Goal: Task Accomplishment & Management: Use online tool/utility

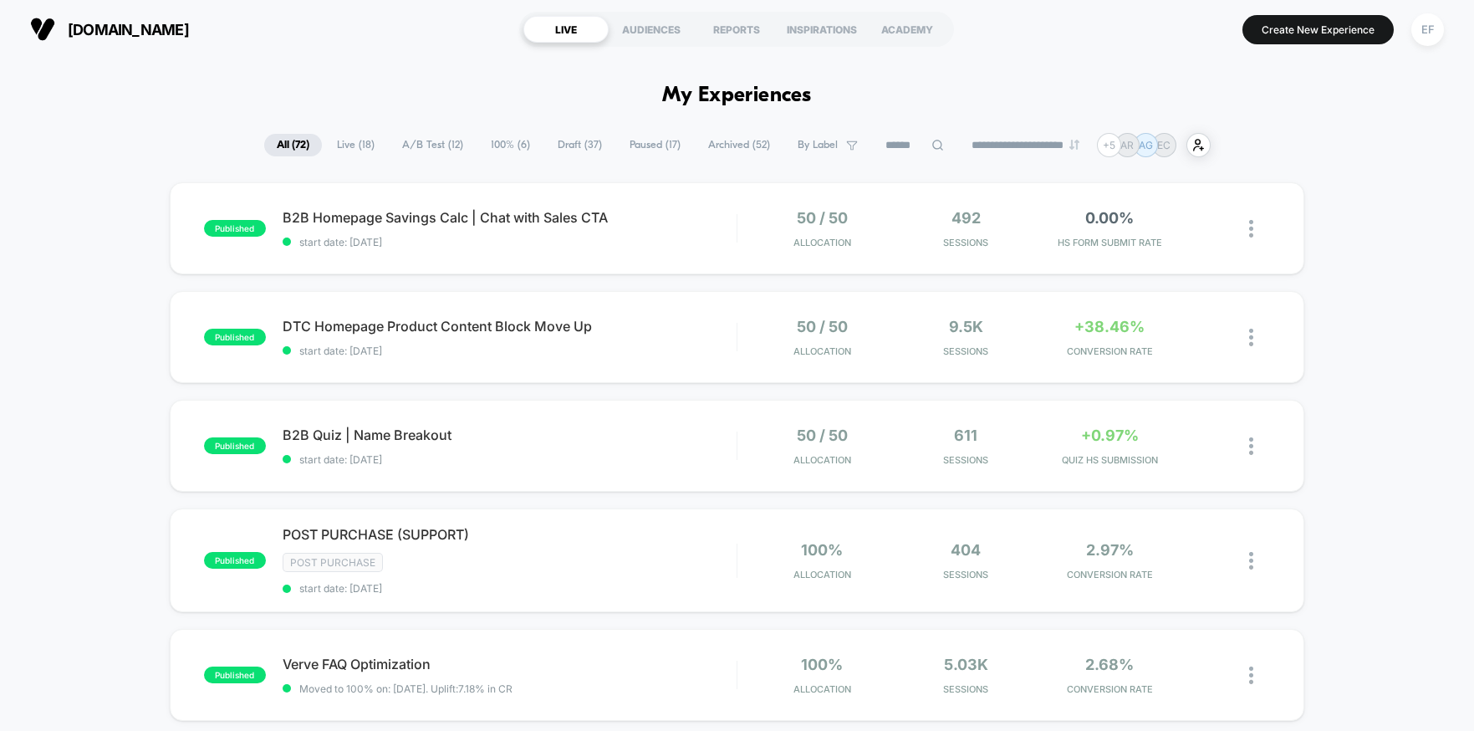
click at [411, 142] on span "A/B Test ( 12 )" at bounding box center [433, 145] width 86 height 23
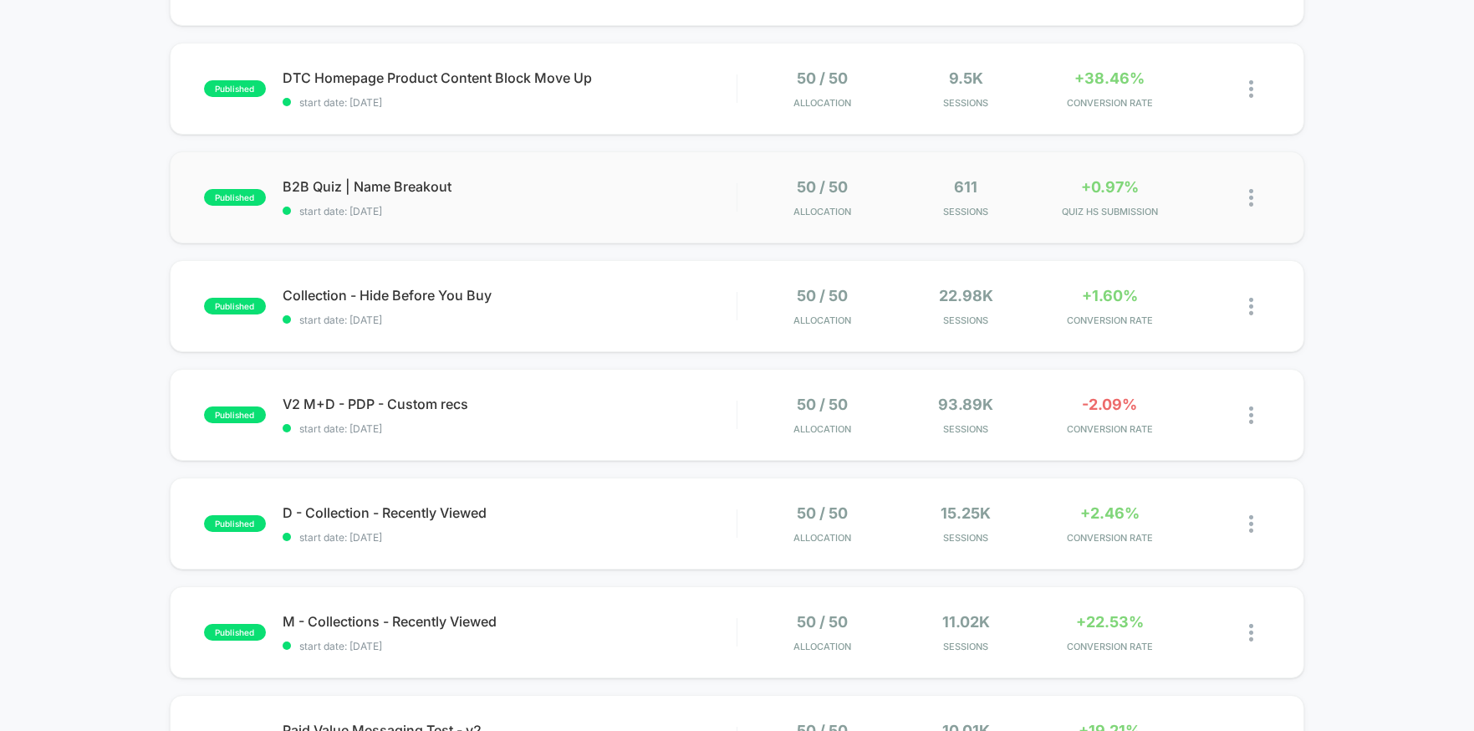
scroll to position [252, 0]
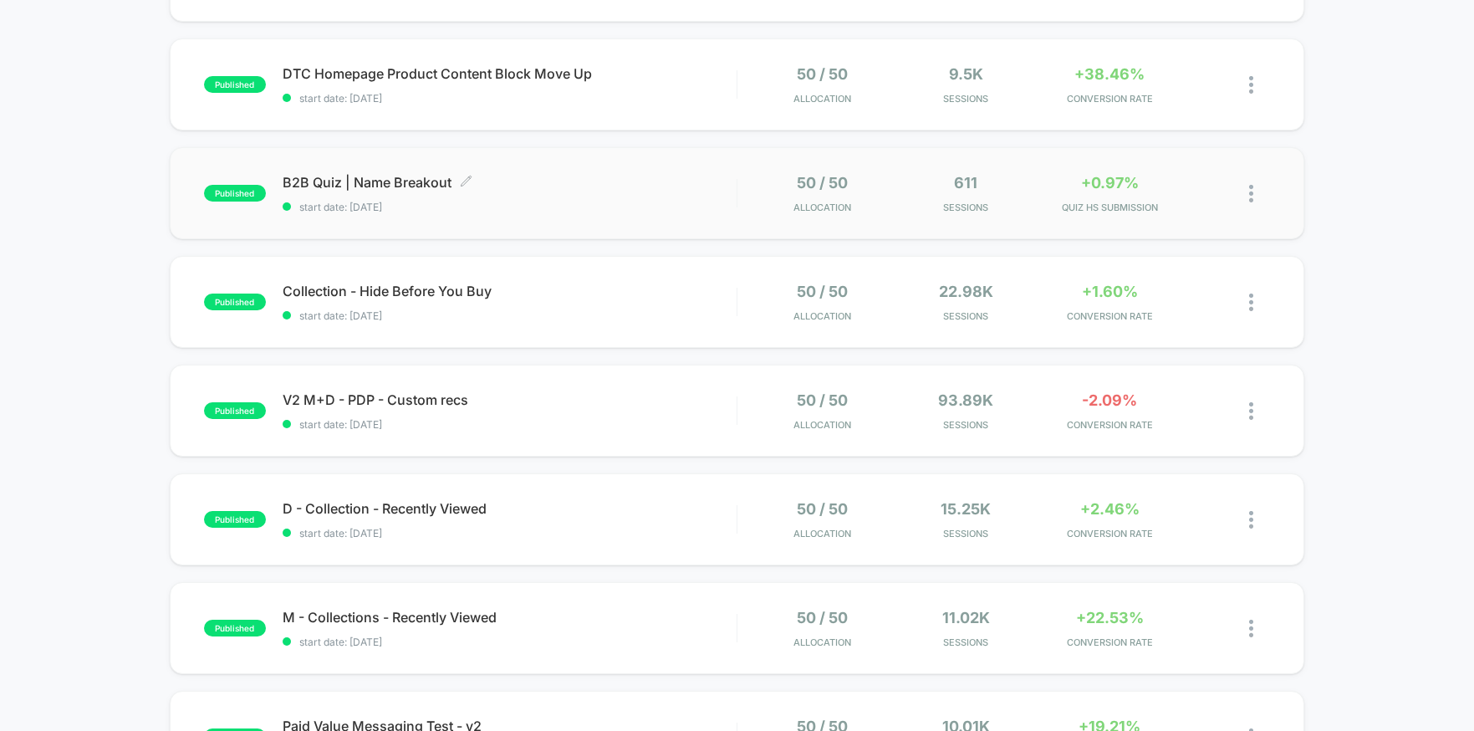
click at [559, 189] on span "B2B Quiz | Name Breakout Click to edit experience details" at bounding box center [510, 182] width 454 height 17
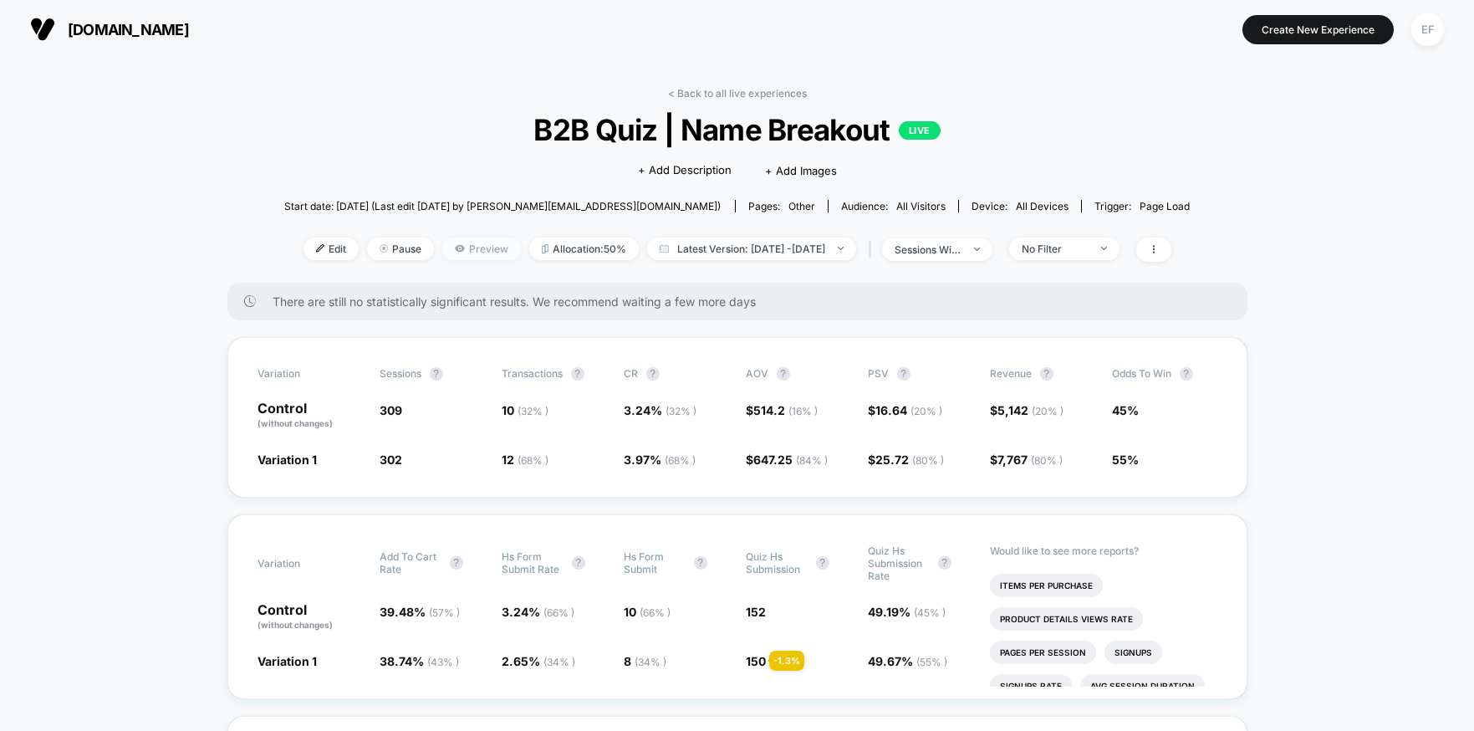
click at [462, 253] on span "Preview" at bounding box center [481, 248] width 79 height 23
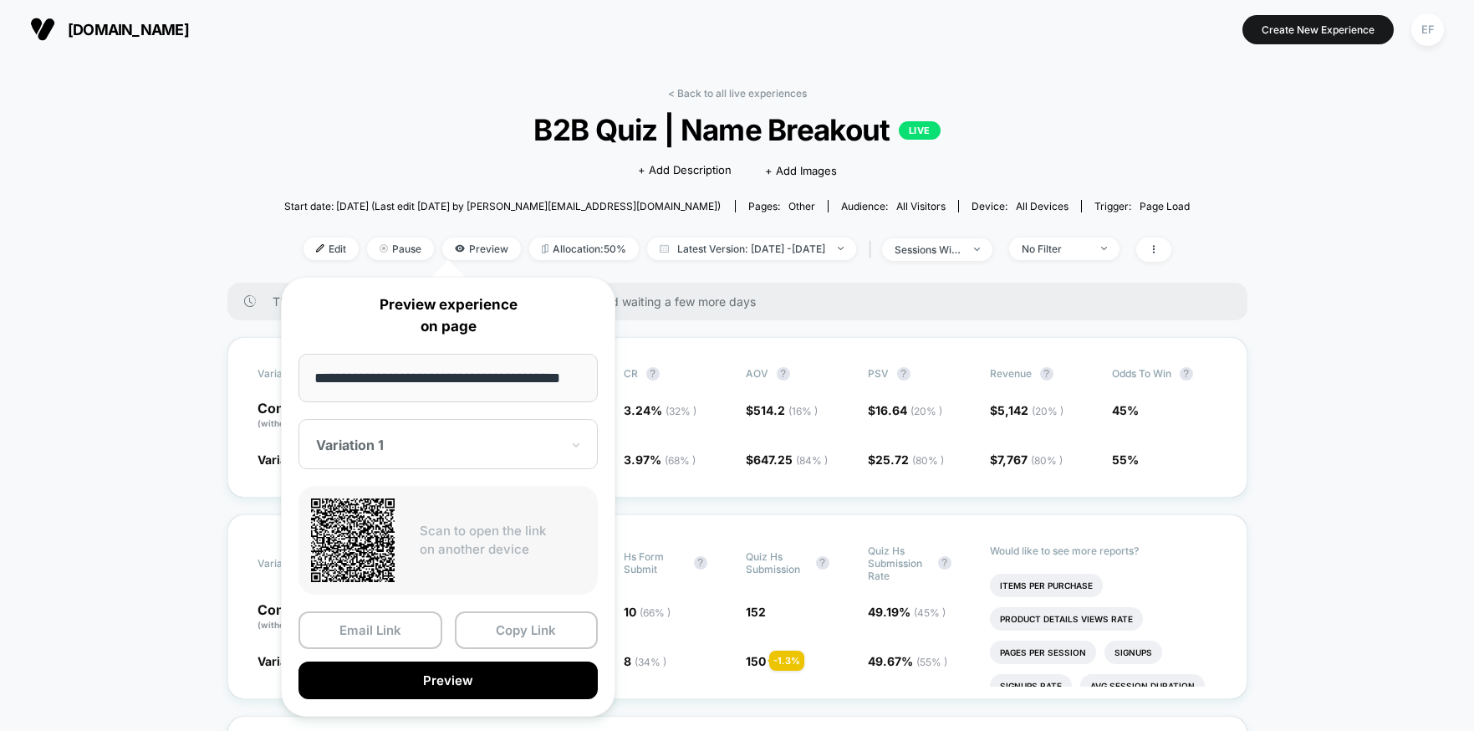
scroll to position [0, 24]
click at [561, 624] on button "Copy Link" at bounding box center [527, 631] width 144 height 38
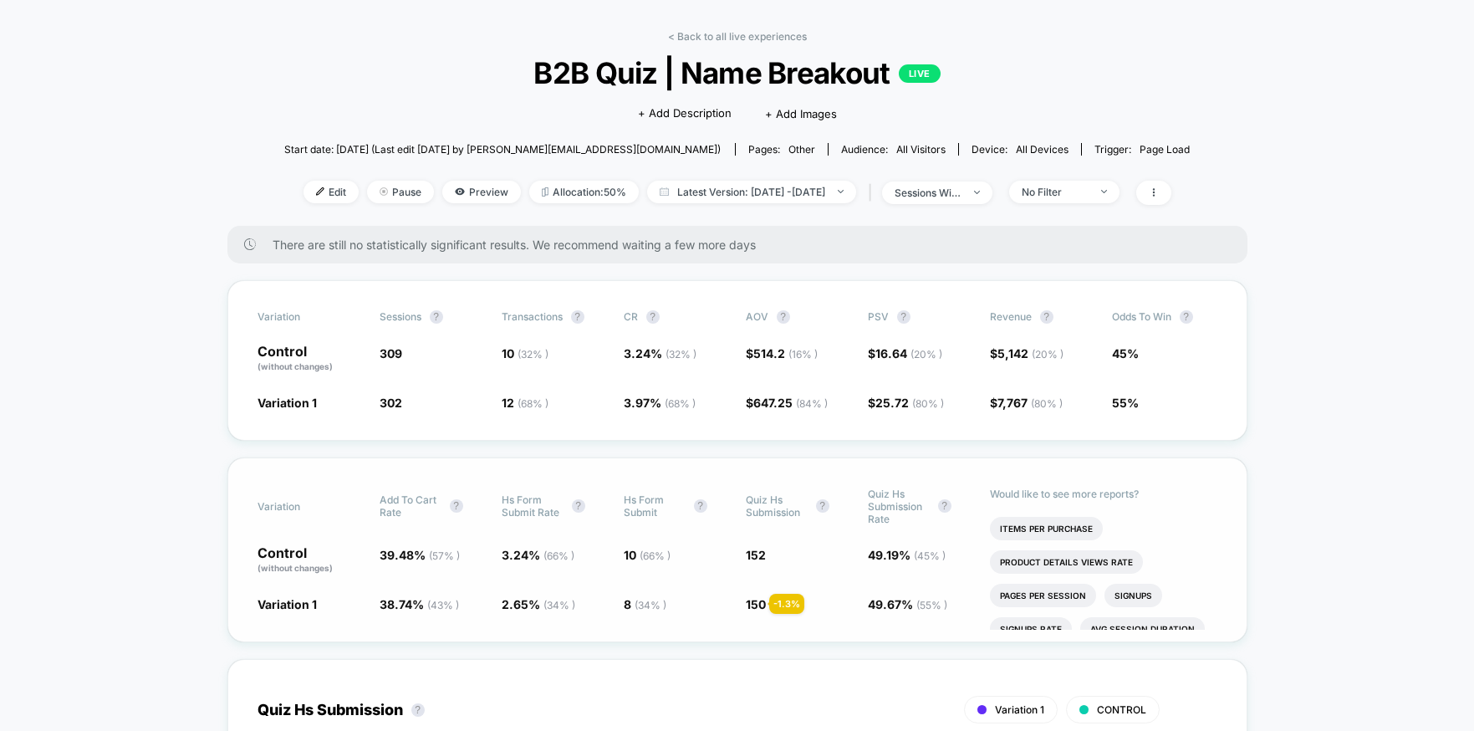
scroll to position [64, 0]
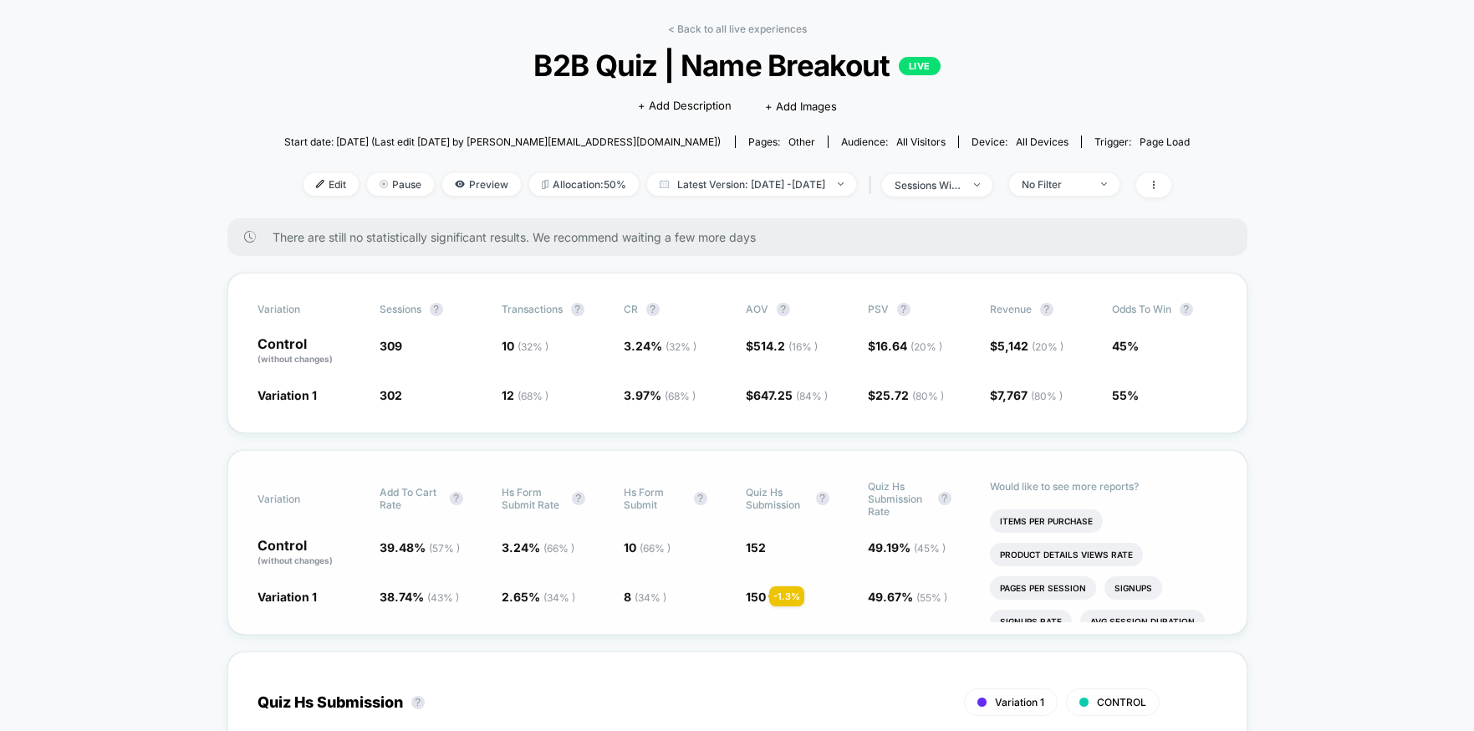
click at [756, 542] on span "152" at bounding box center [756, 547] width 20 height 14
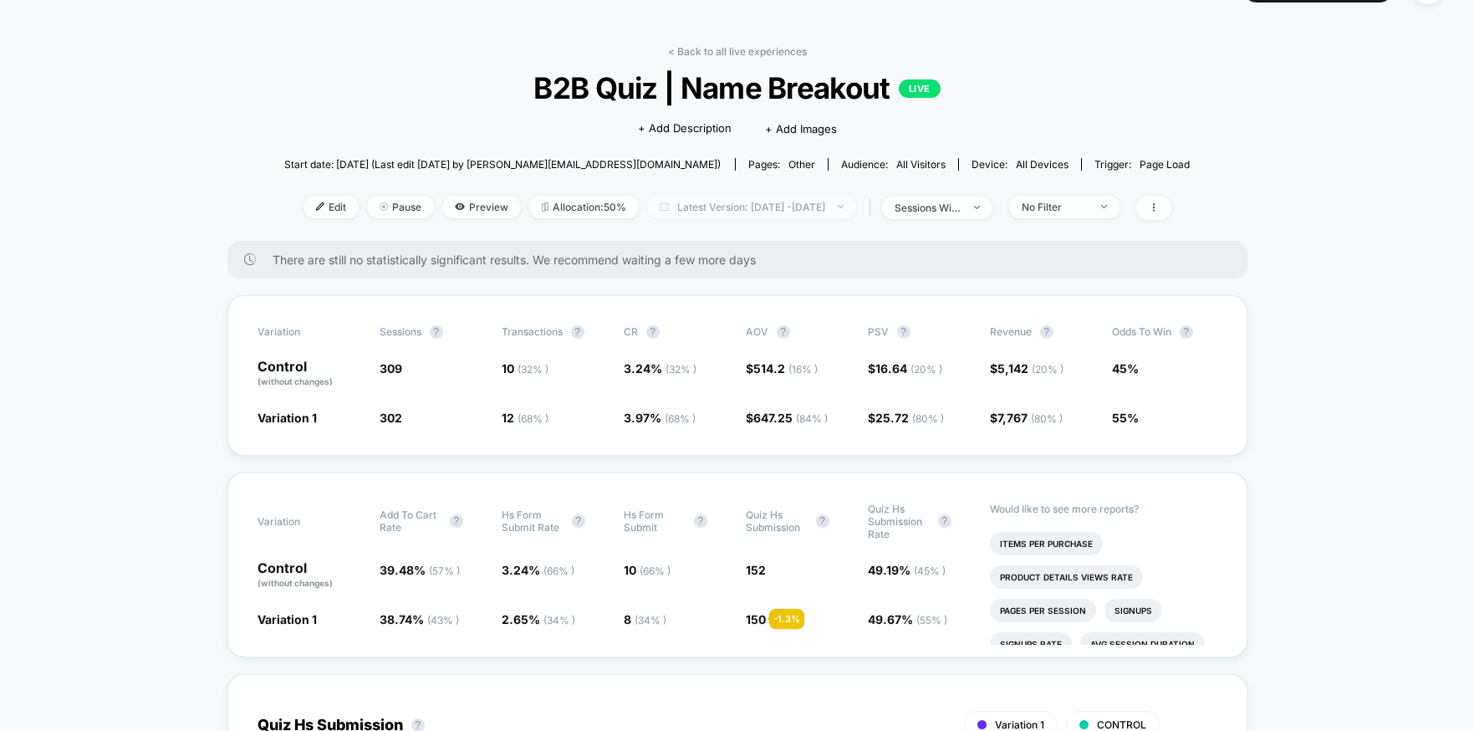
click at [791, 212] on span "Latest Version: [DATE] - [DATE]" at bounding box center [751, 207] width 209 height 23
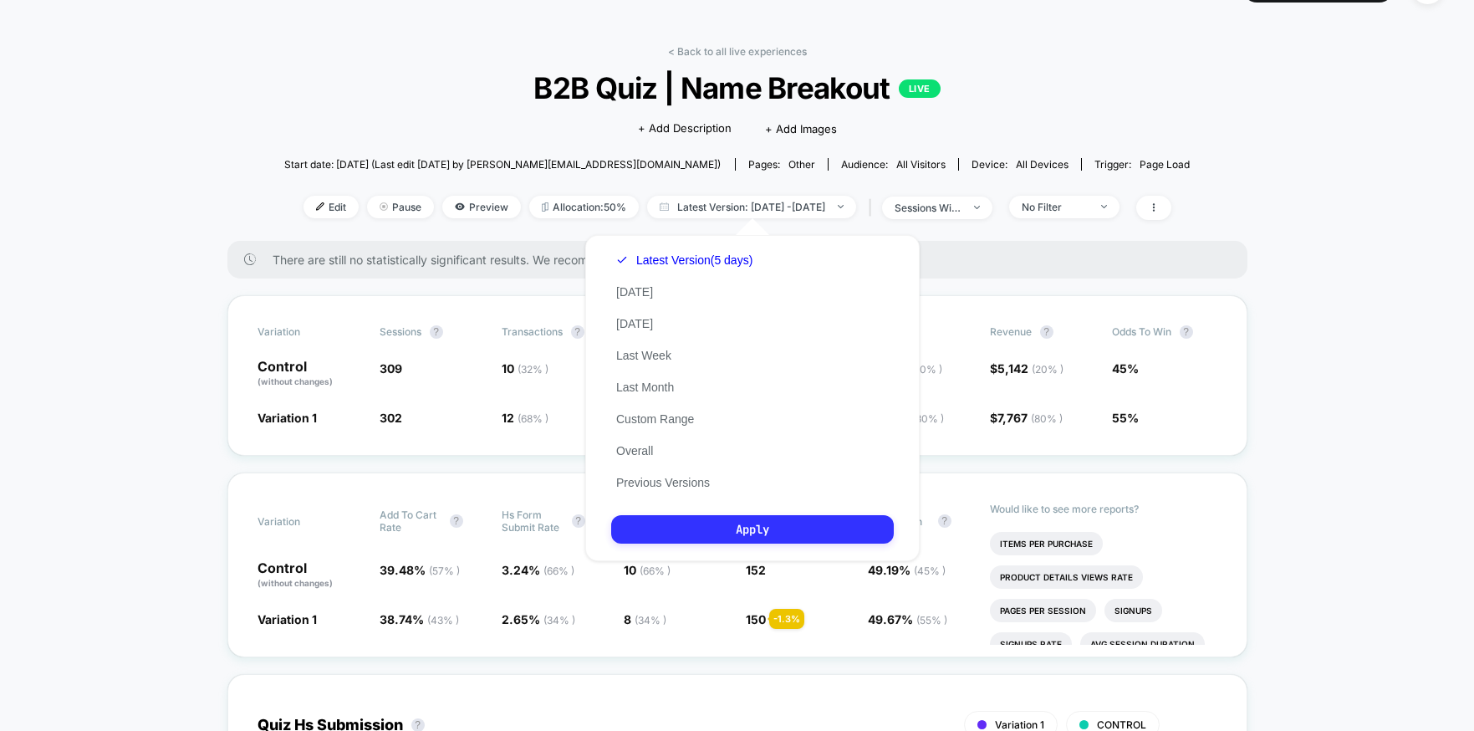
click at [775, 522] on button "Apply" at bounding box center [752, 529] width 283 height 28
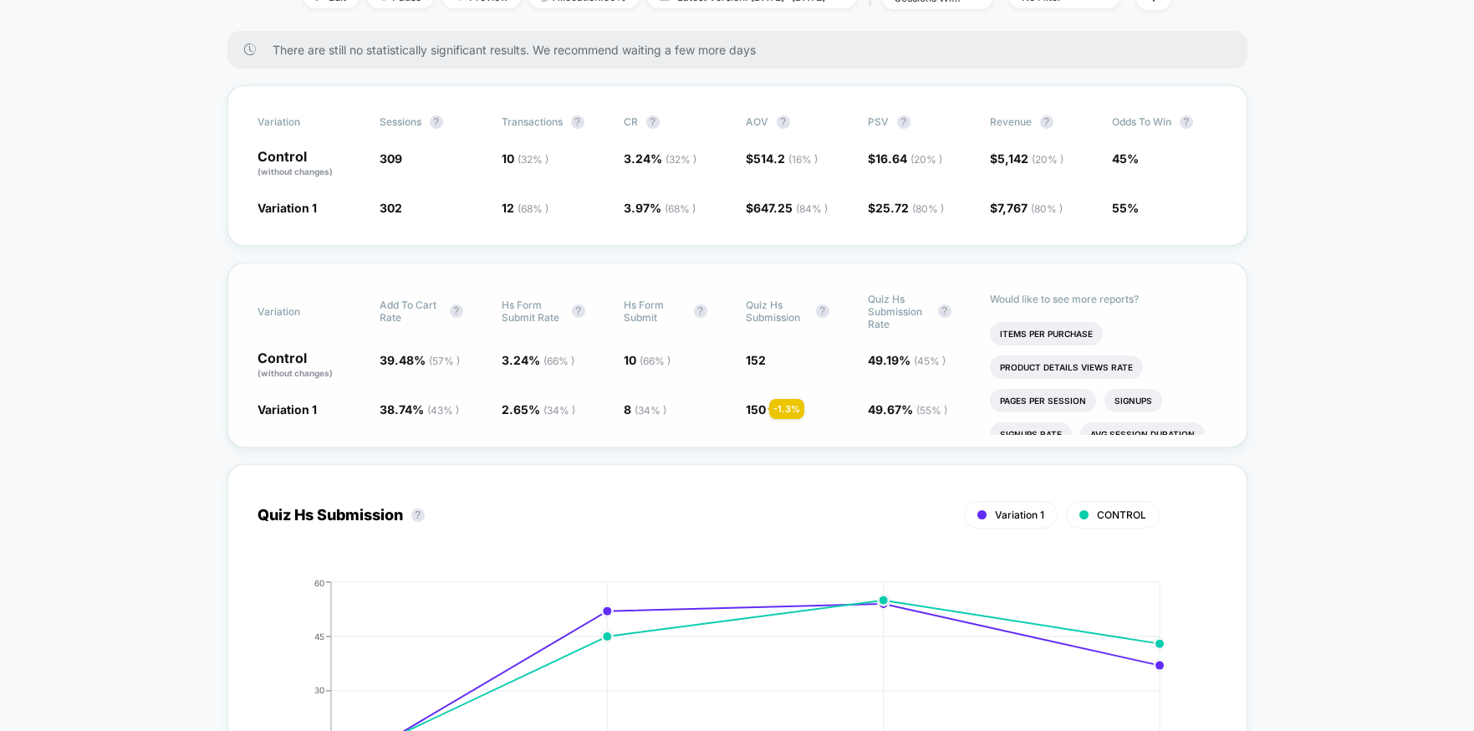
scroll to position [254, 0]
click at [746, 298] on span "Quiz Hs Submission" at bounding box center [777, 308] width 62 height 25
click at [763, 314] on span "Quiz Hs Submission" at bounding box center [777, 308] width 62 height 25
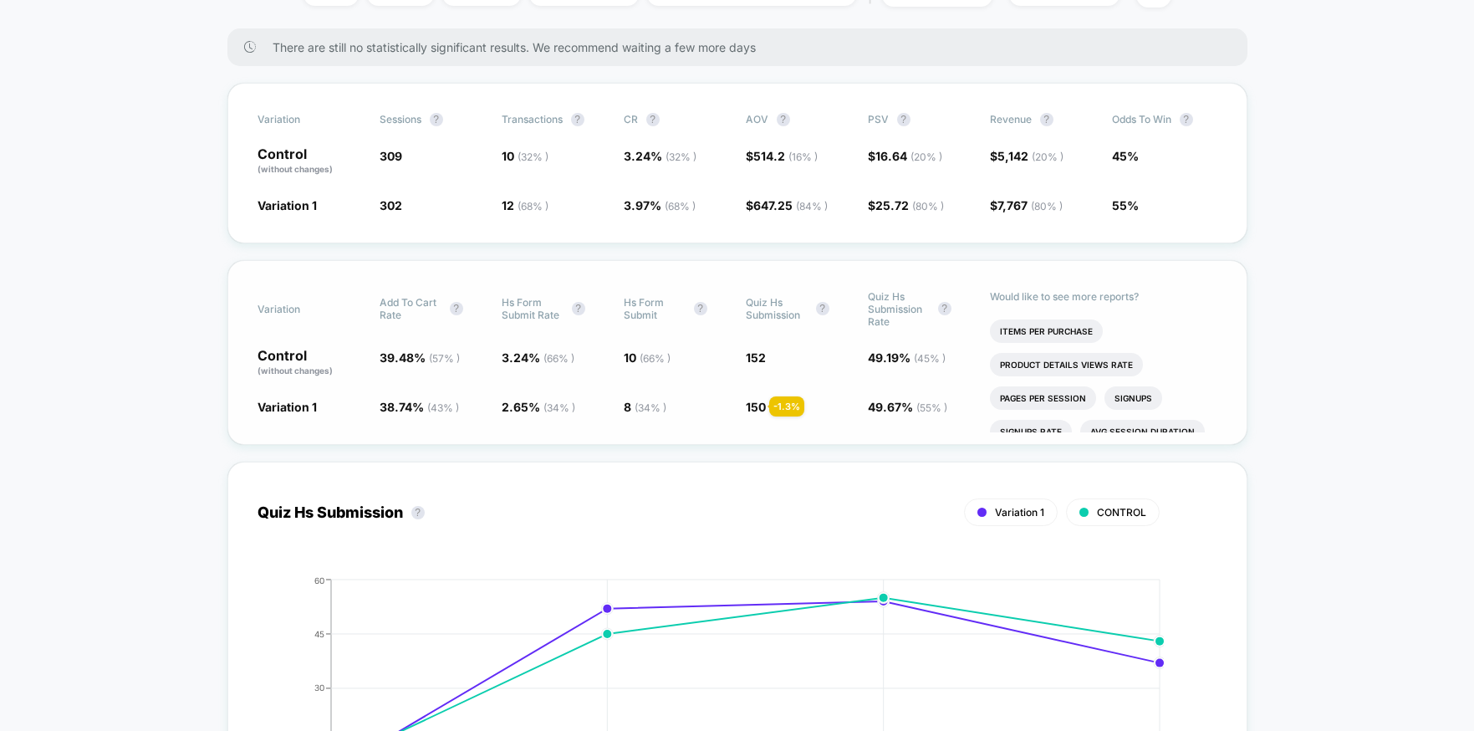
click at [658, 303] on span "Hs Form Submit" at bounding box center [655, 308] width 62 height 25
click at [632, 299] on span "Hs Form Submit" at bounding box center [655, 308] width 62 height 25
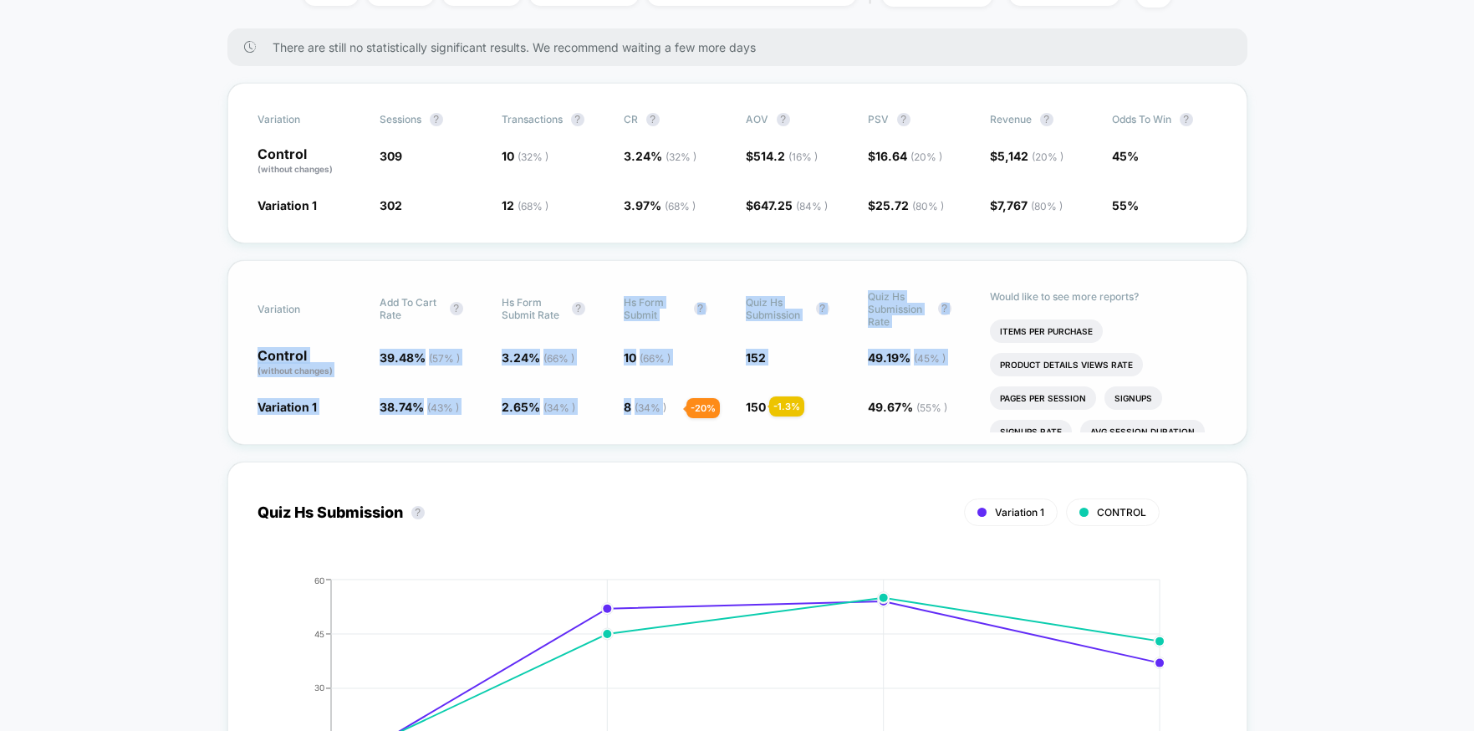
drag, startPoint x: 620, startPoint y: 300, endPoint x: 666, endPoint y: 408, distance: 117.2
click at [666, 408] on div "Variation Add To Cart Rate ? Hs Form Submit Rate ? Hs Form Submit ? Quiz Hs Sub…" at bounding box center [737, 352] width 1020 height 185
click at [666, 408] on span "( 34 % )" at bounding box center [651, 407] width 32 height 13
drag, startPoint x: 681, startPoint y: 401, endPoint x: 623, endPoint y: 299, distance: 117.6
click at [623, 299] on div "Variation Add To Cart Rate ? Hs Form Submit Rate ? Hs Form Submit ? Quiz Hs Sub…" at bounding box center [737, 352] width 1020 height 185
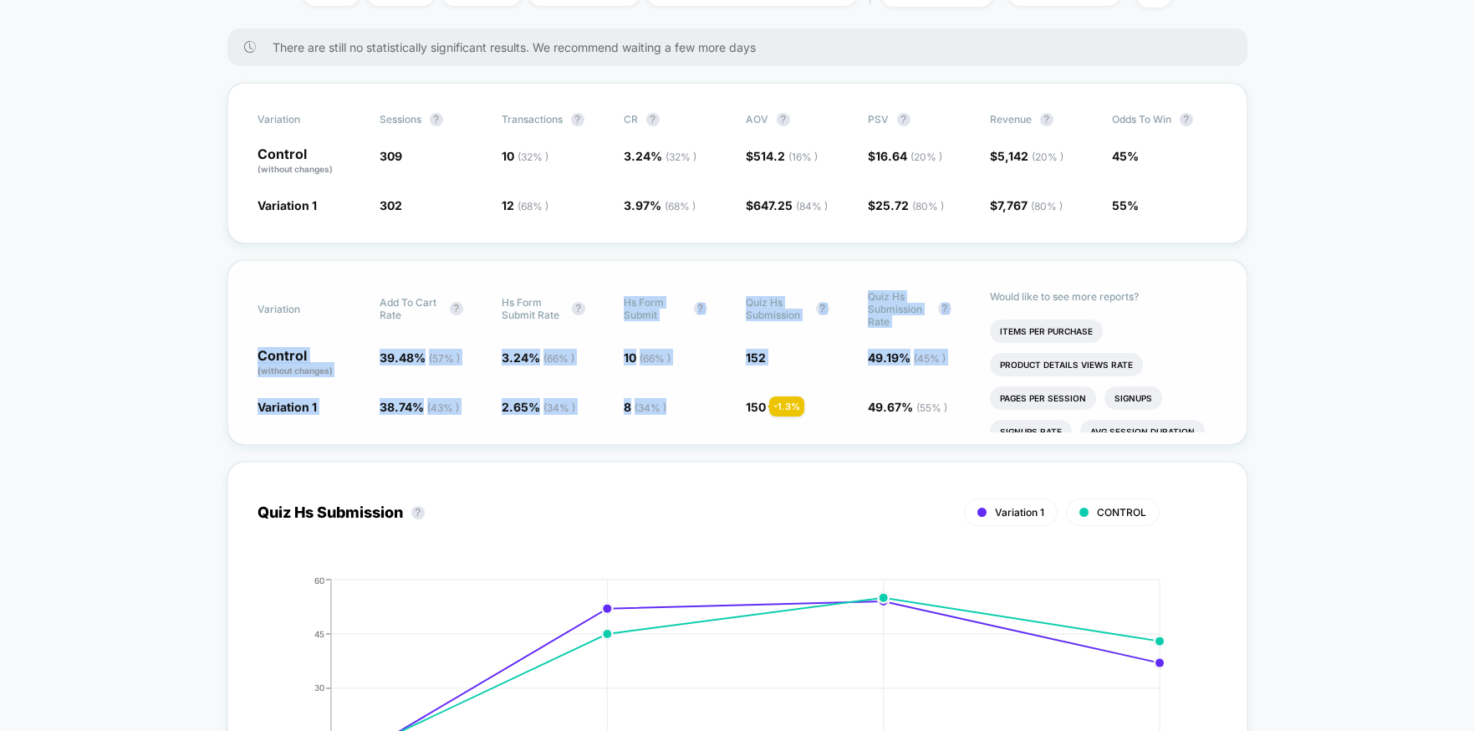
click at [624, 299] on span "Hs Form Submit" at bounding box center [655, 308] width 62 height 25
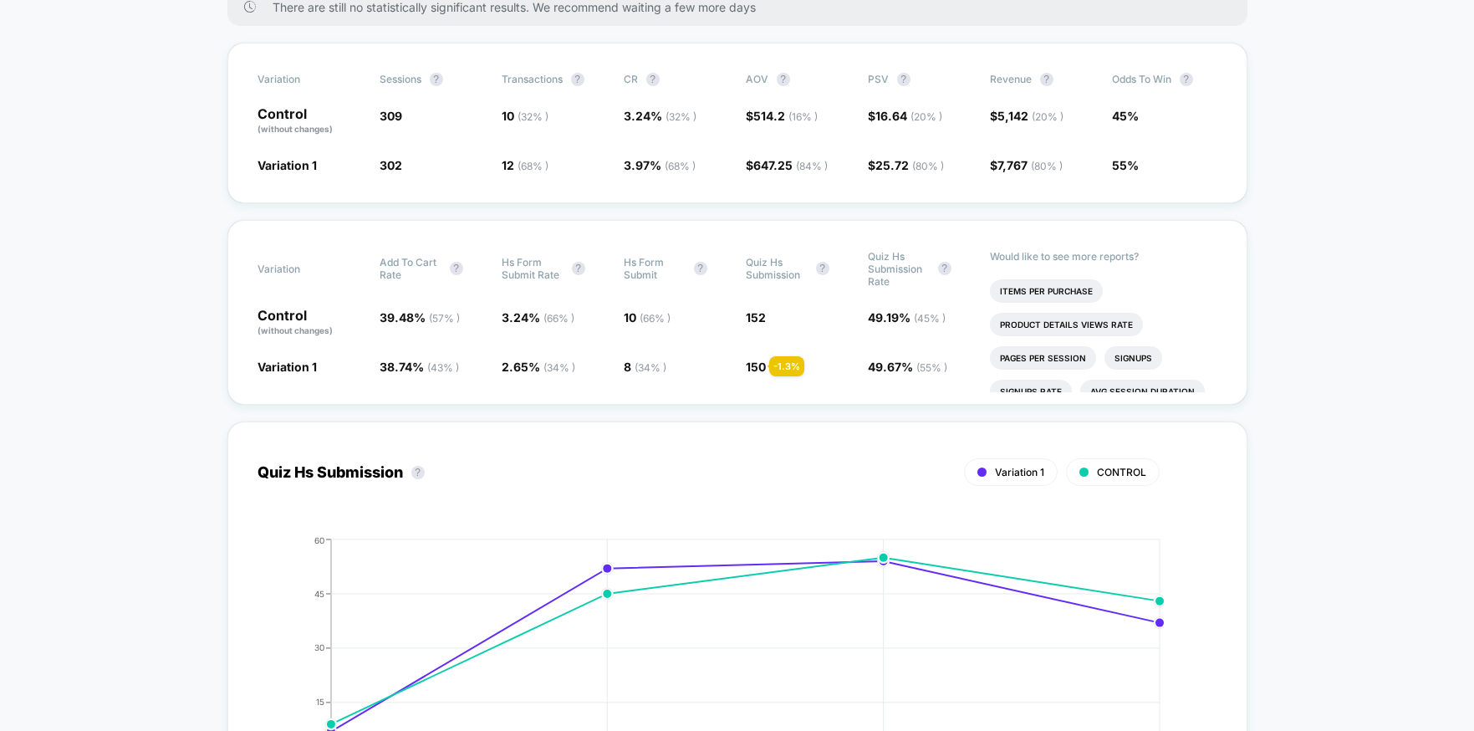
scroll to position [298, 0]
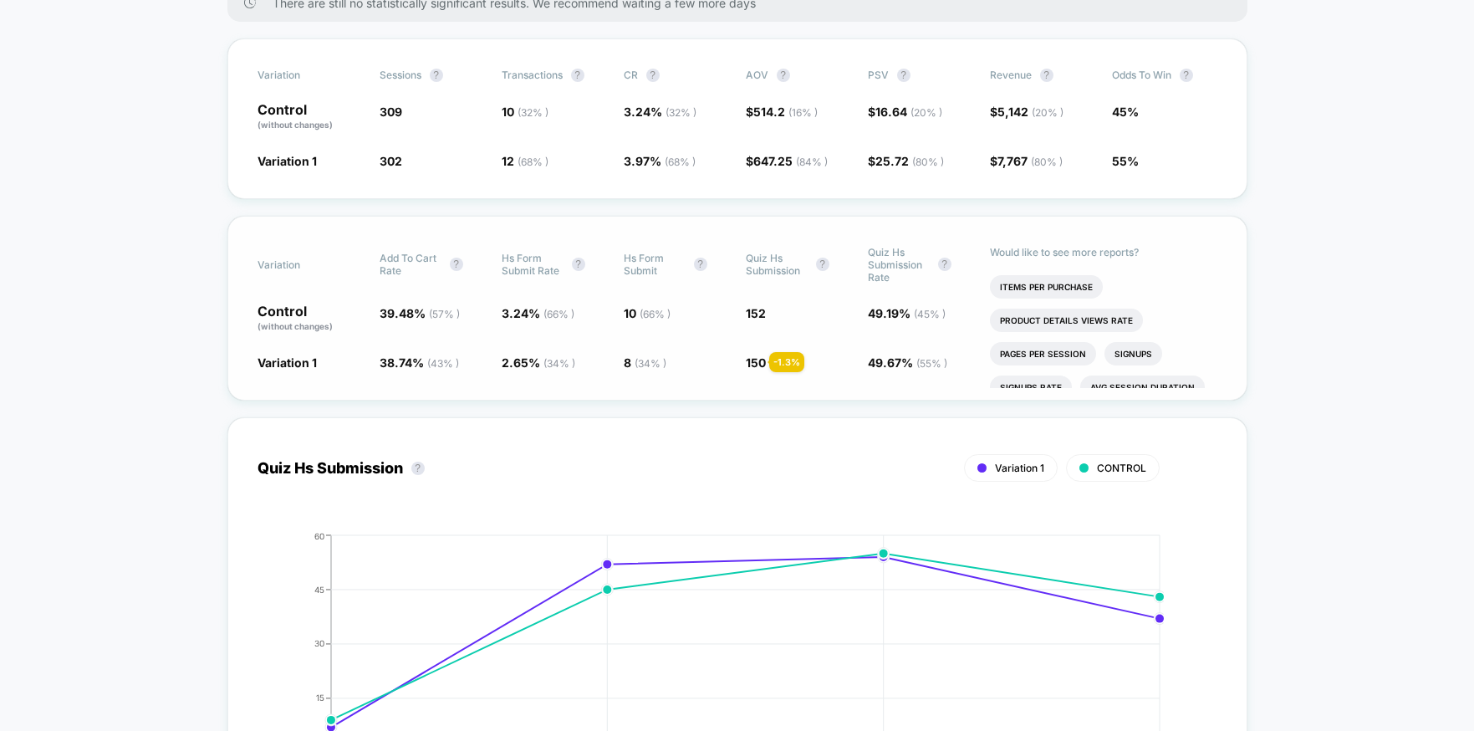
click at [690, 361] on span "8 ( 34 % ) - 20 %" at bounding box center [676, 362] width 105 height 17
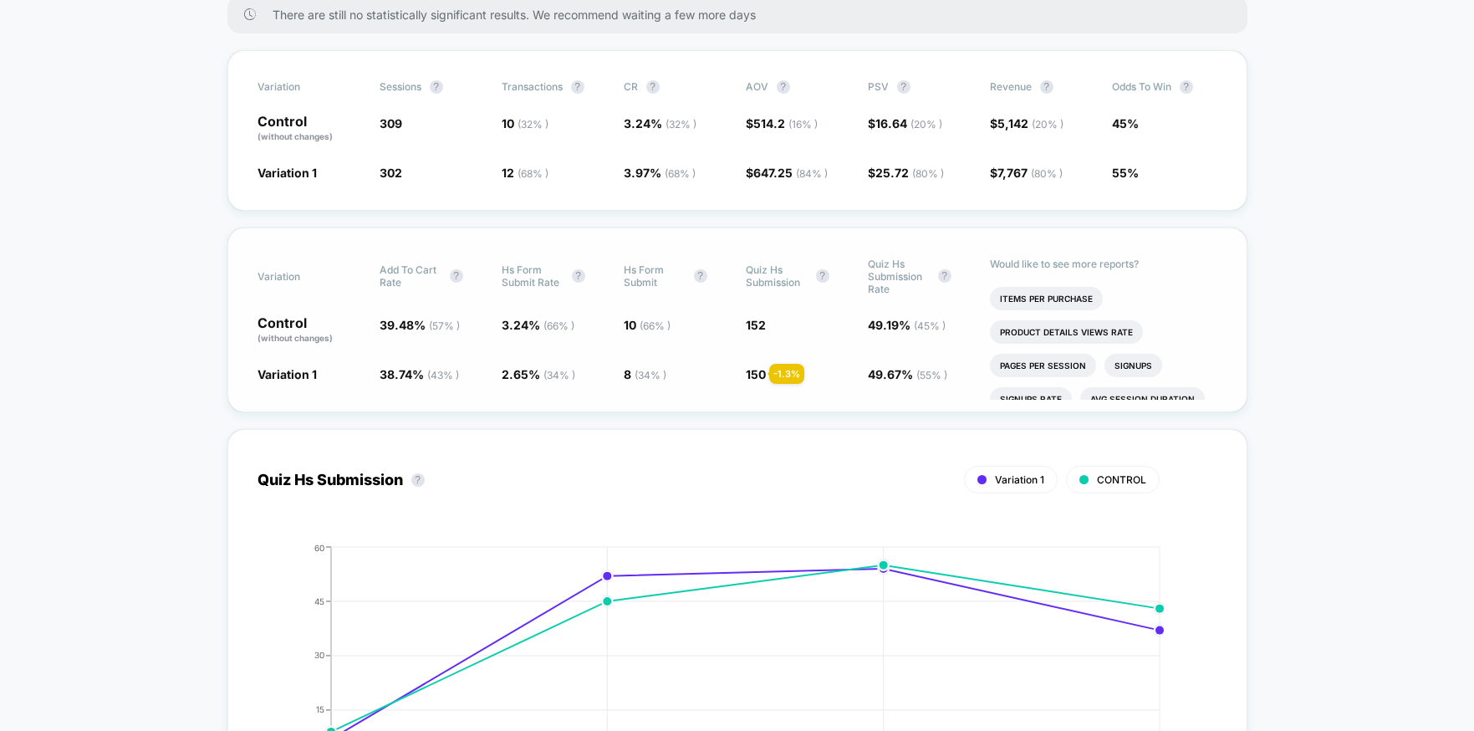
scroll to position [286, 0]
click at [631, 310] on div "Variation Add To Cart Rate ? Hs Form Submit Rate ? Hs Form Submit ? Quiz Hs Sub…" at bounding box center [737, 320] width 1020 height 185
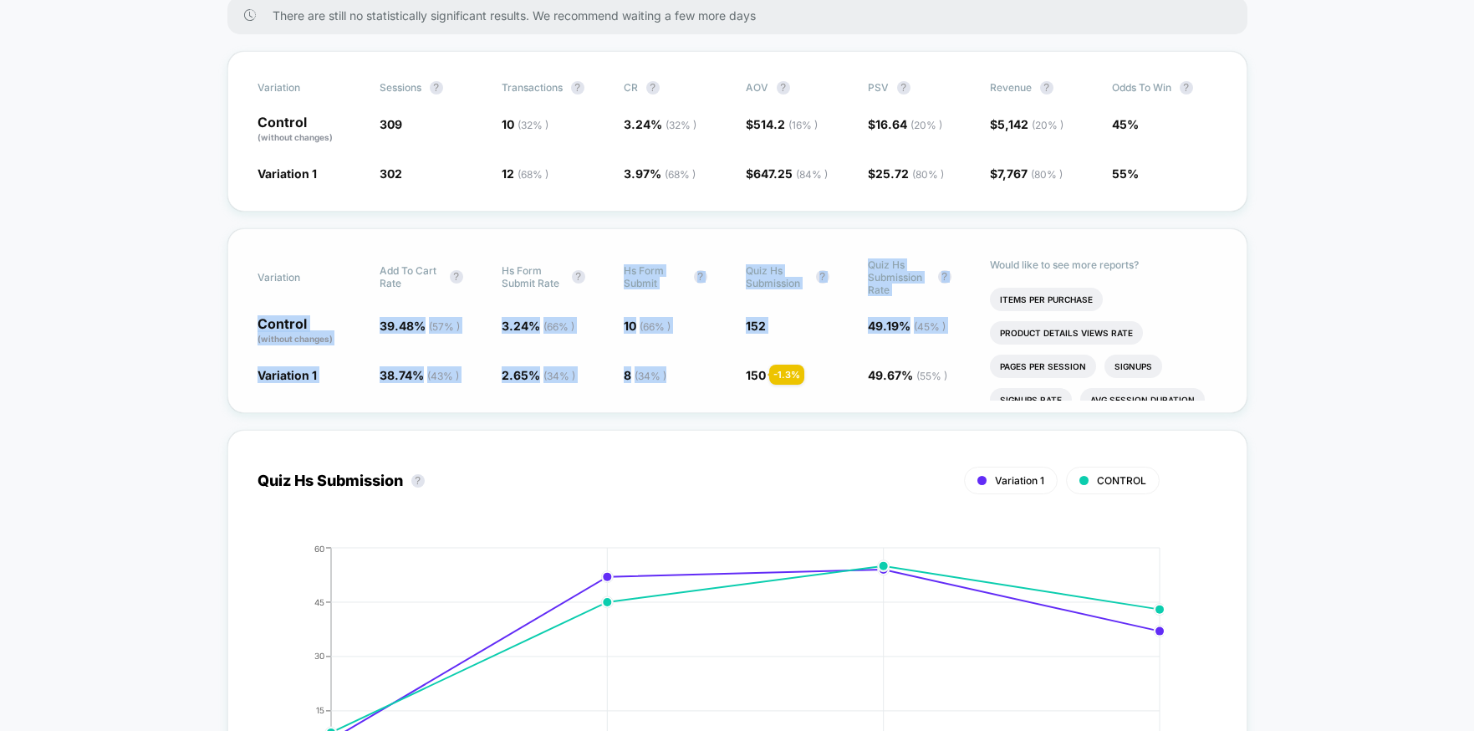
drag, startPoint x: 623, startPoint y: 270, endPoint x: 652, endPoint y: 388, distance: 121.5
click at [652, 388] on div "Variation Add To Cart Rate ? Hs Form Submit Rate ? Hs Form Submit ? Quiz Hs Sub…" at bounding box center [737, 320] width 1020 height 185
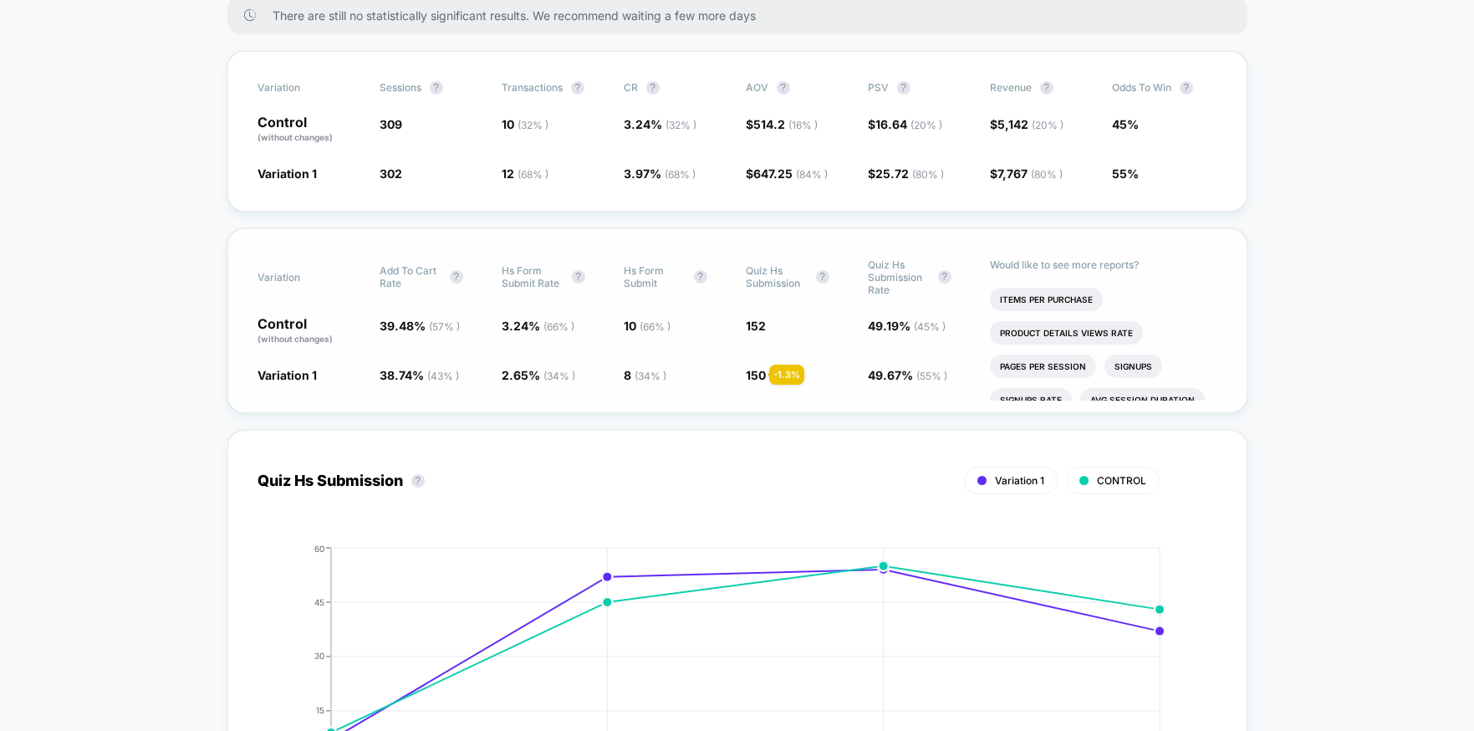
scroll to position [280, 0]
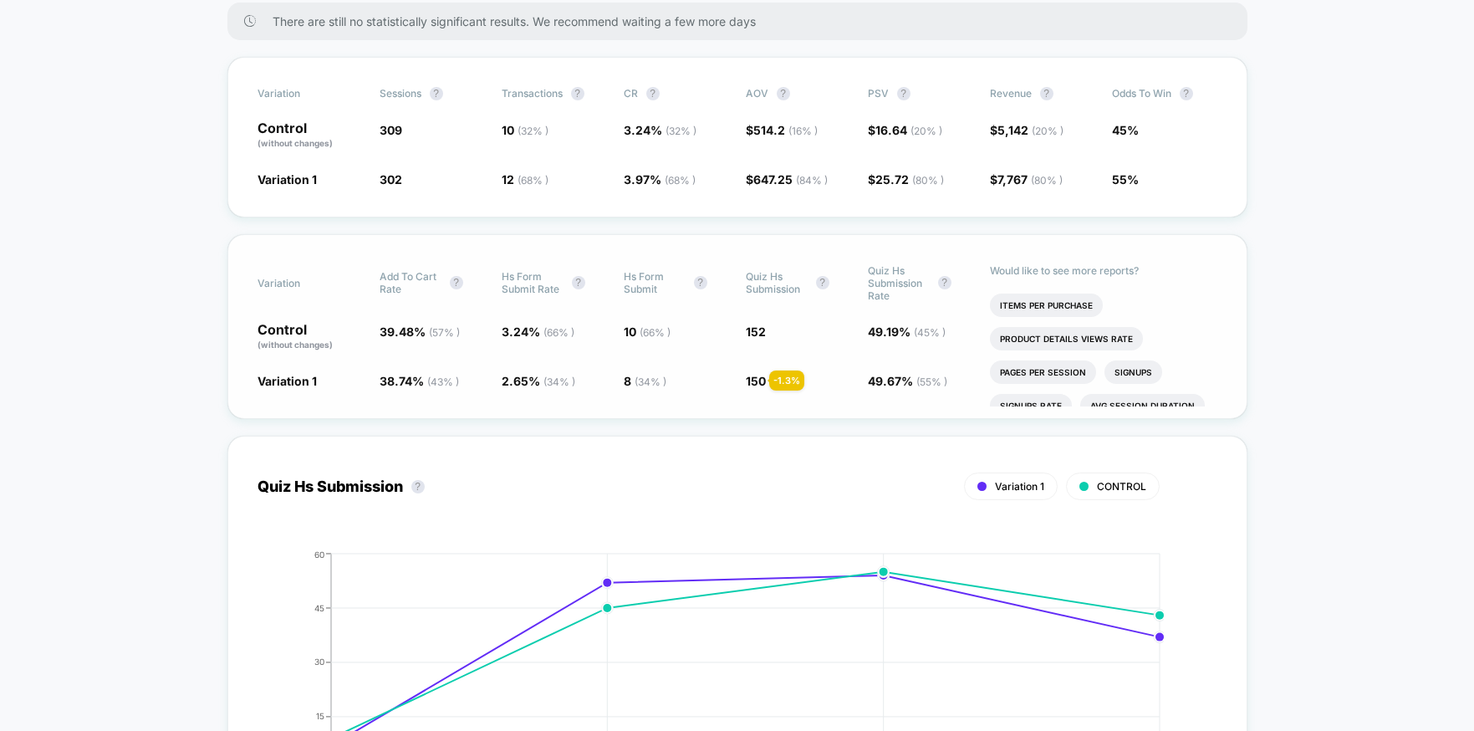
click at [618, 273] on div "Variation Add To Cart Rate ? Hs Form Submit Rate ? Hs Form Submit ? Quiz Hs Sub…" at bounding box center [738, 283] width 960 height 38
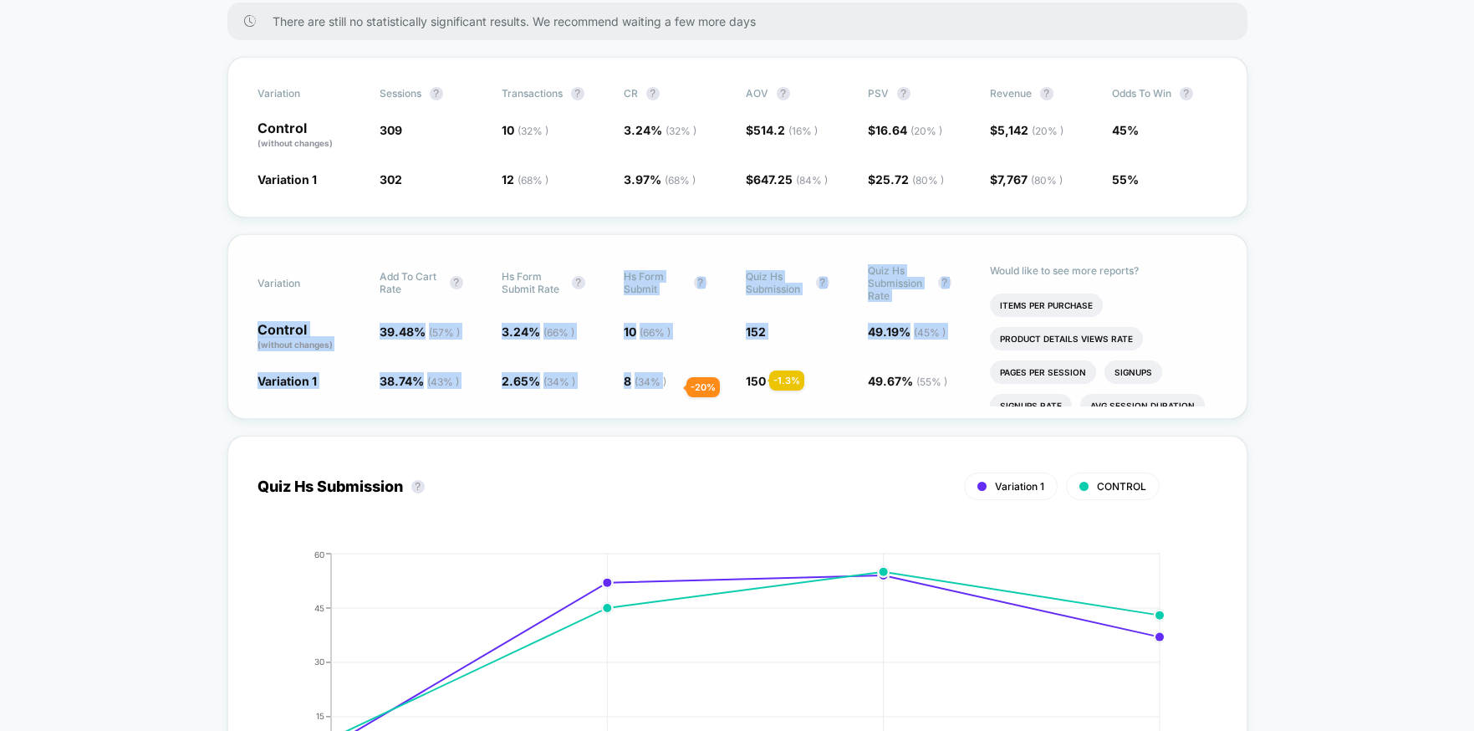
drag, startPoint x: 618, startPoint y: 273, endPoint x: 666, endPoint y: 387, distance: 123.6
click at [666, 387] on div "Variation Add To Cart Rate ? Hs Form Submit Rate ? Hs Form Submit ? Quiz Hs Sub…" at bounding box center [737, 326] width 1020 height 185
click at [666, 387] on span "( 34 % )" at bounding box center [651, 381] width 32 height 13
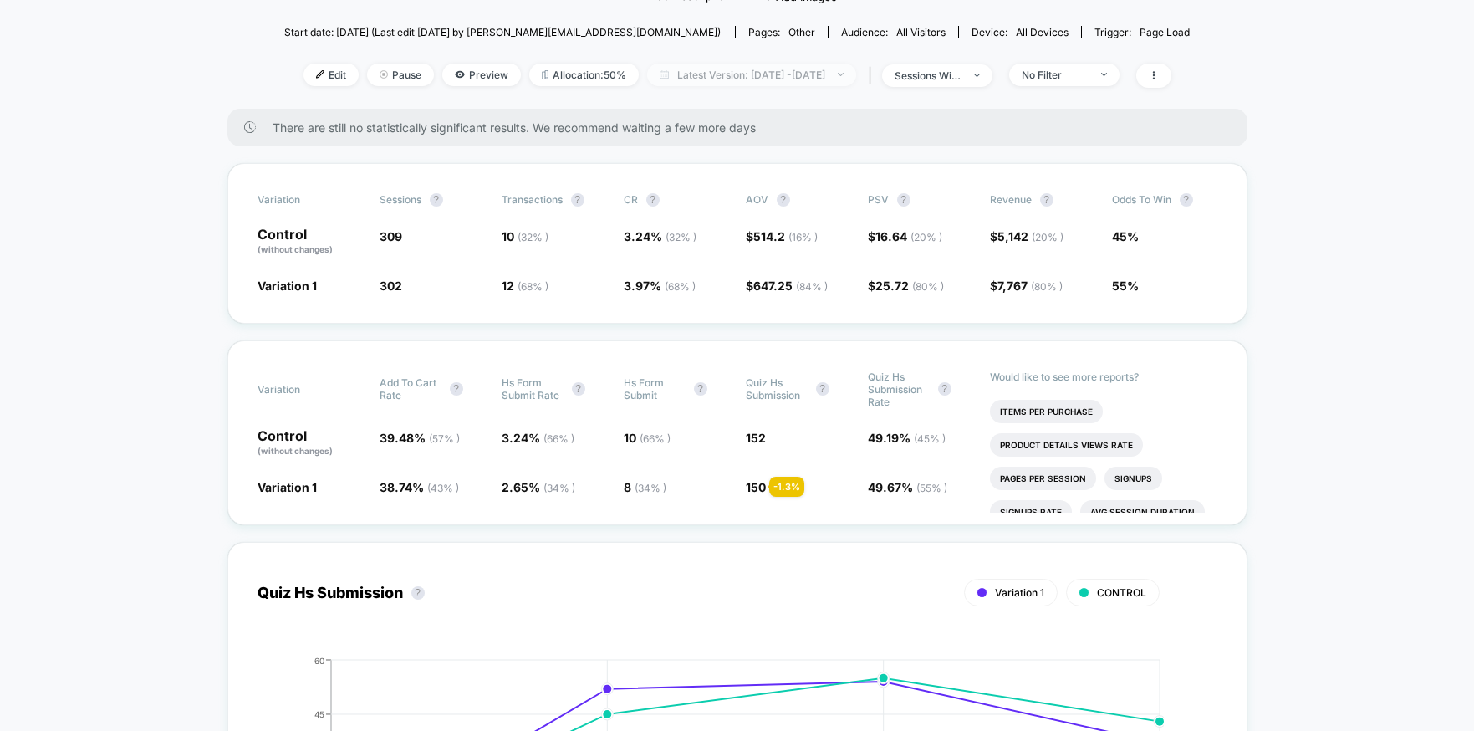
click at [729, 73] on span "Latest Version: [DATE] - [DATE]" at bounding box center [751, 75] width 209 height 23
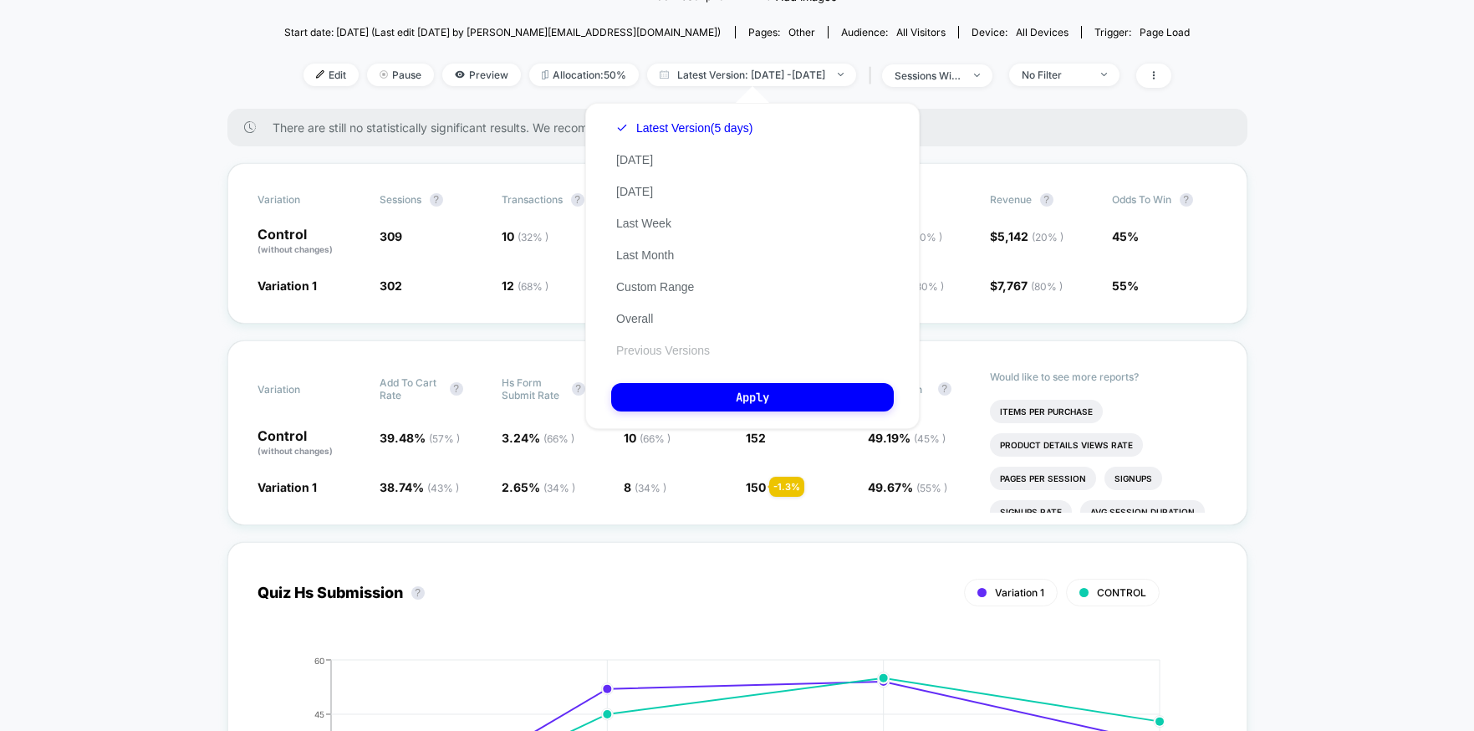
click at [658, 348] on button "Previous Versions" at bounding box center [663, 350] width 104 height 15
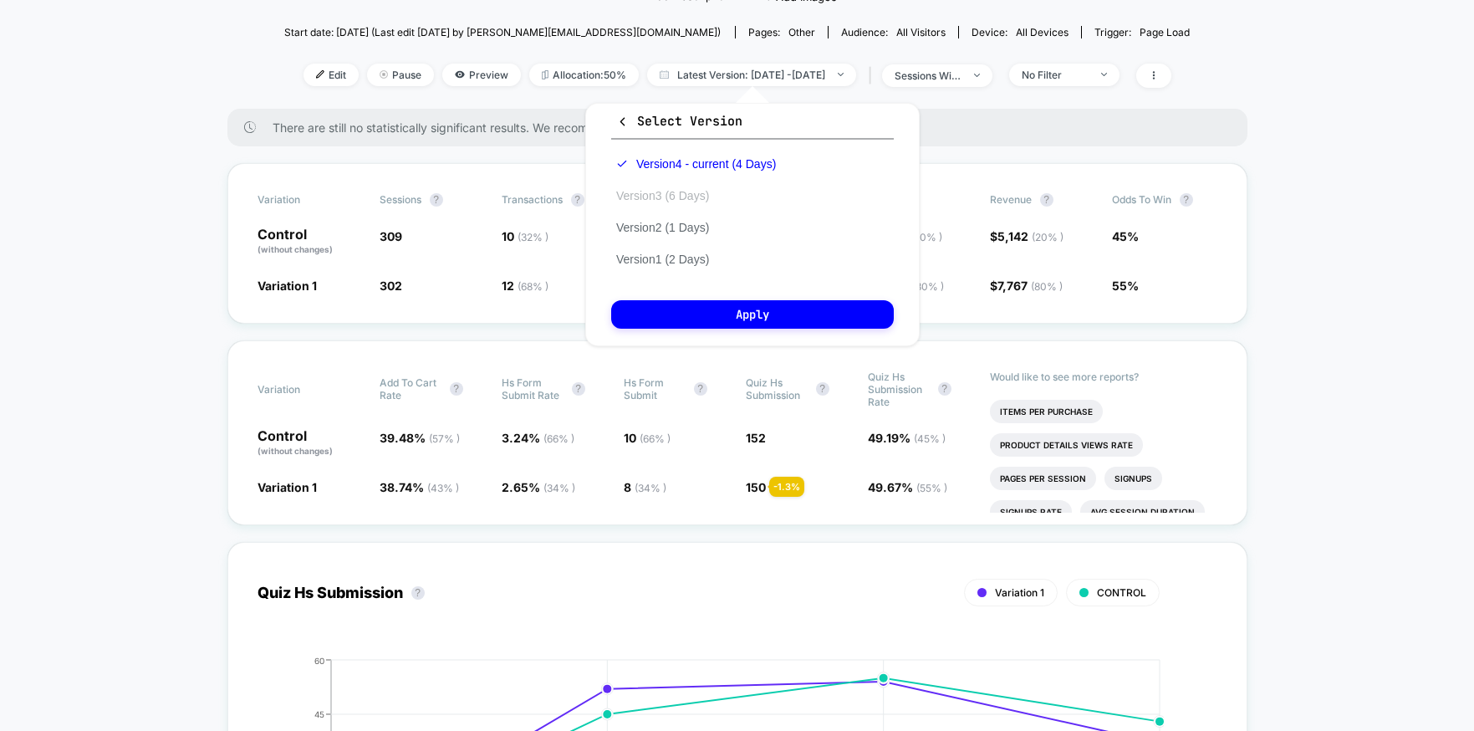
click at [686, 192] on button "Version 3 (6 Days)" at bounding box center [662, 195] width 103 height 15
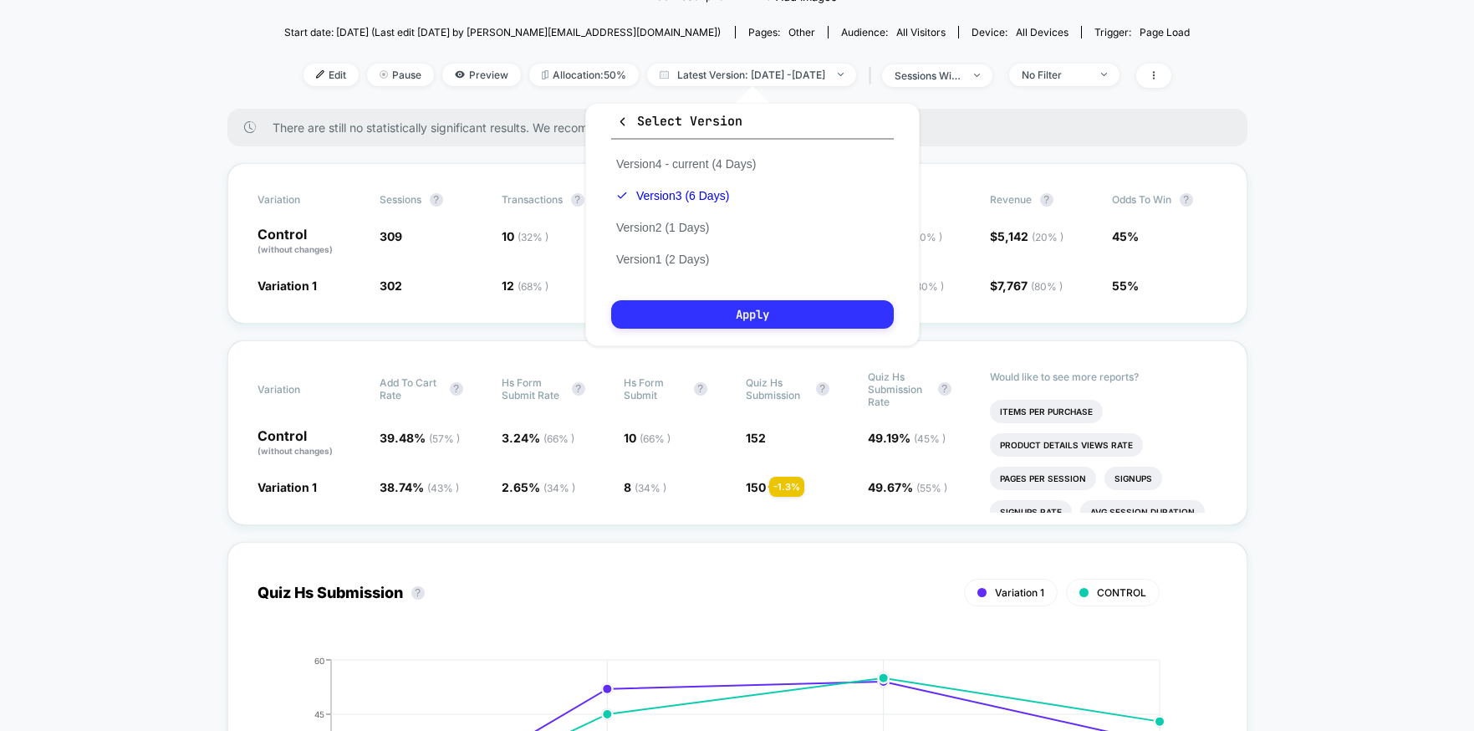
click at [692, 304] on button "Apply" at bounding box center [752, 314] width 283 height 28
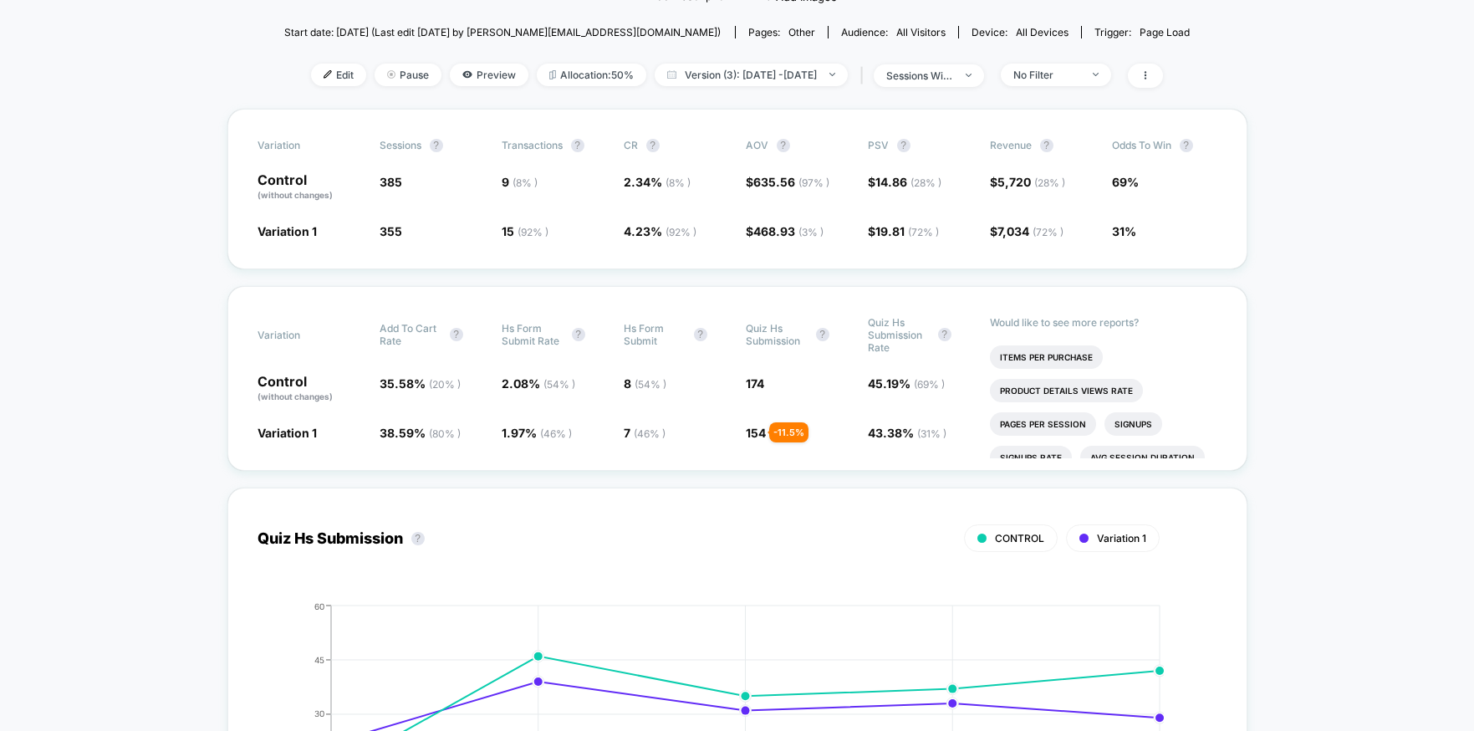
scroll to position [152, 0]
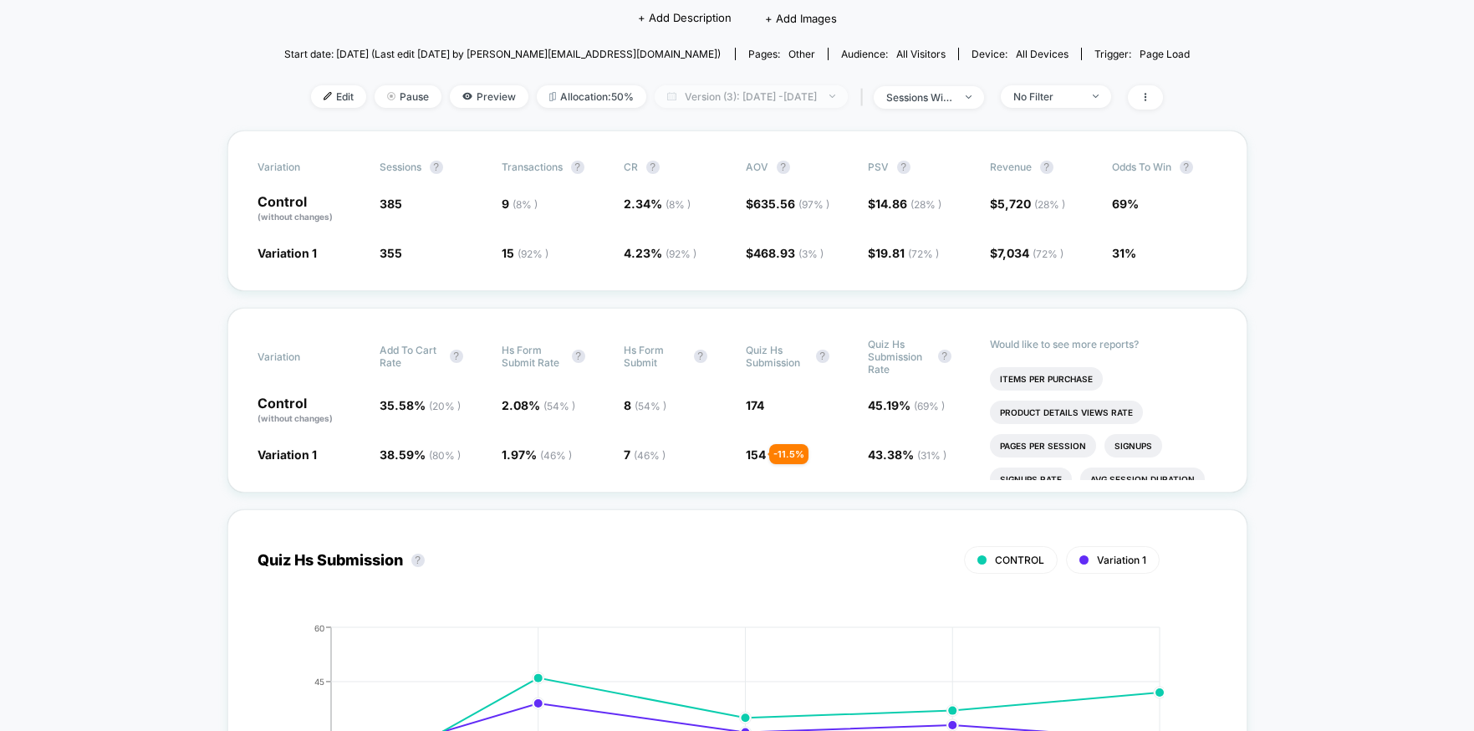
click at [773, 97] on span "Version (3): [DATE] - [DATE]" at bounding box center [751, 96] width 193 height 23
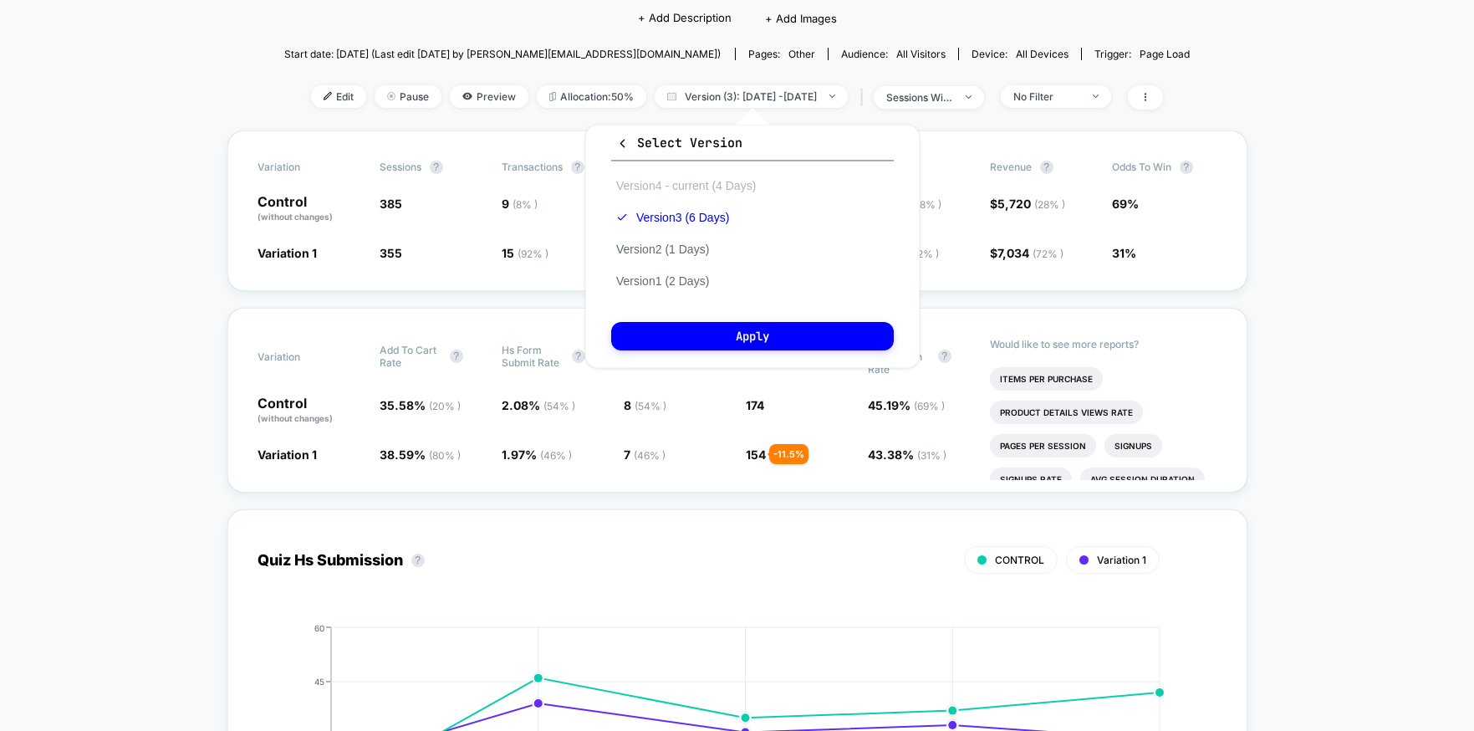
click at [656, 188] on button "Version 4 - current (4 Days)" at bounding box center [686, 185] width 150 height 15
click at [664, 325] on button "Apply" at bounding box center [752, 336] width 283 height 28
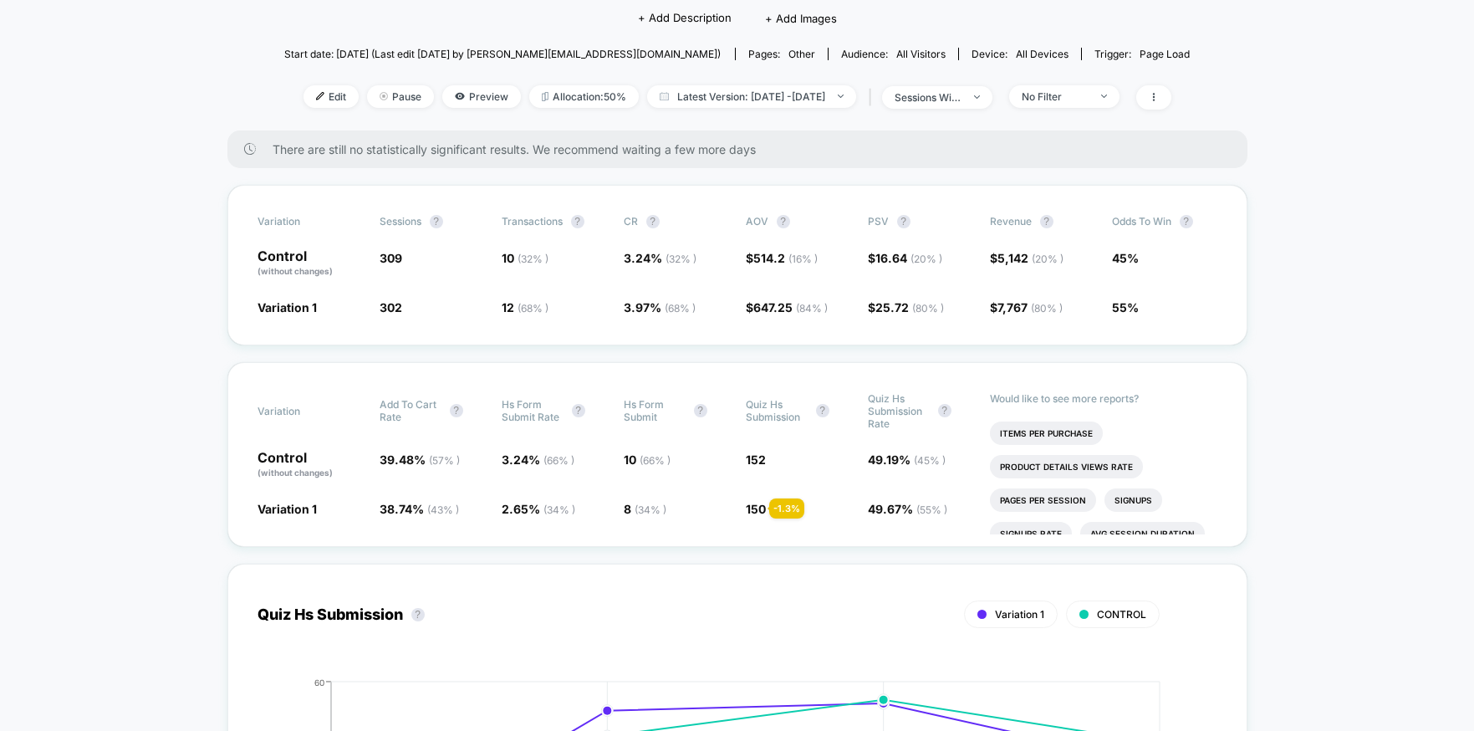
click at [629, 402] on span "Hs Form Submit" at bounding box center [655, 410] width 62 height 25
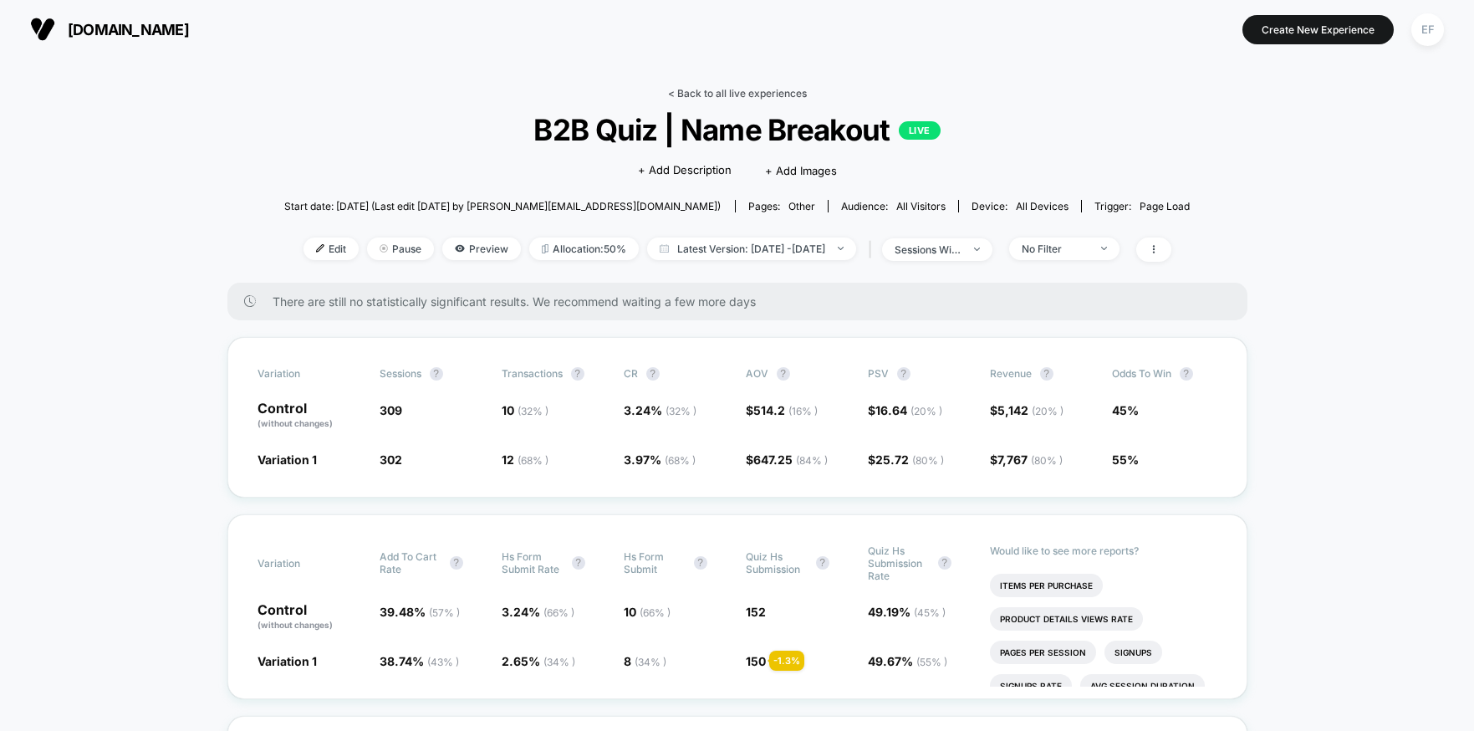
click at [783, 90] on link "< Back to all live experiences" at bounding box center [737, 93] width 139 height 13
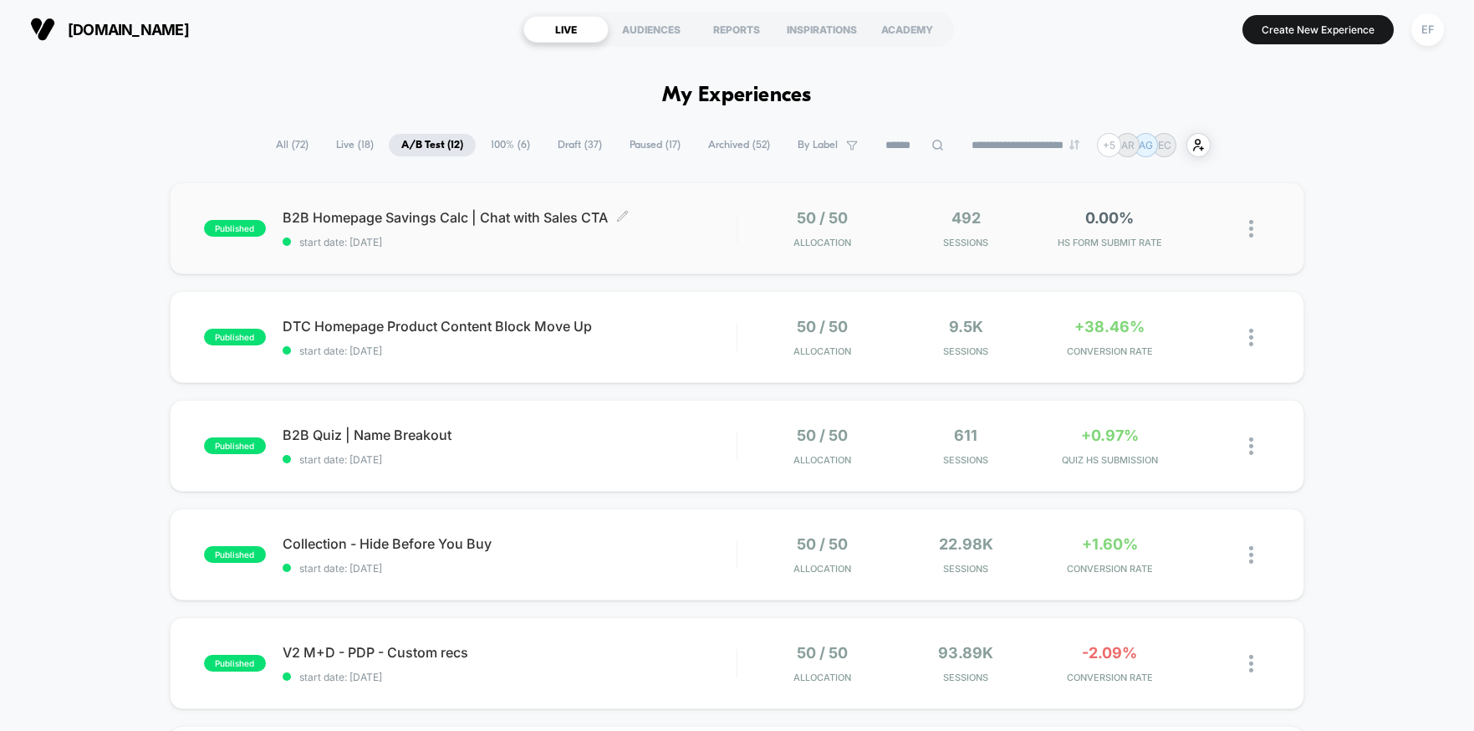
click at [652, 233] on div "B2B Homepage Savings Calc | Chat with Sales CTA Click to edit experience detail…" at bounding box center [510, 228] width 454 height 39
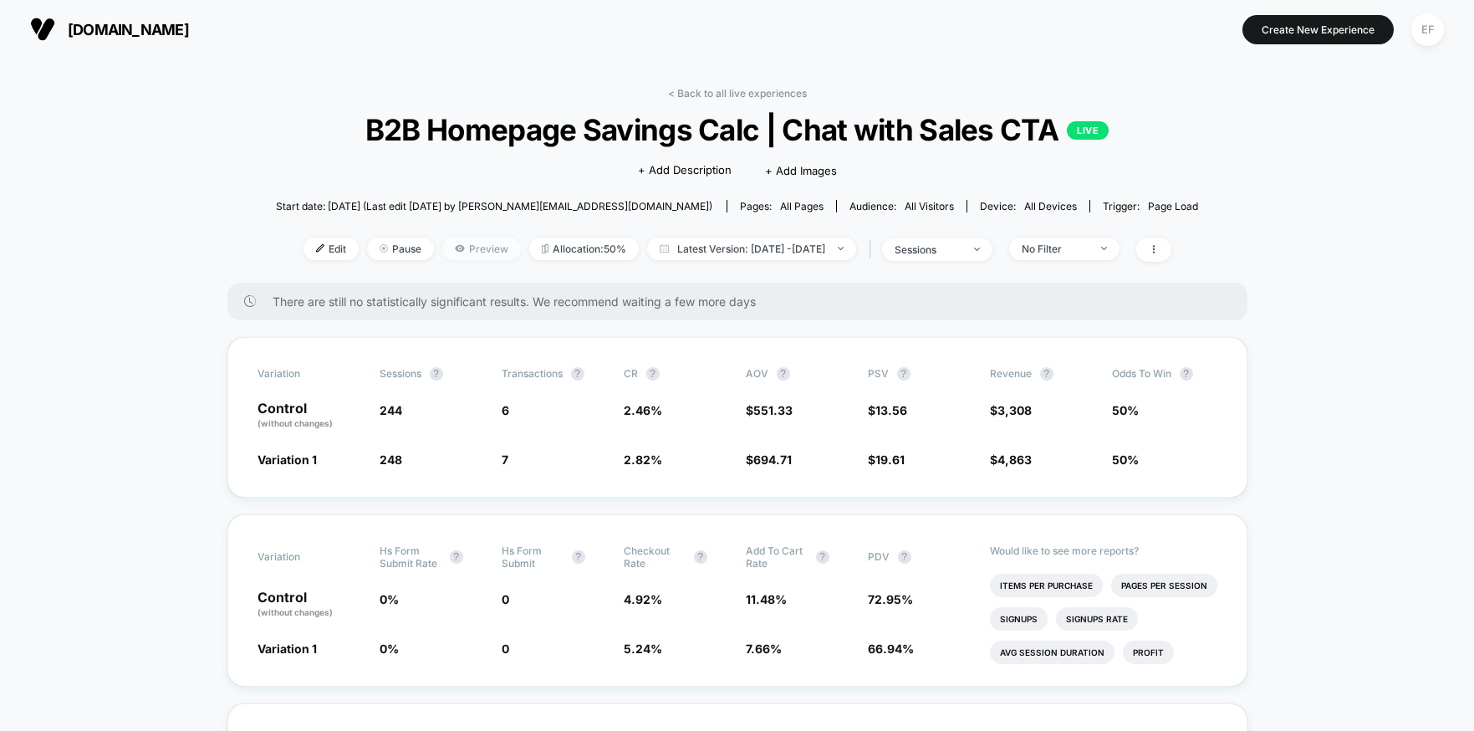
click at [445, 252] on span "Preview" at bounding box center [481, 248] width 79 height 23
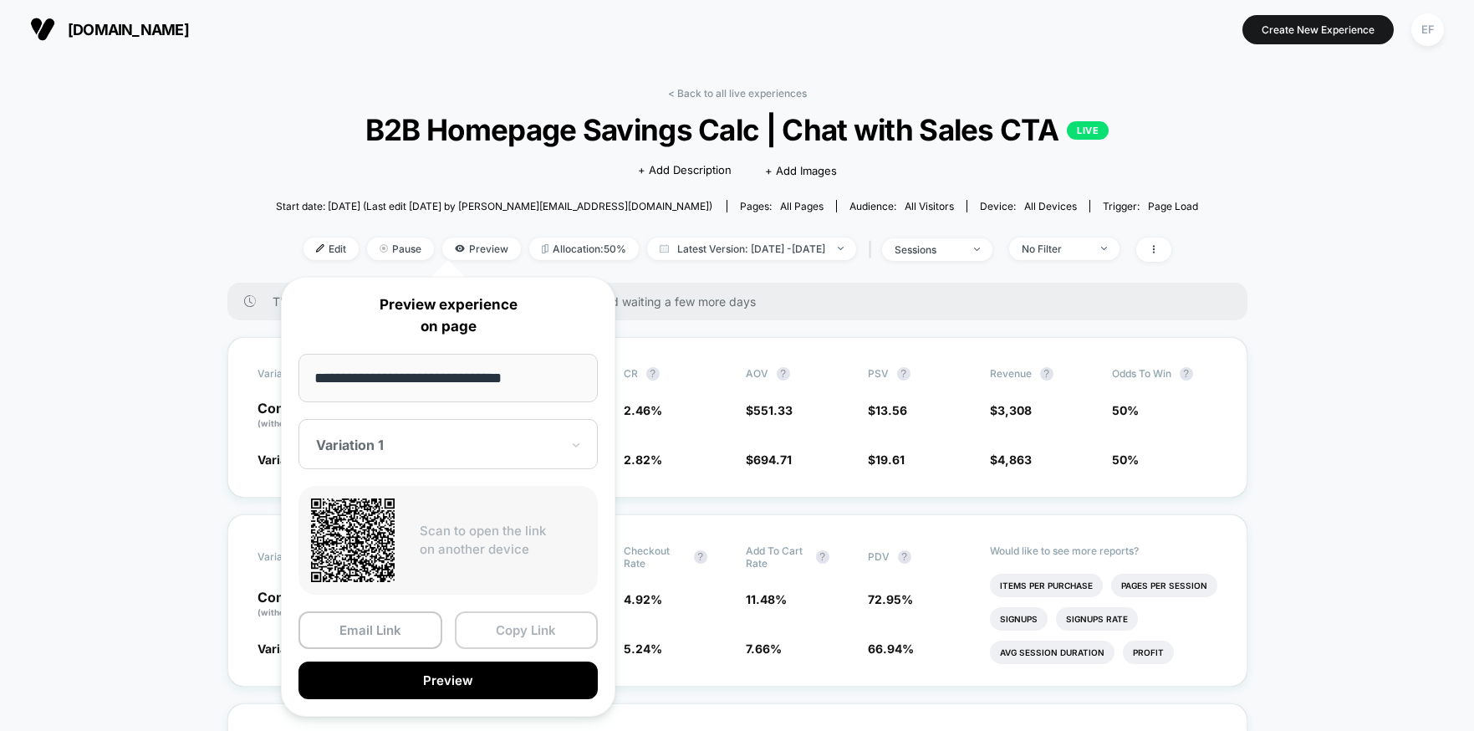
click at [514, 634] on button "Copy Link" at bounding box center [527, 630] width 144 height 38
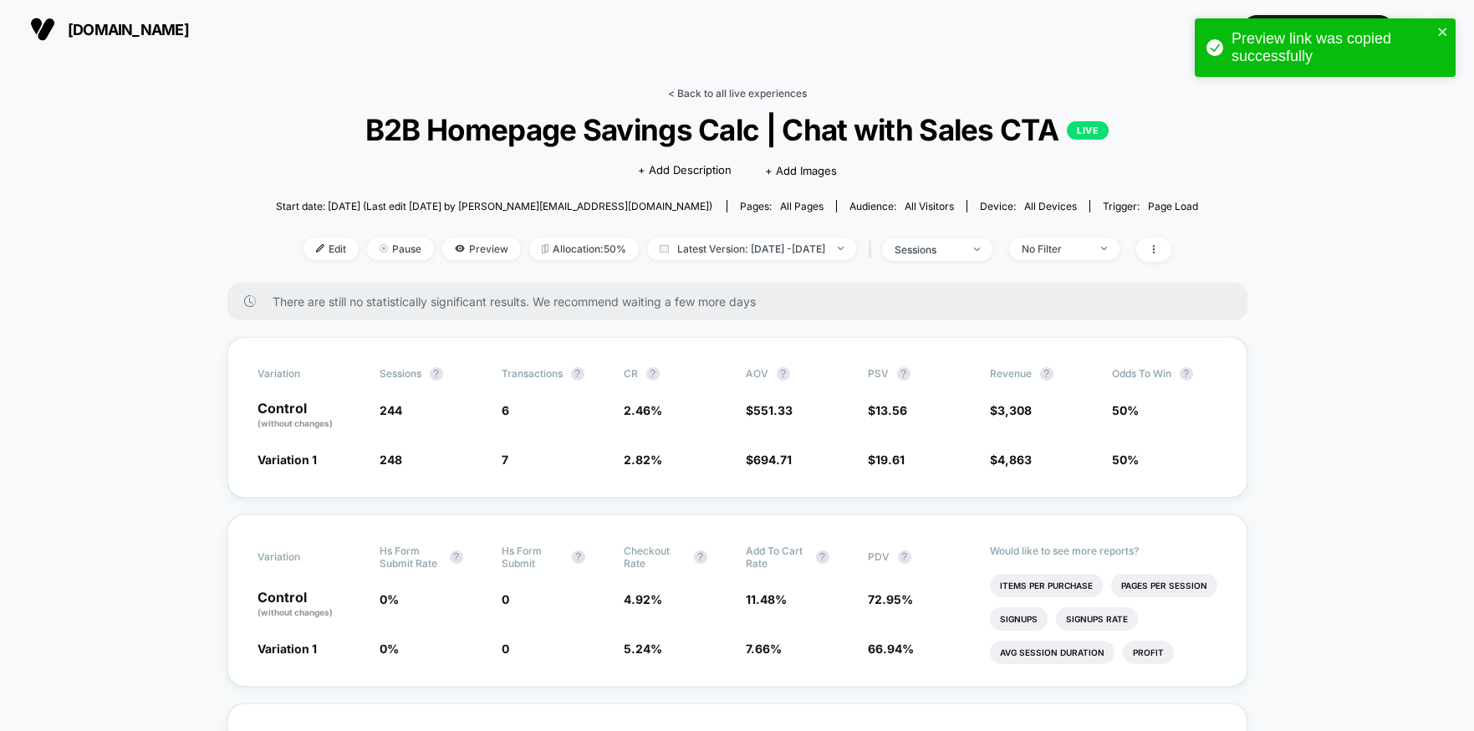
click at [697, 95] on link "< Back to all live experiences" at bounding box center [737, 93] width 139 height 13
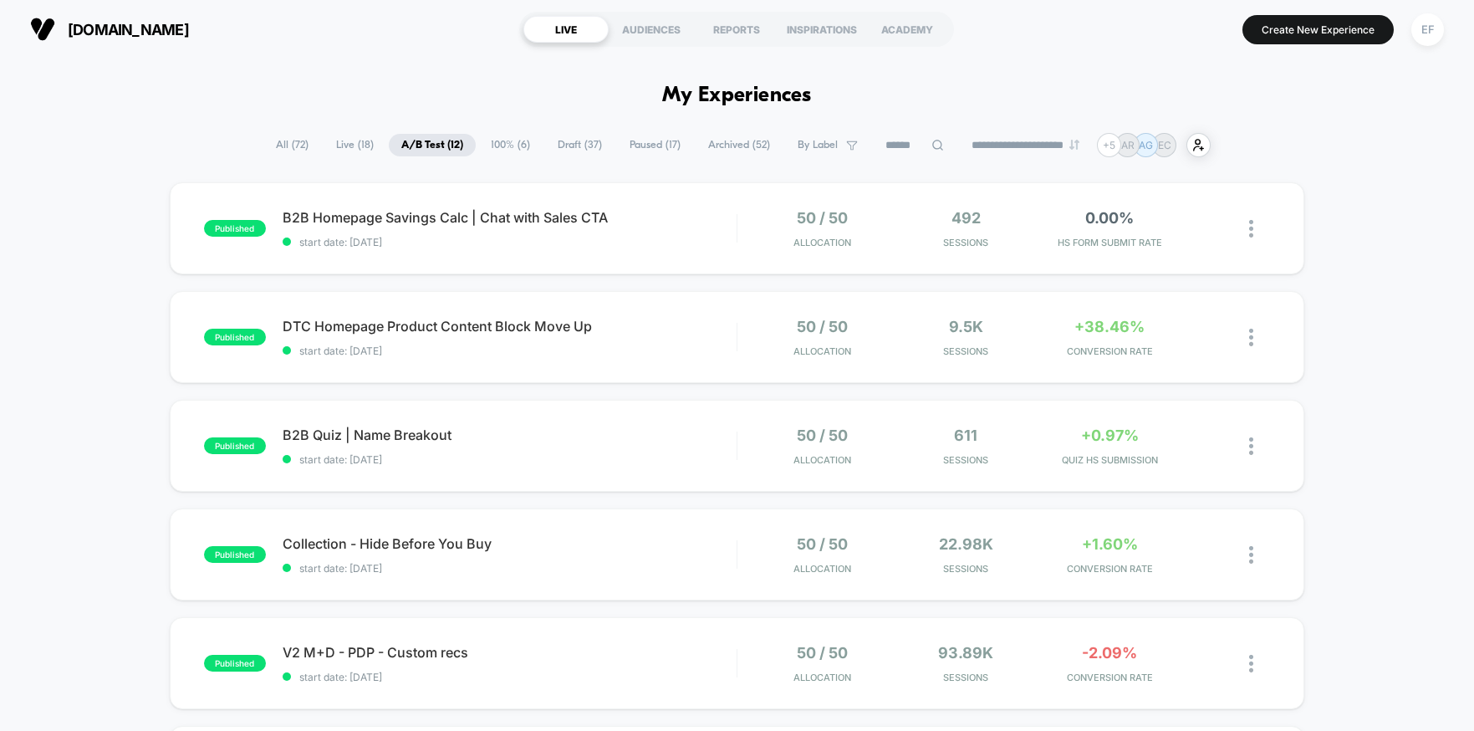
click at [575, 150] on span "Draft ( 37 )" at bounding box center [579, 145] width 69 height 23
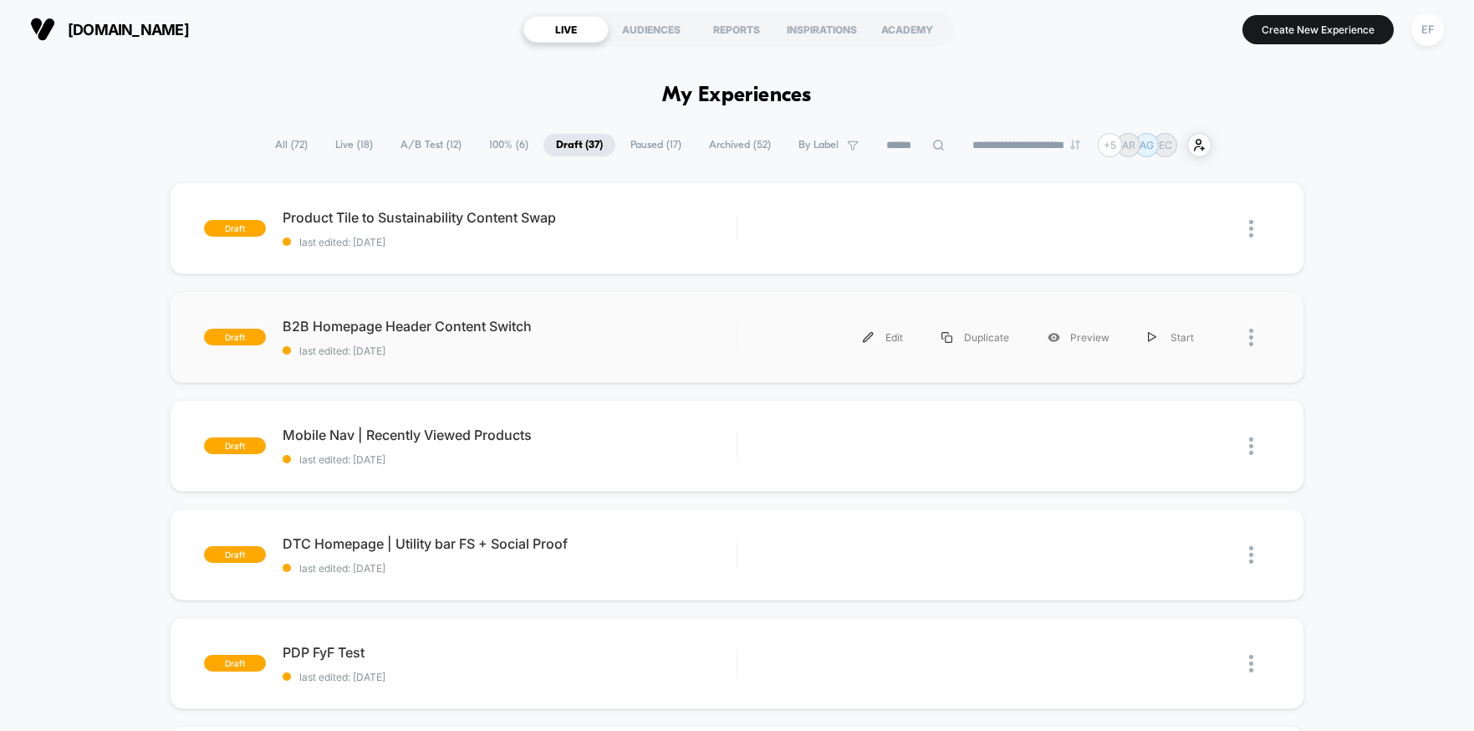
click at [618, 363] on div "draft B2B Homepage Header Content Switch last edited: [DATE] Edit Duplicate Pre…" at bounding box center [737, 337] width 1135 height 92
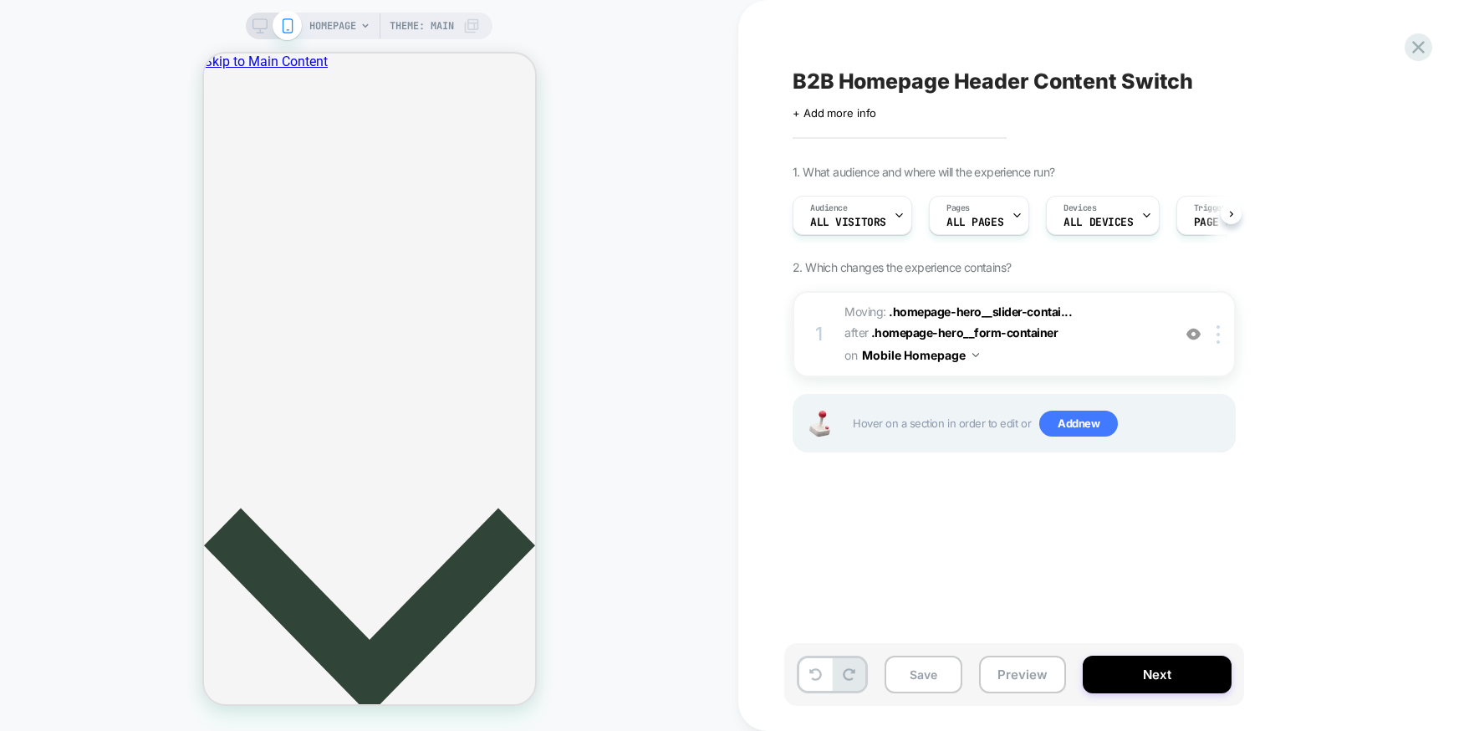
scroll to position [0, 1]
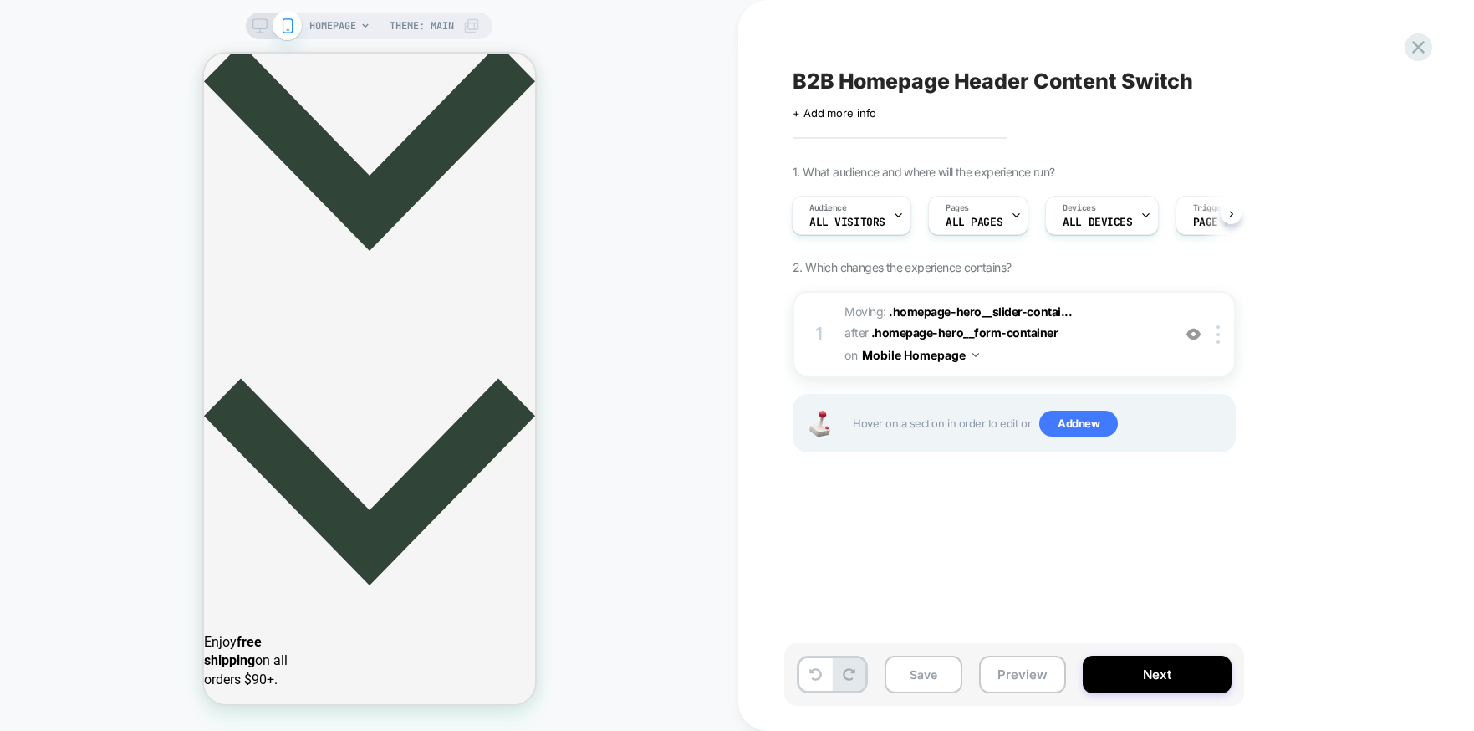
scroll to position [370, 0]
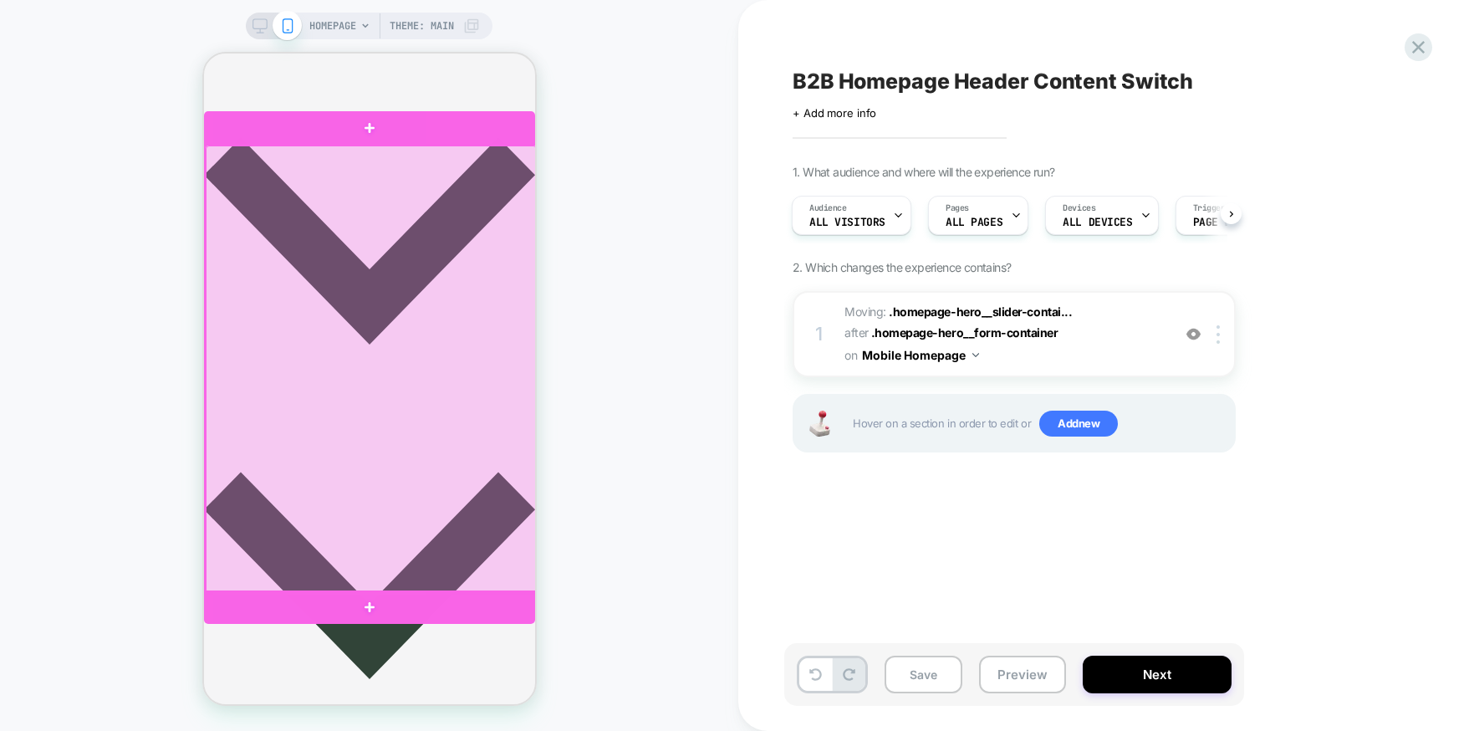
click at [452, 191] on div at bounding box center [370, 368] width 331 height 447
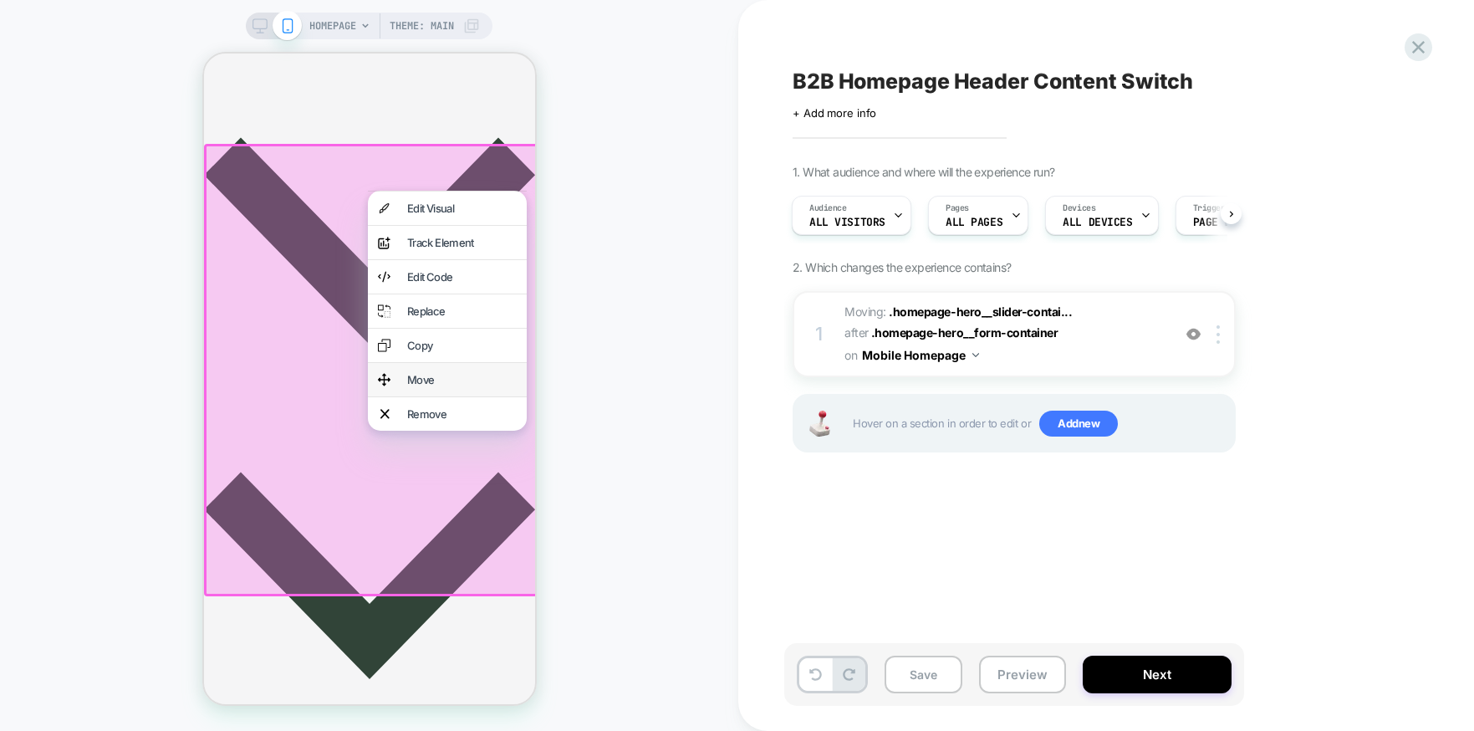
click at [424, 386] on div "Move" at bounding box center [461, 379] width 110 height 13
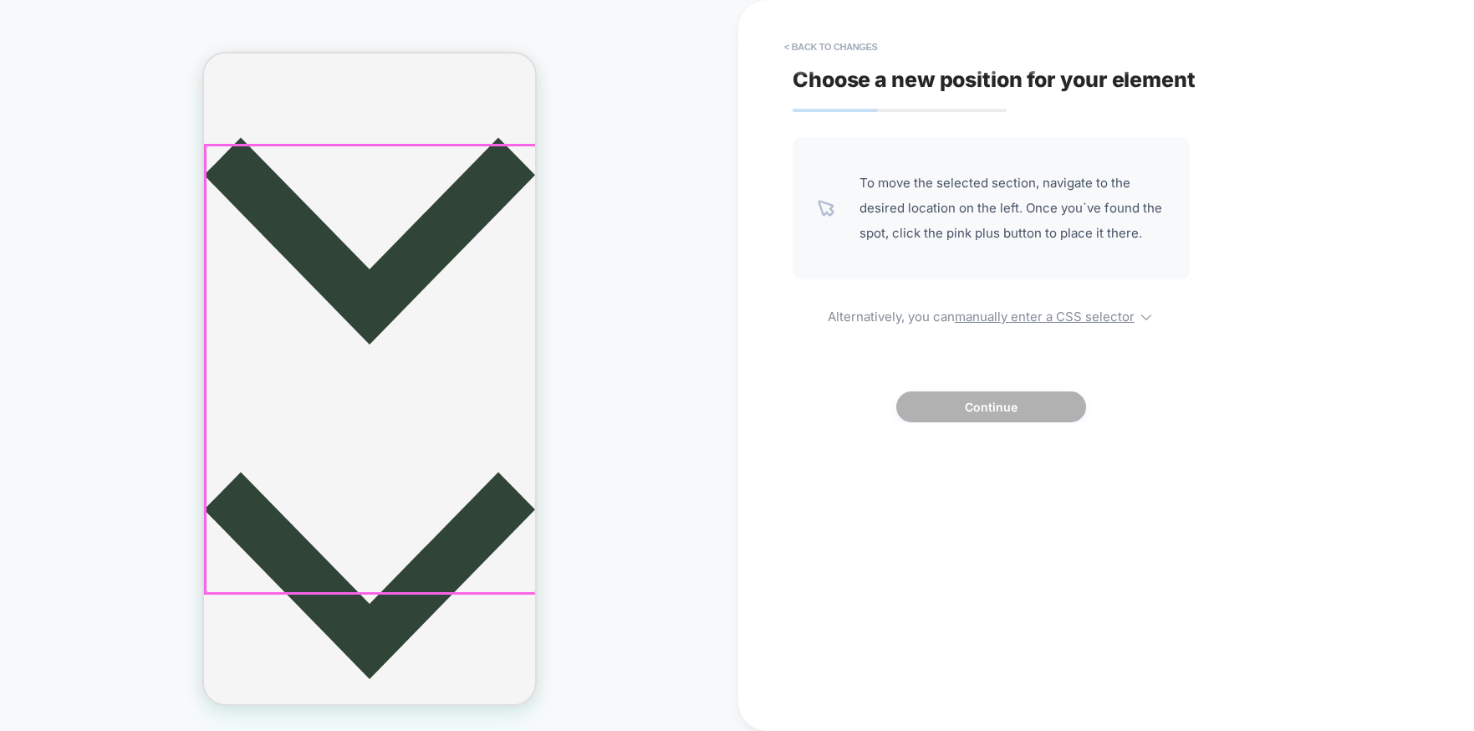
scroll to position [0, 0]
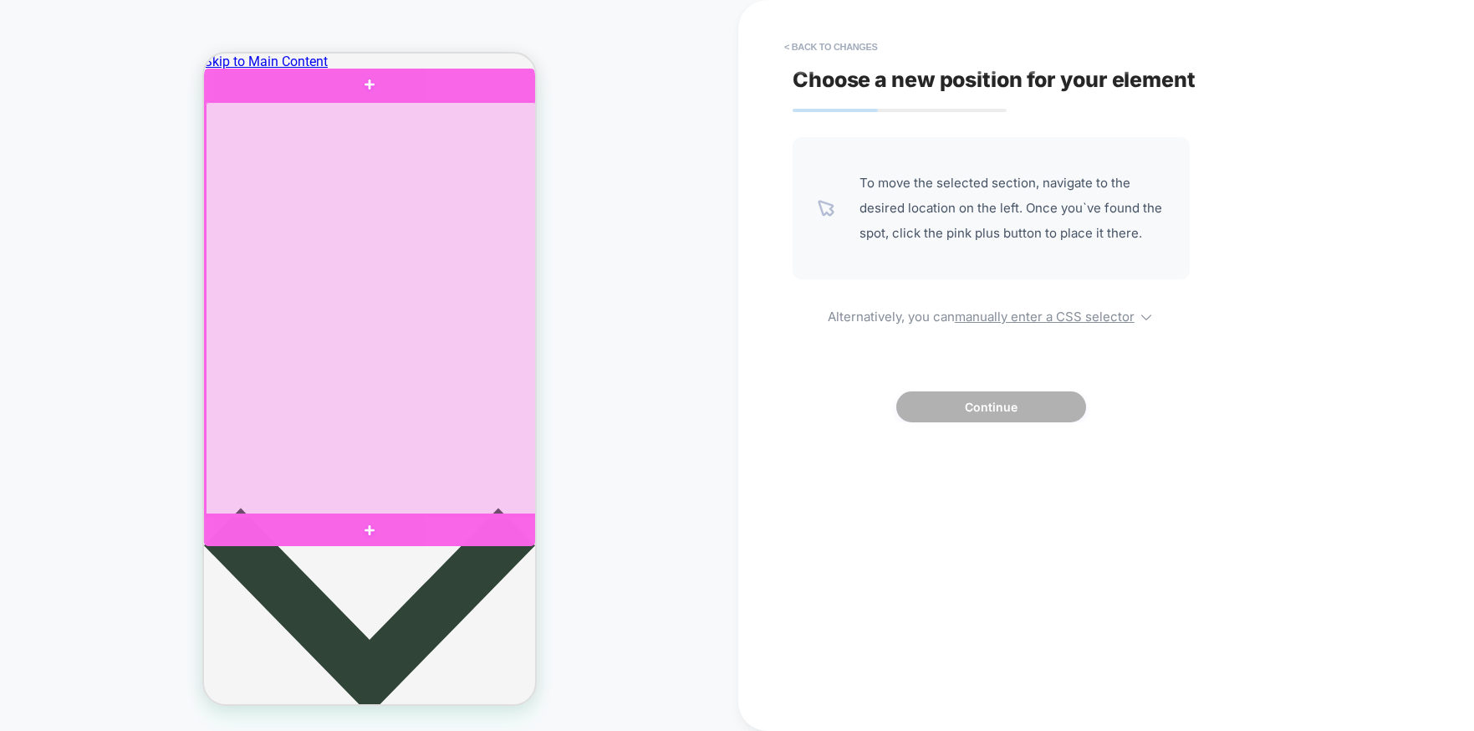
click at [462, 135] on div at bounding box center [370, 309] width 331 height 414
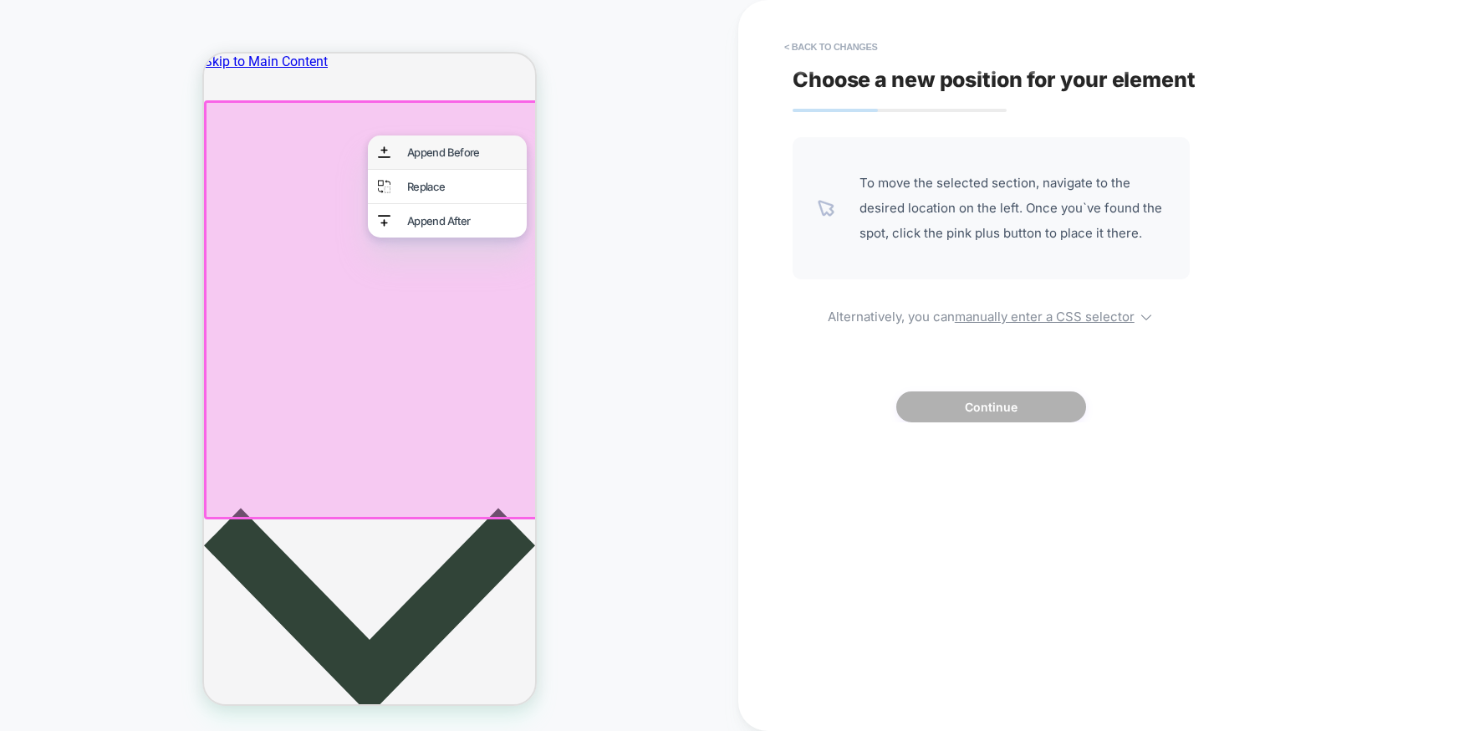
click at [474, 150] on div "Append Before" at bounding box center [461, 151] width 110 height 13
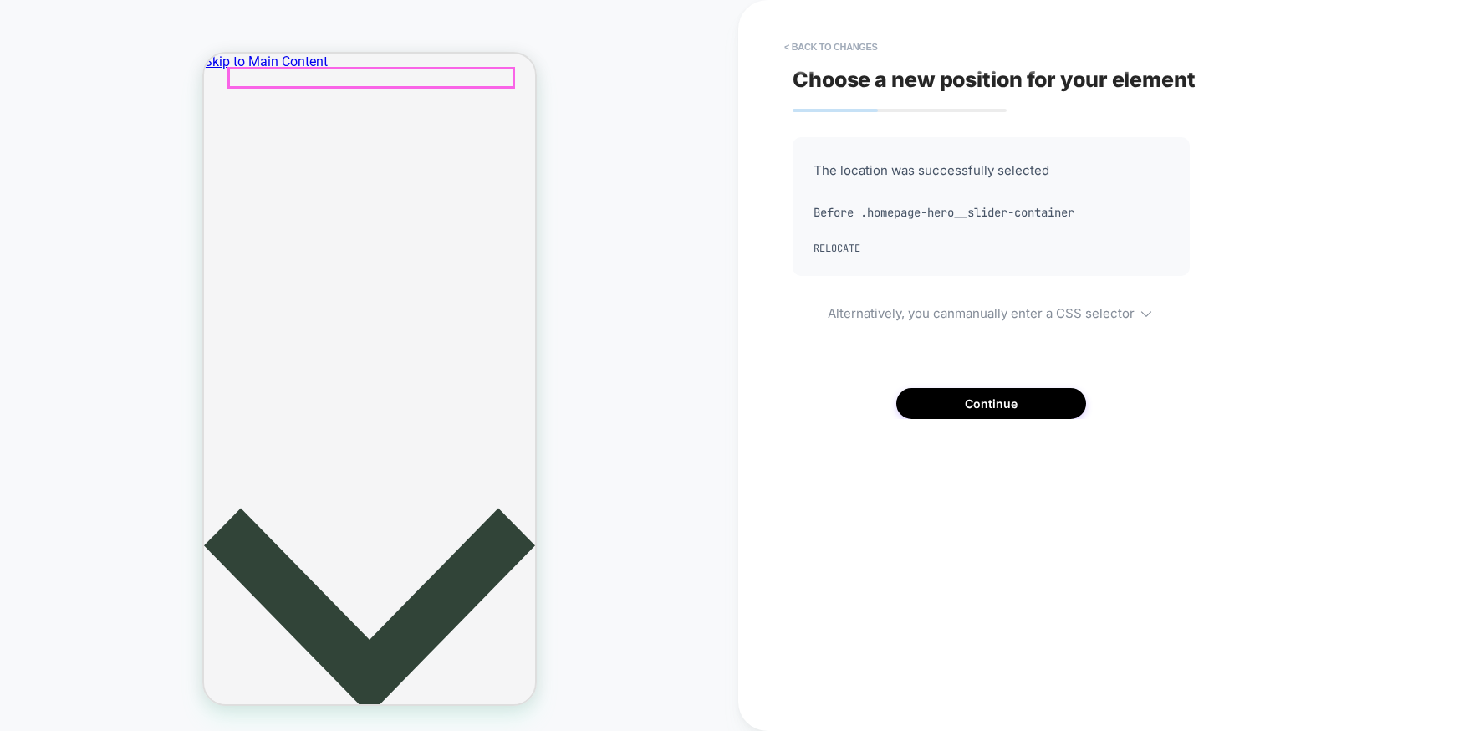
click at [857, 51] on button "< Back to changes" at bounding box center [831, 46] width 110 height 27
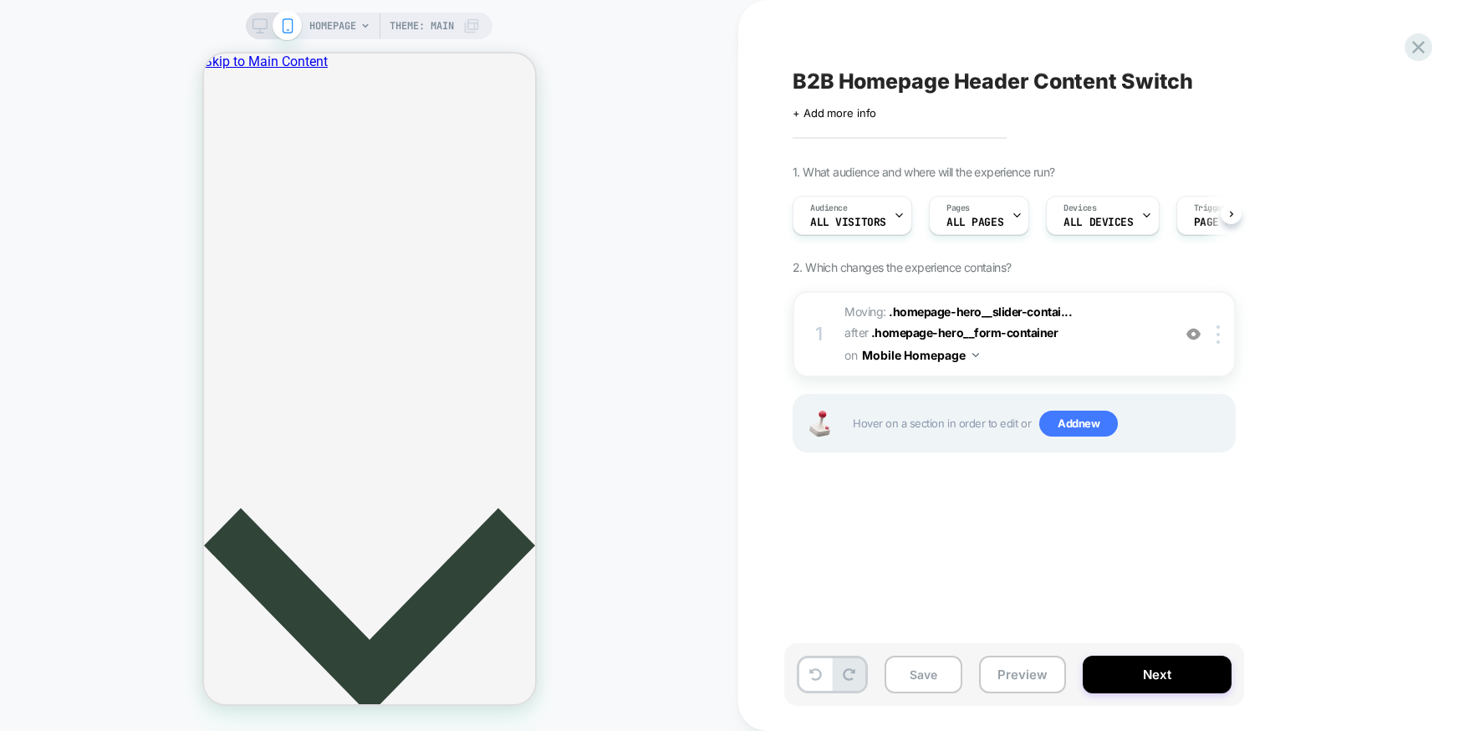
scroll to position [0, 1]
click at [867, 221] on span "All Visitors" at bounding box center [847, 223] width 76 height 12
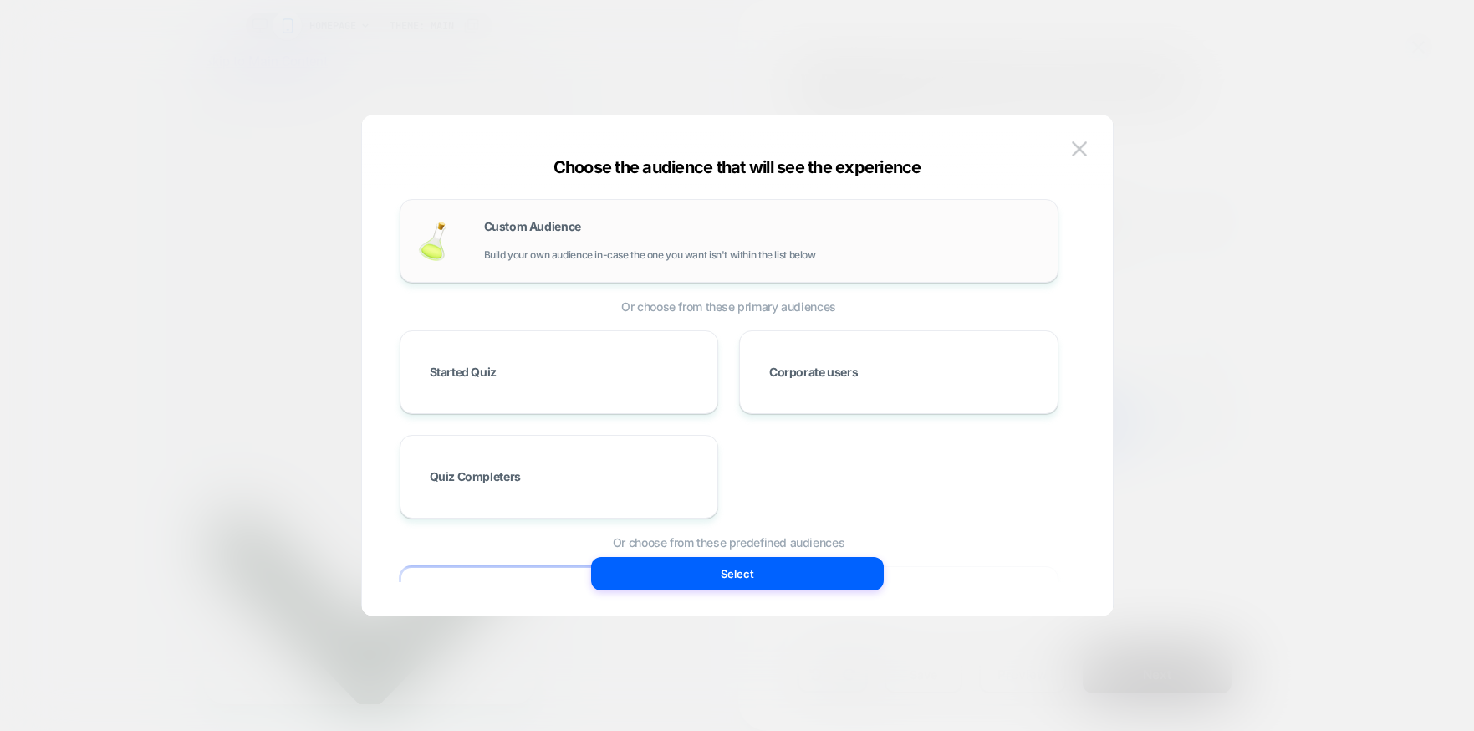
click at [647, 225] on div "Custom Audience Build your own audience in-case the one you want isn't within t…" at bounding box center [762, 241] width 557 height 40
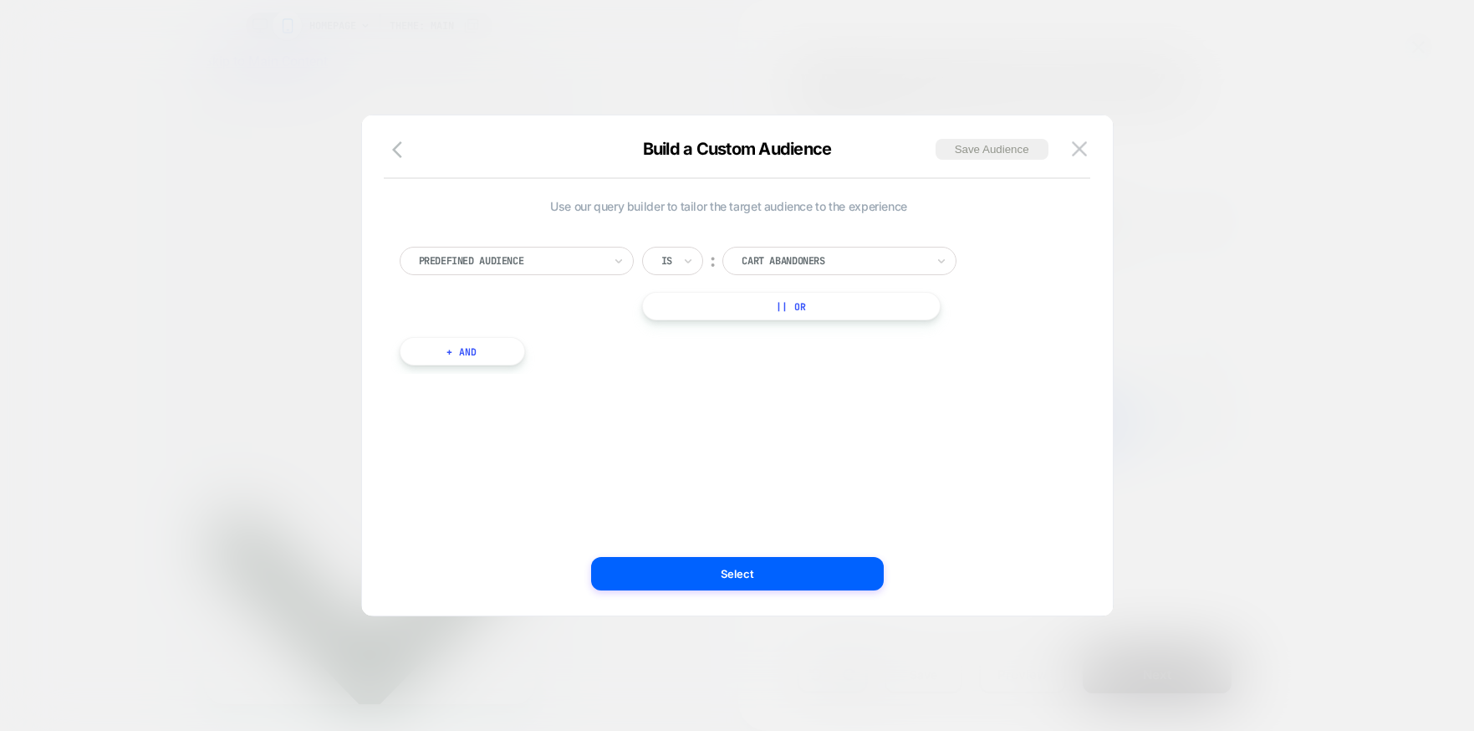
click at [540, 268] on div at bounding box center [511, 260] width 184 height 15
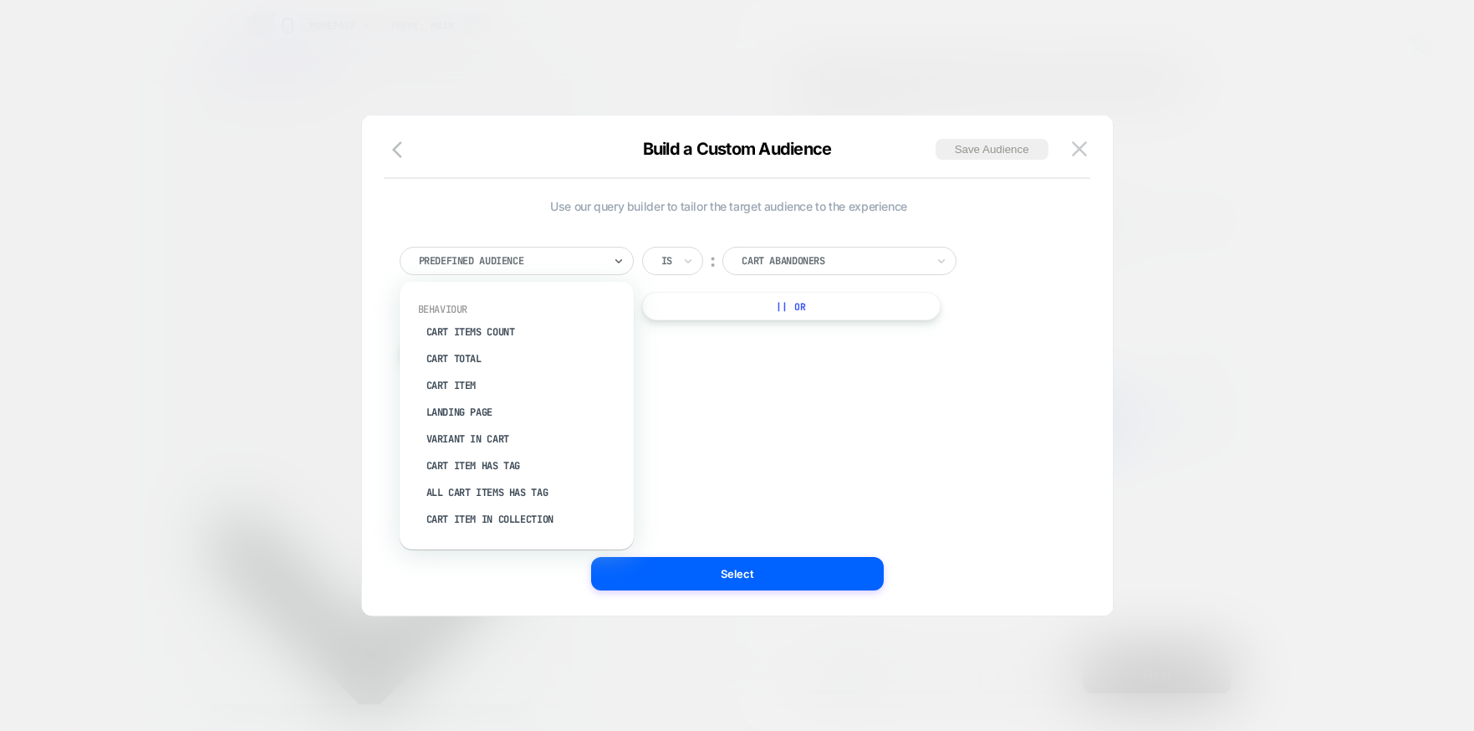
scroll to position [192, 0]
click at [473, 404] on div "Landing Page" at bounding box center [524, 407] width 217 height 27
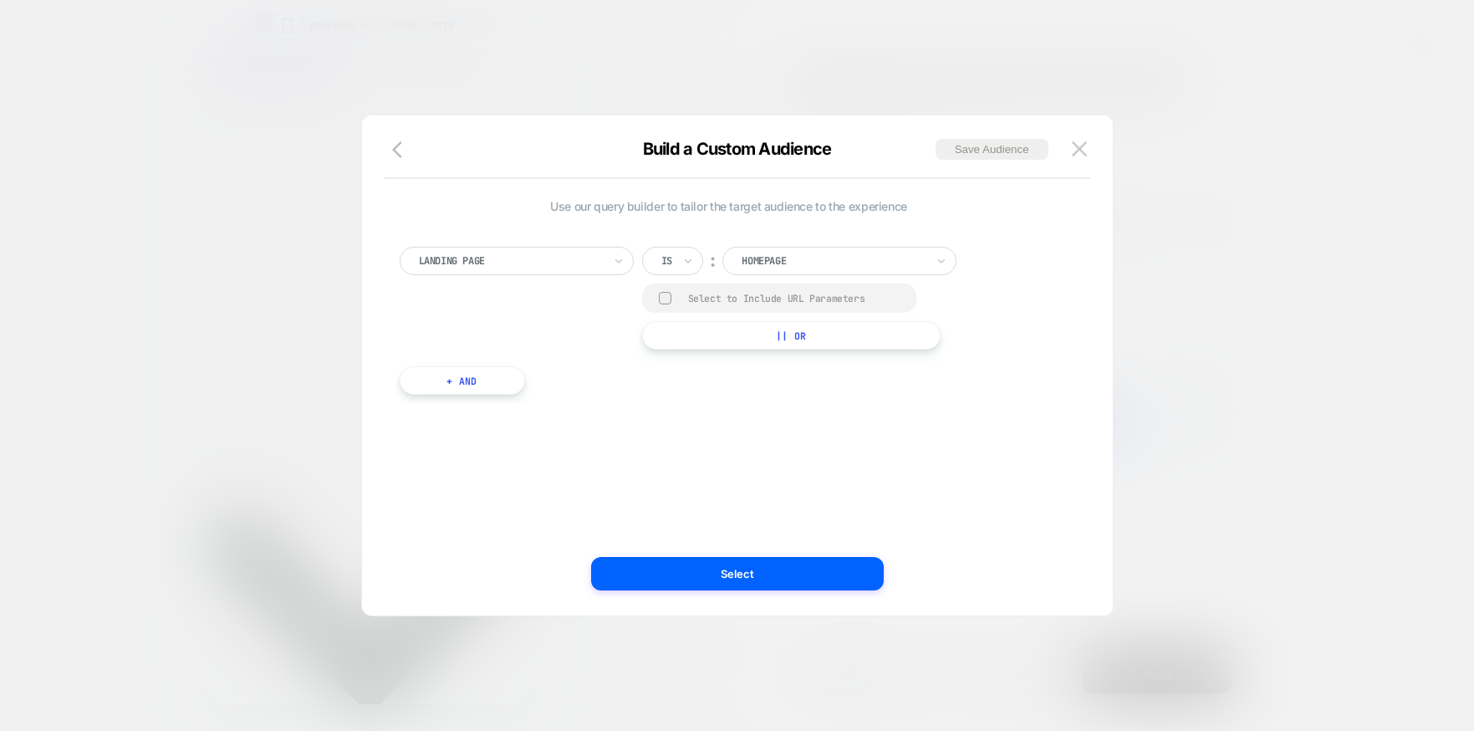
click at [817, 260] on div at bounding box center [834, 260] width 184 height 15
type input "**********"
click at [1026, 254] on div "**********" at bounding box center [729, 298] width 659 height 103
click at [1080, 145] on img at bounding box center [1079, 148] width 15 height 14
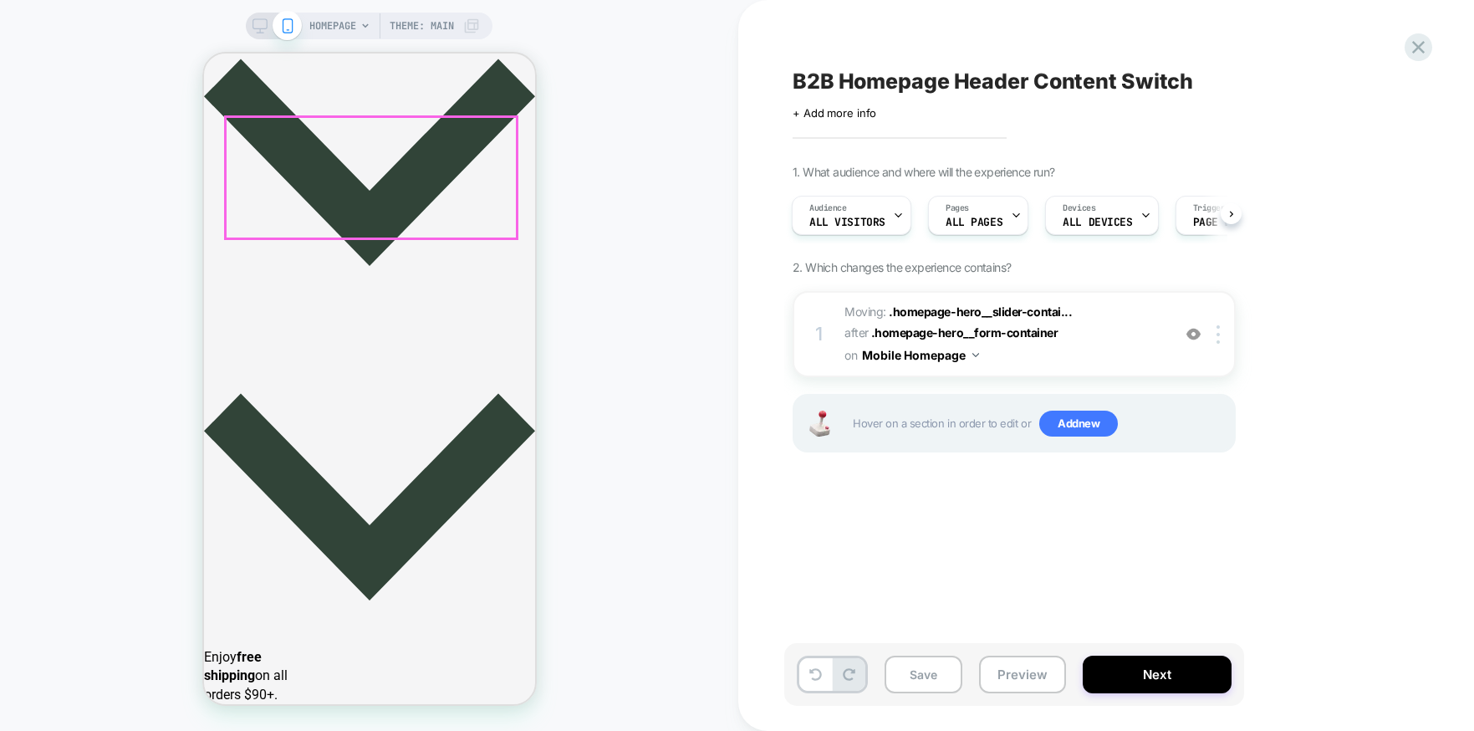
scroll to position [0, 0]
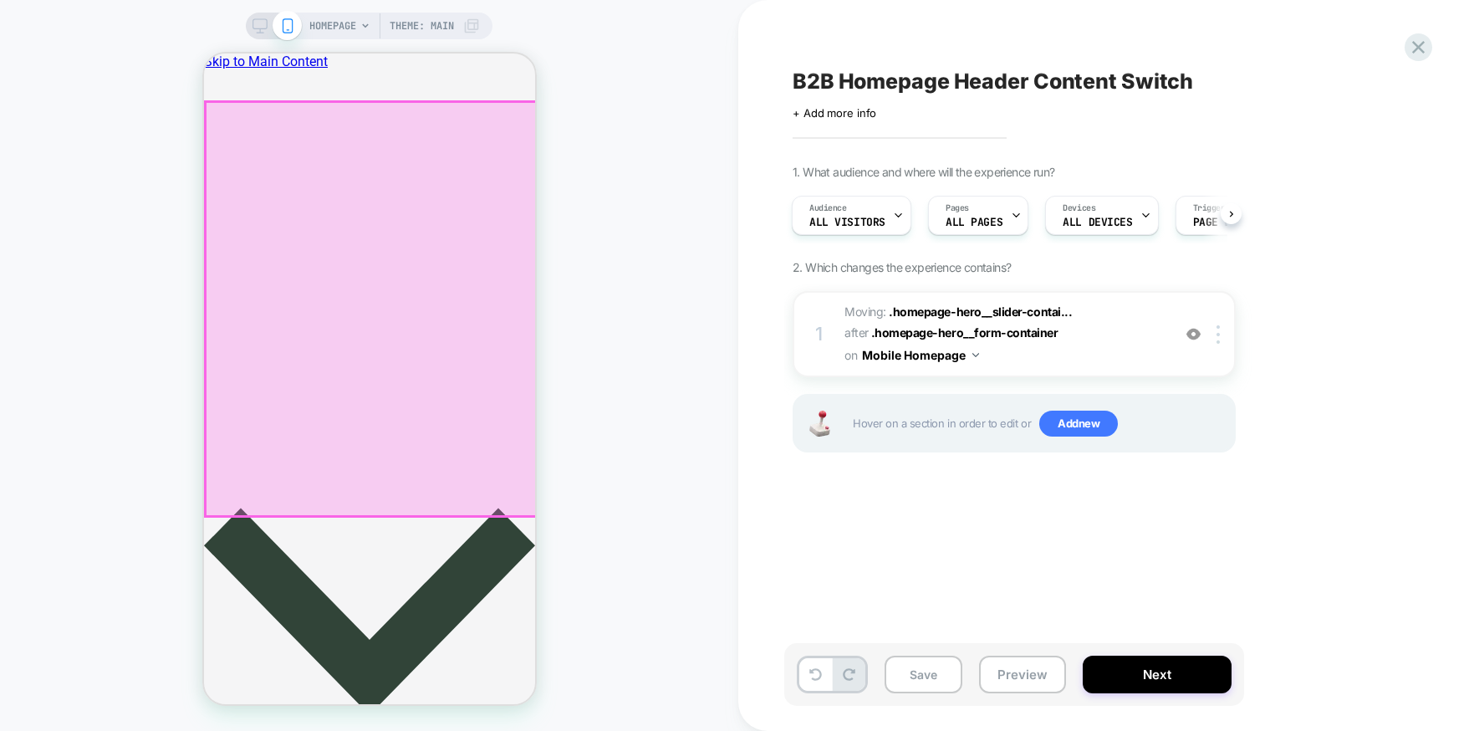
click at [417, 382] on div at bounding box center [370, 309] width 331 height 414
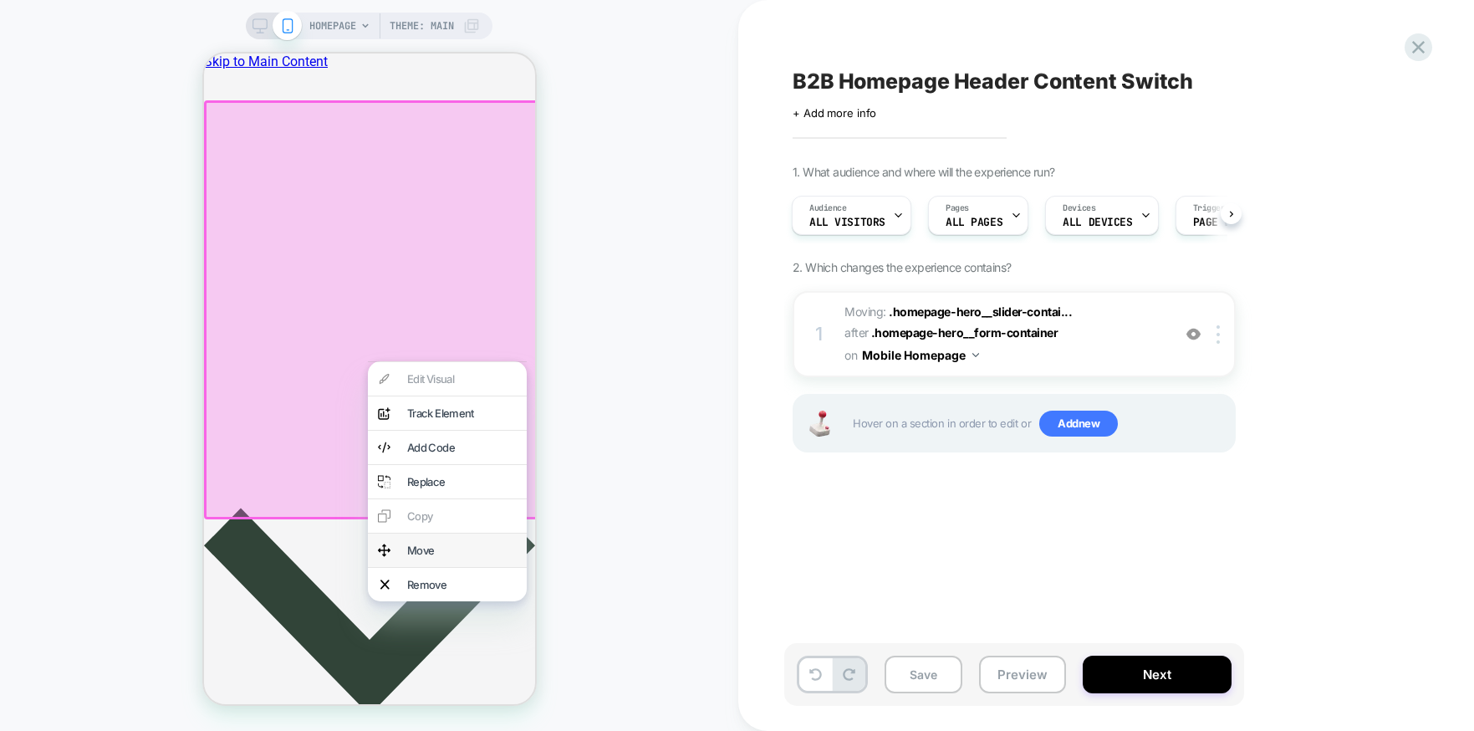
click at [431, 557] on div "Move" at bounding box center [461, 549] width 110 height 13
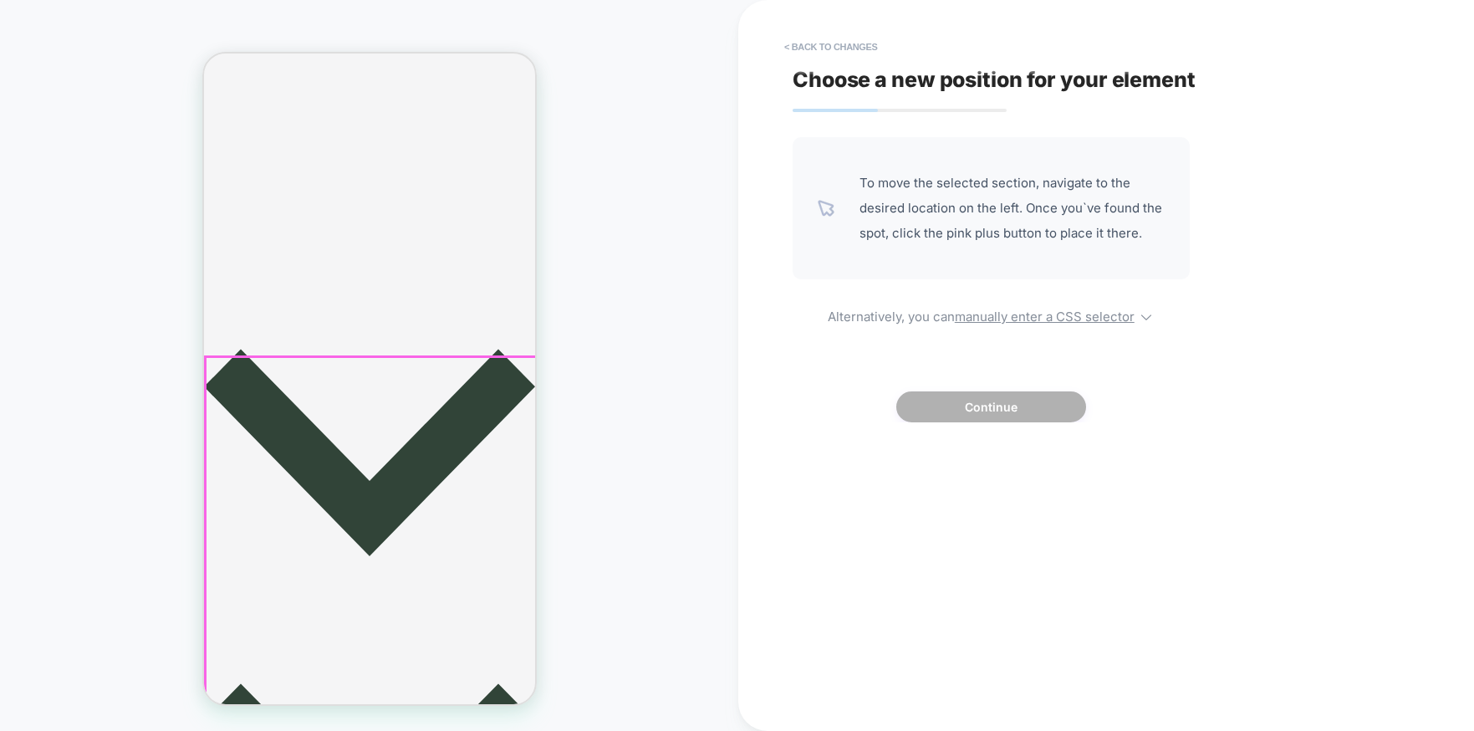
scroll to position [623, 0]
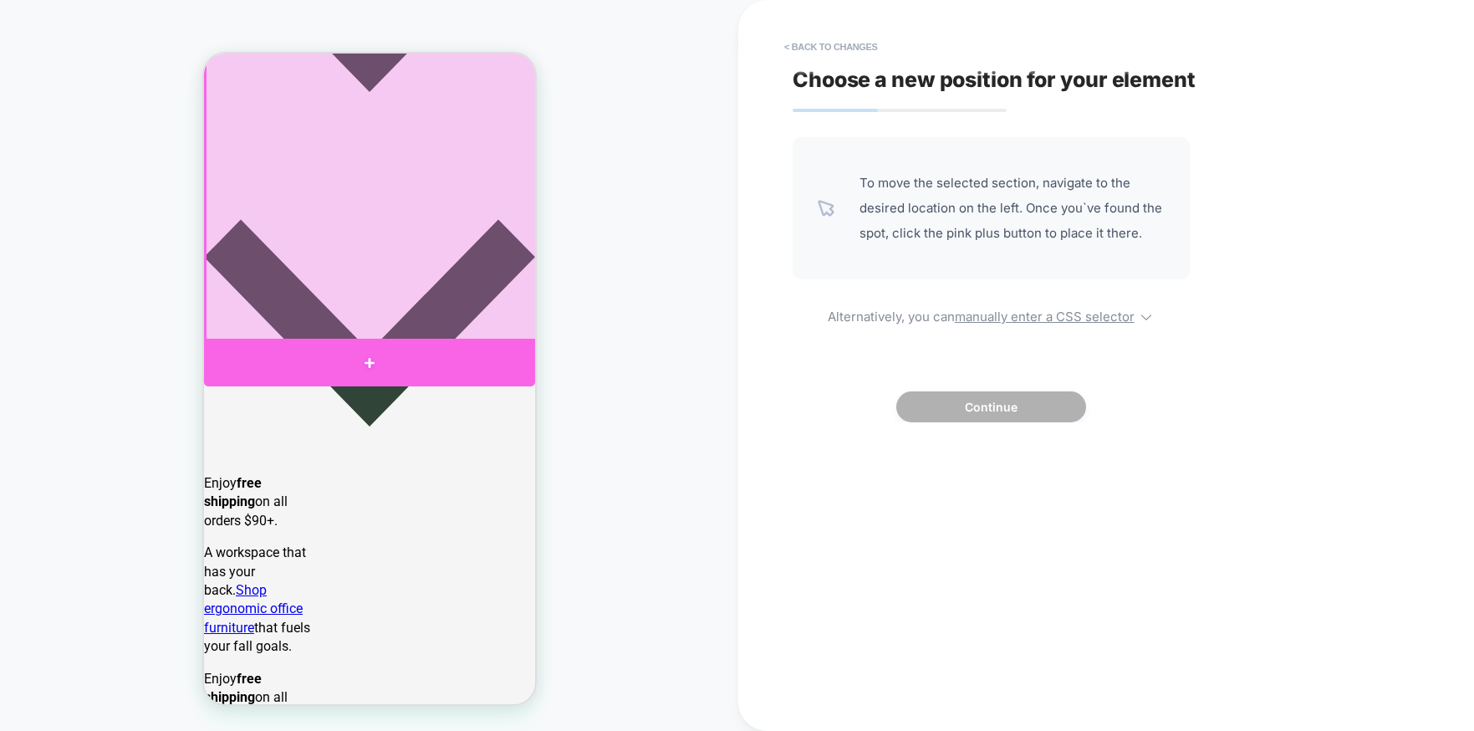
click at [326, 347] on div at bounding box center [368, 363] width 331 height 48
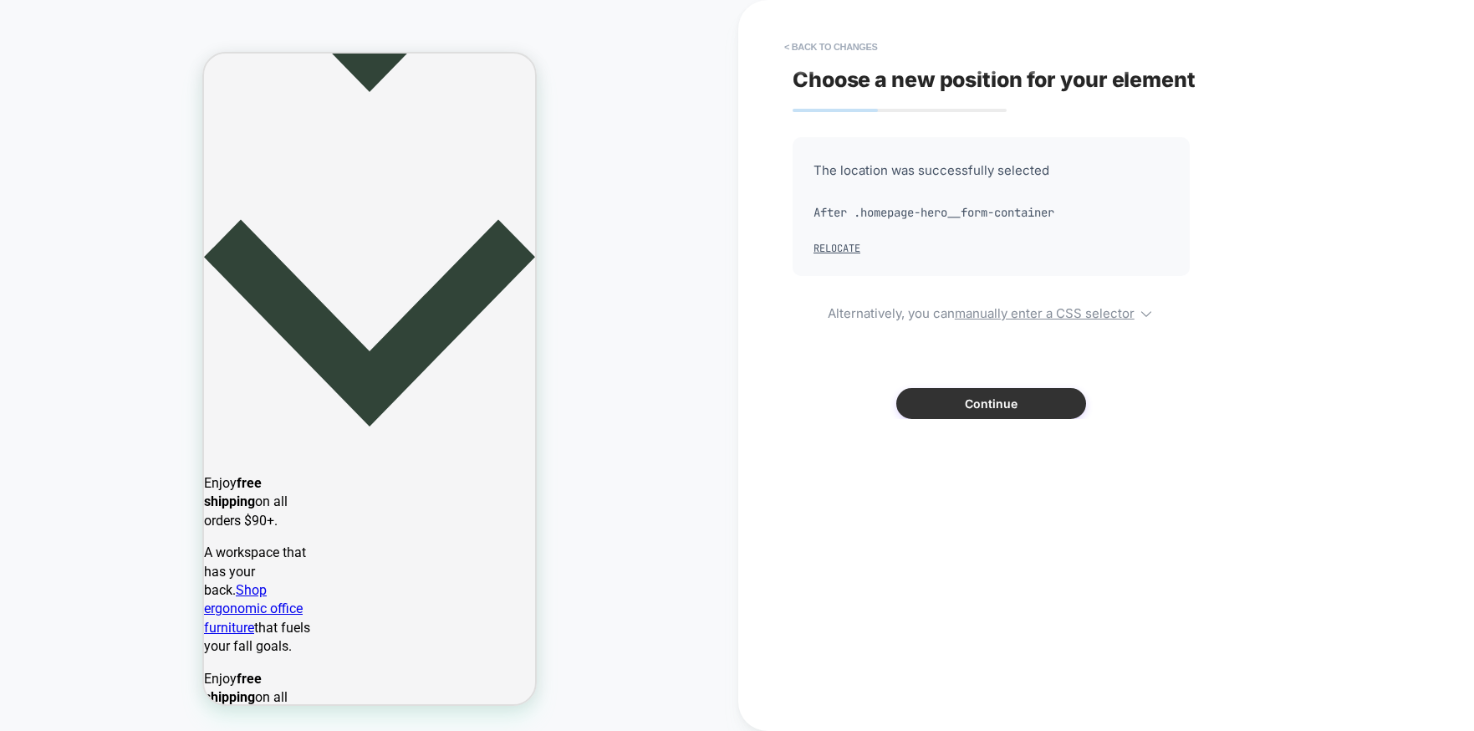
click at [930, 406] on button "Continue" at bounding box center [991, 403] width 190 height 31
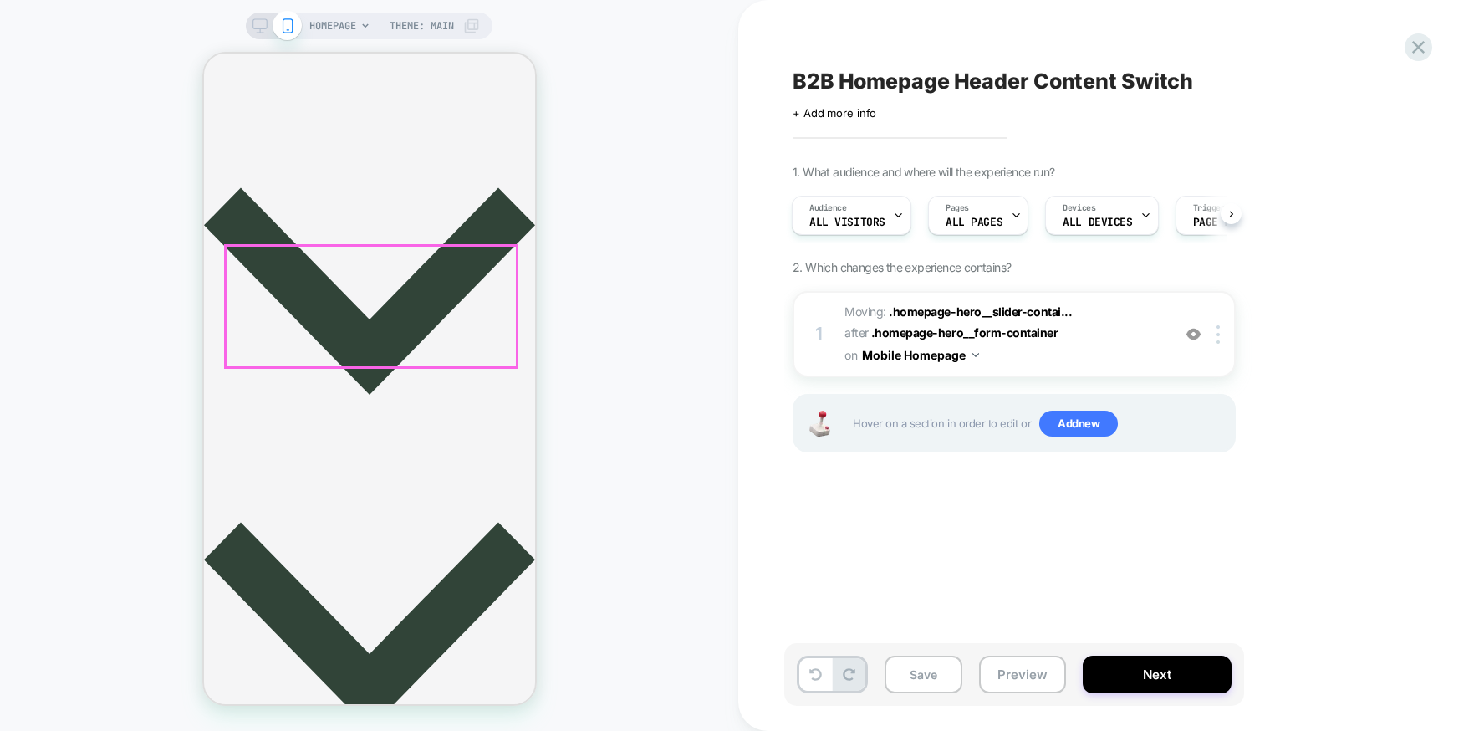
scroll to position [321, 0]
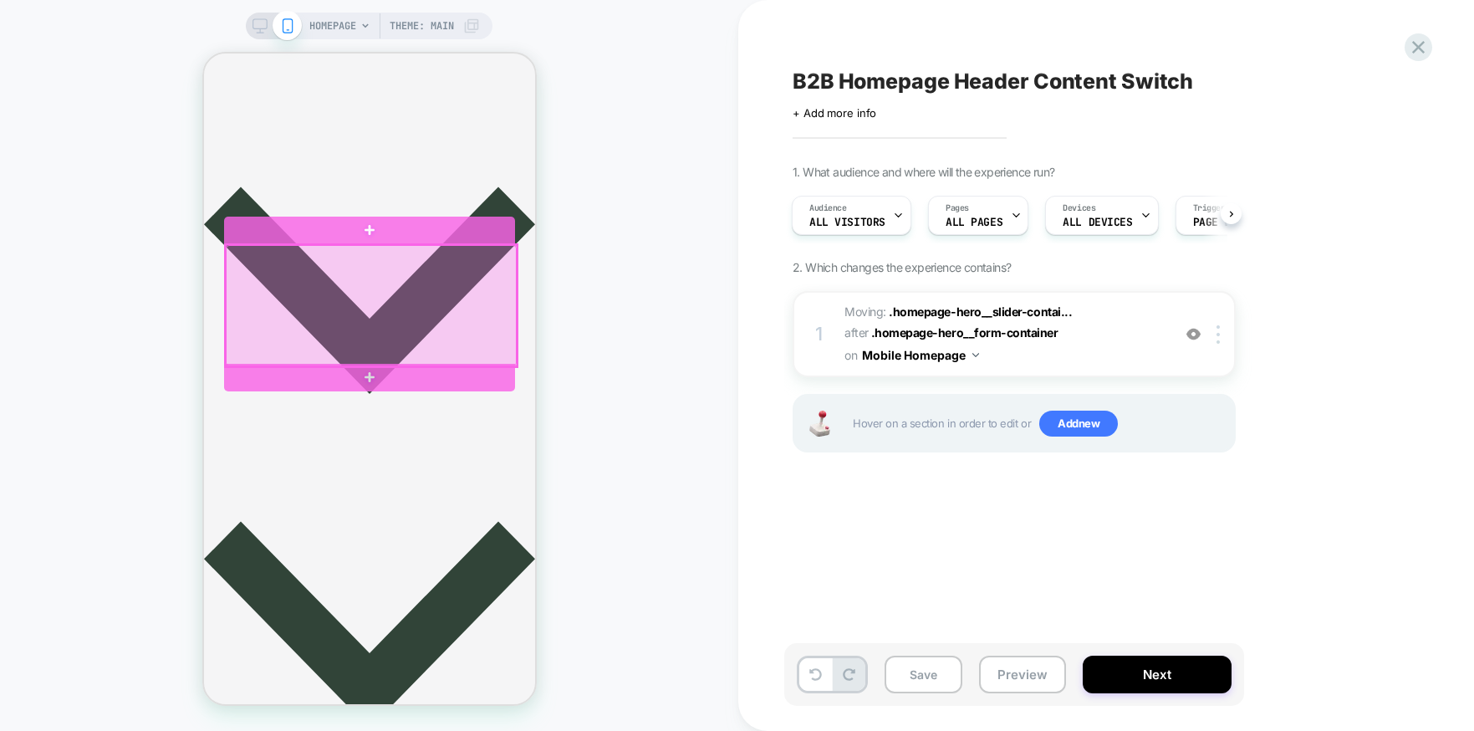
click at [359, 302] on div at bounding box center [370, 305] width 291 height 121
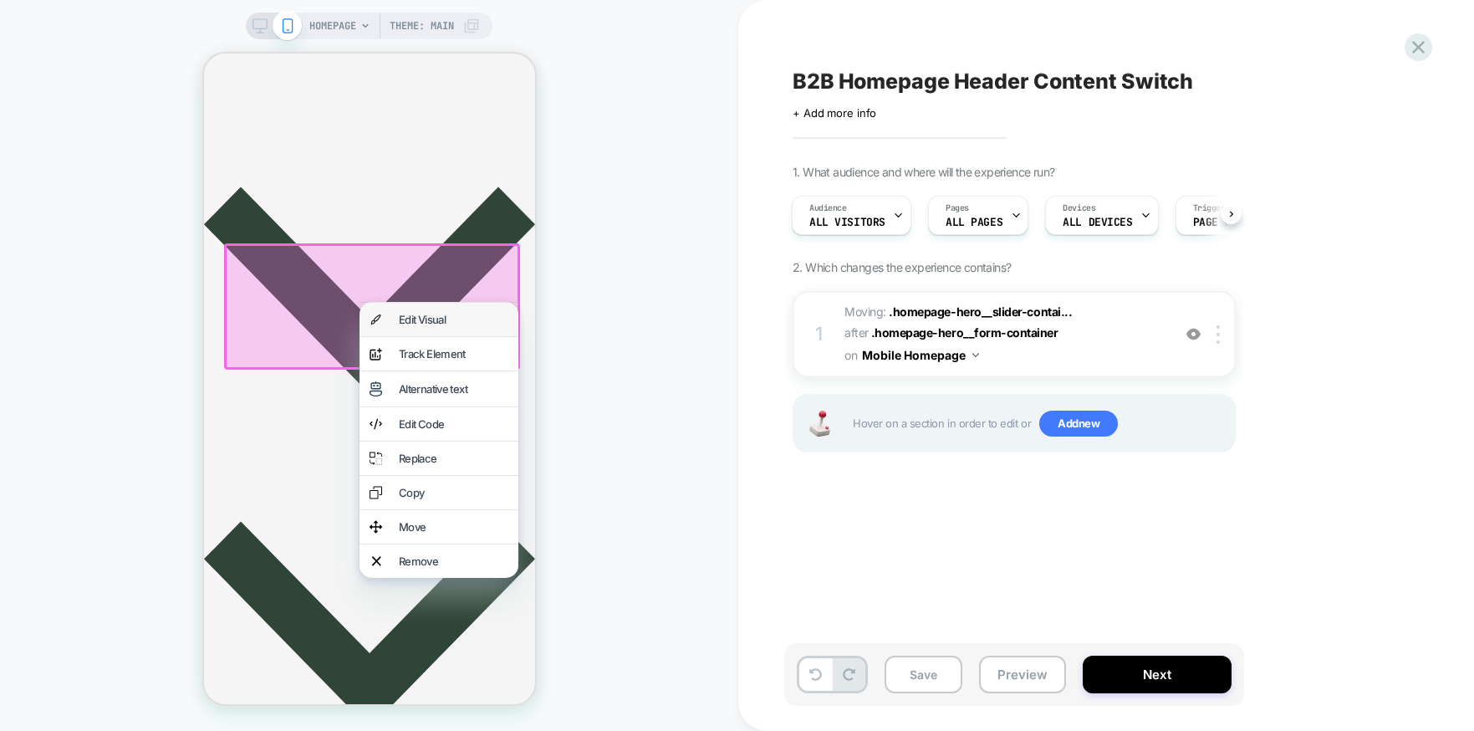
click at [398, 321] on div "Edit Visual" at bounding box center [453, 319] width 110 height 13
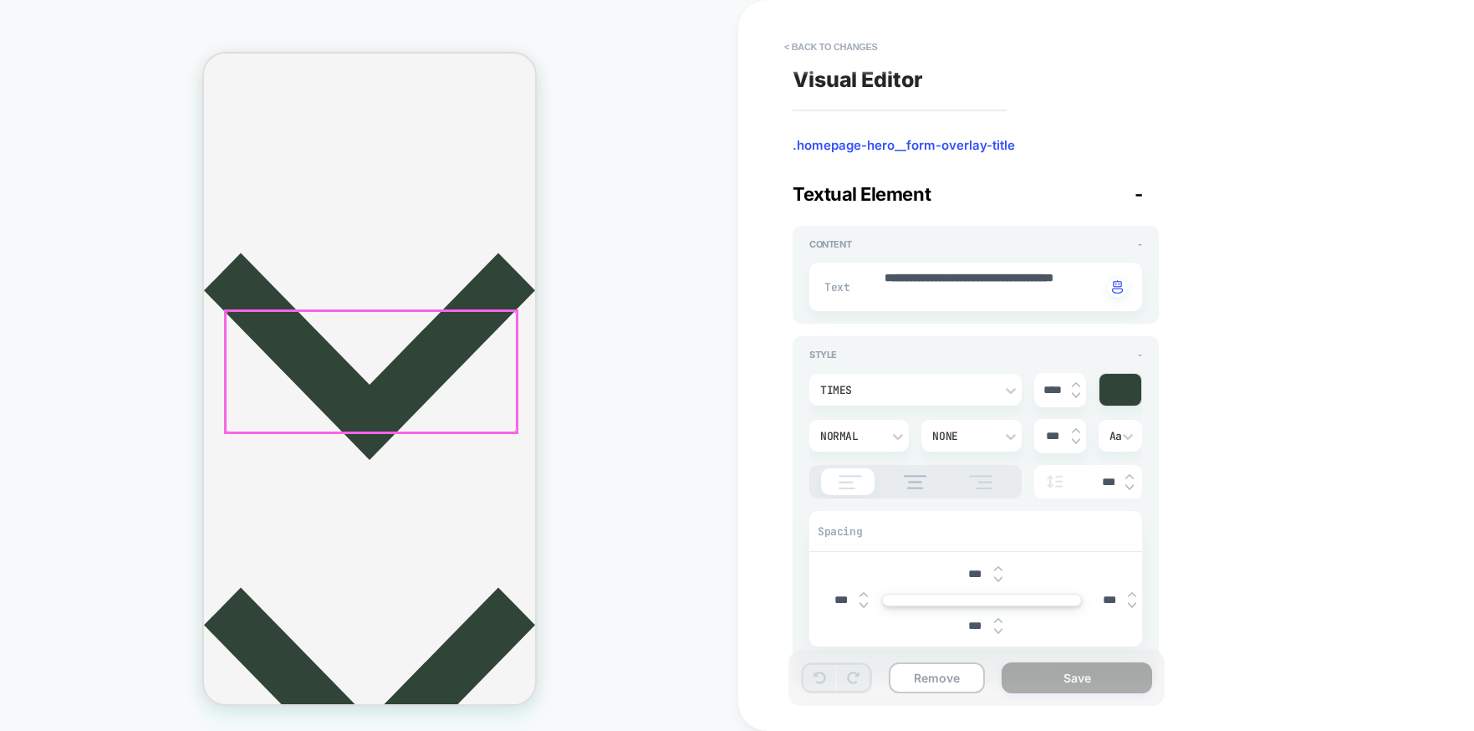
scroll to position [246, 0]
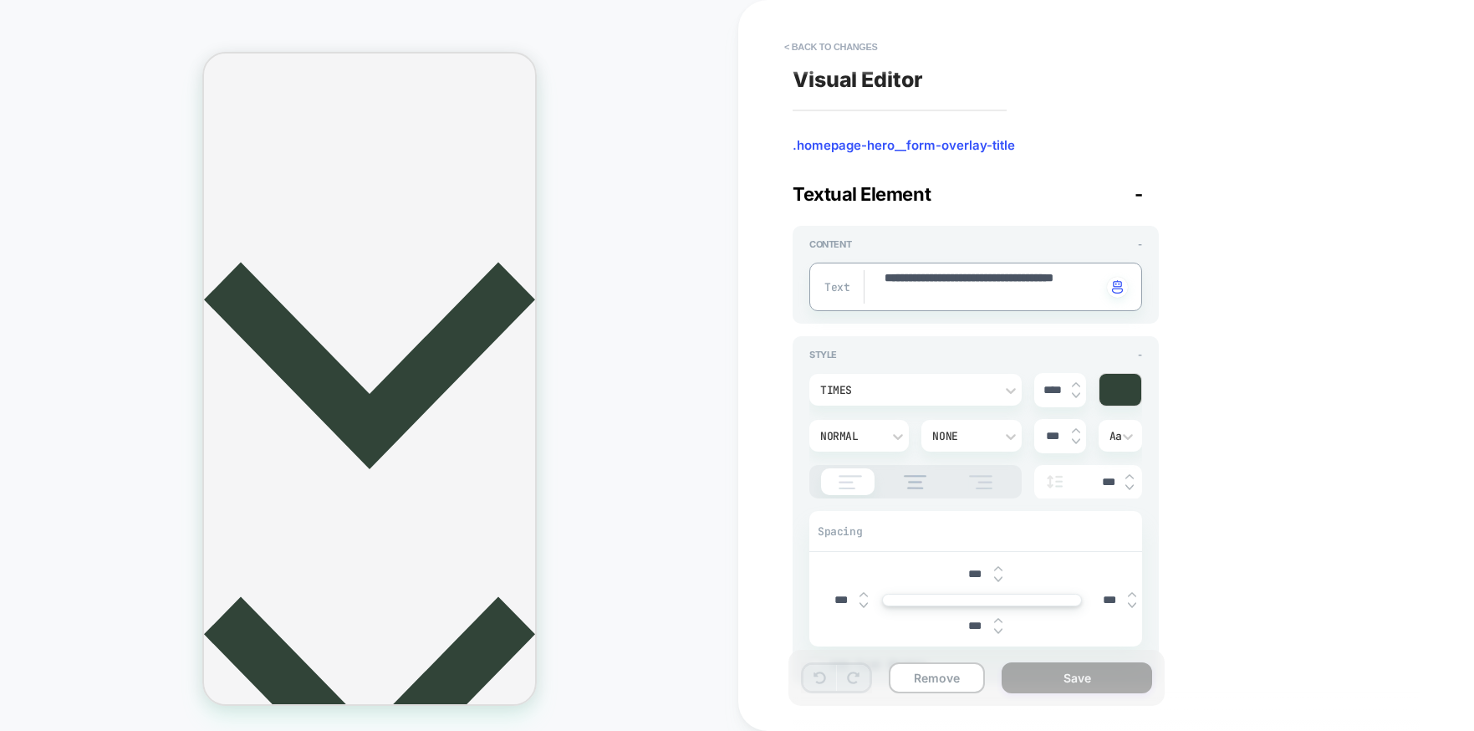
click at [931, 276] on textarea "**********" at bounding box center [992, 286] width 219 height 33
type textarea "*"
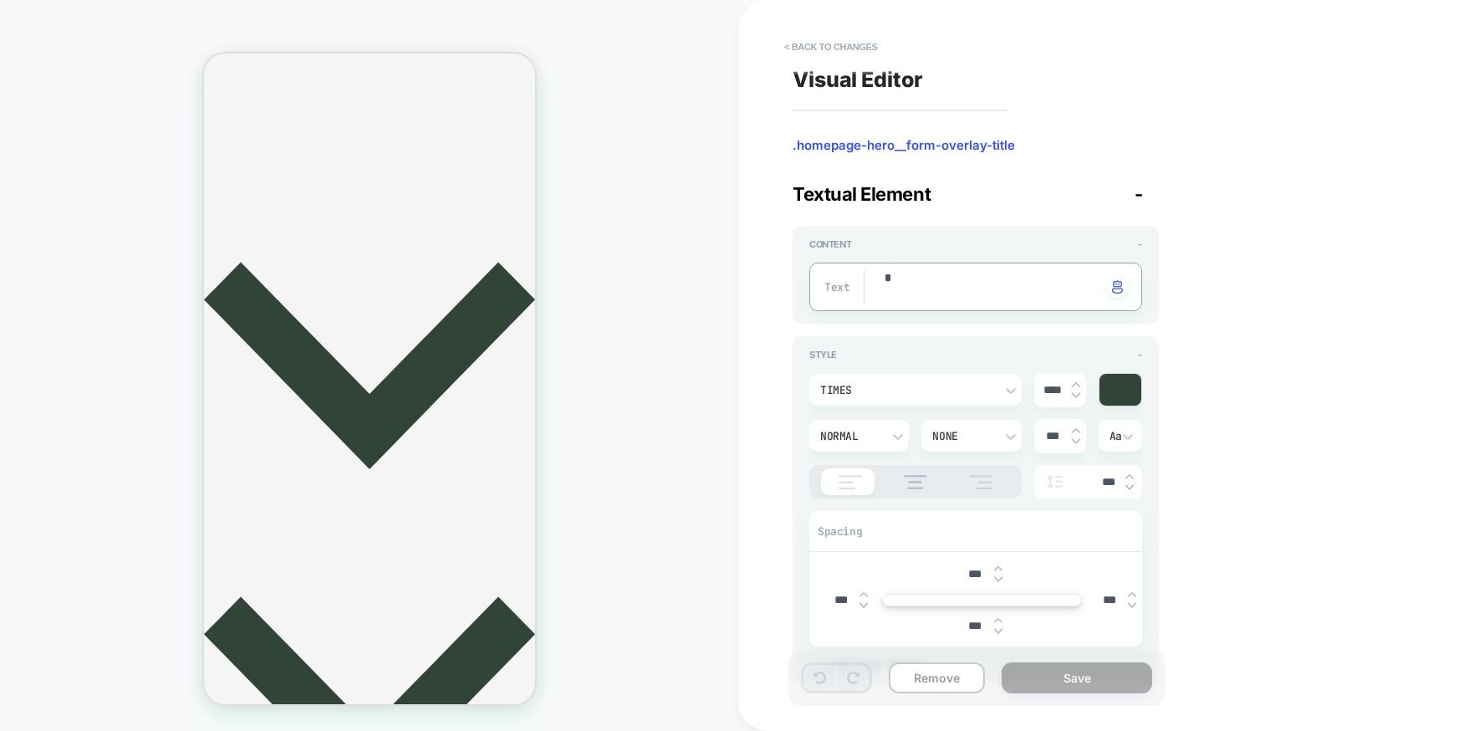
type textarea "*"
type textarea "**"
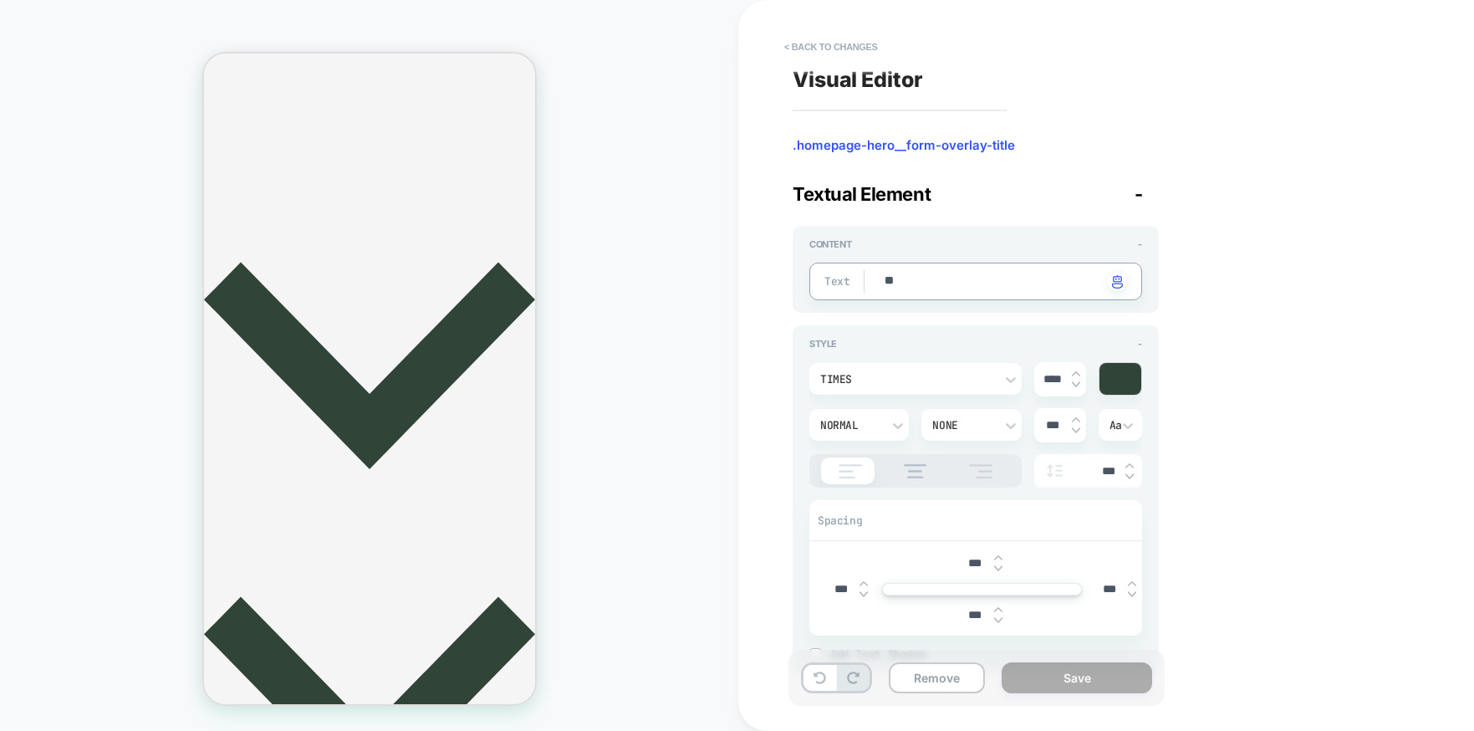
type textarea "*"
type textarea "***"
type textarea "*"
type textarea "****"
type textarea "*"
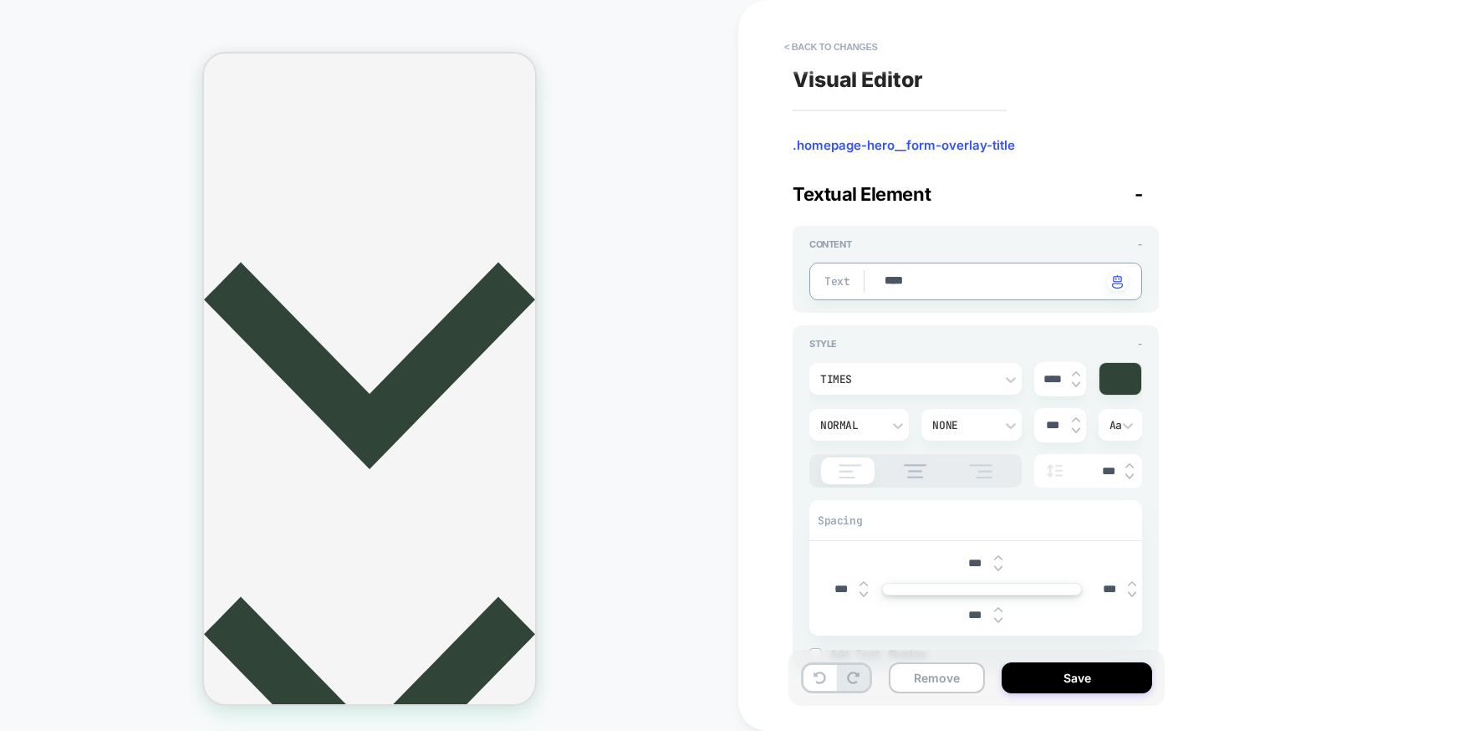
type textarea "*****"
type textarea "*"
type textarea "******"
type textarea "*"
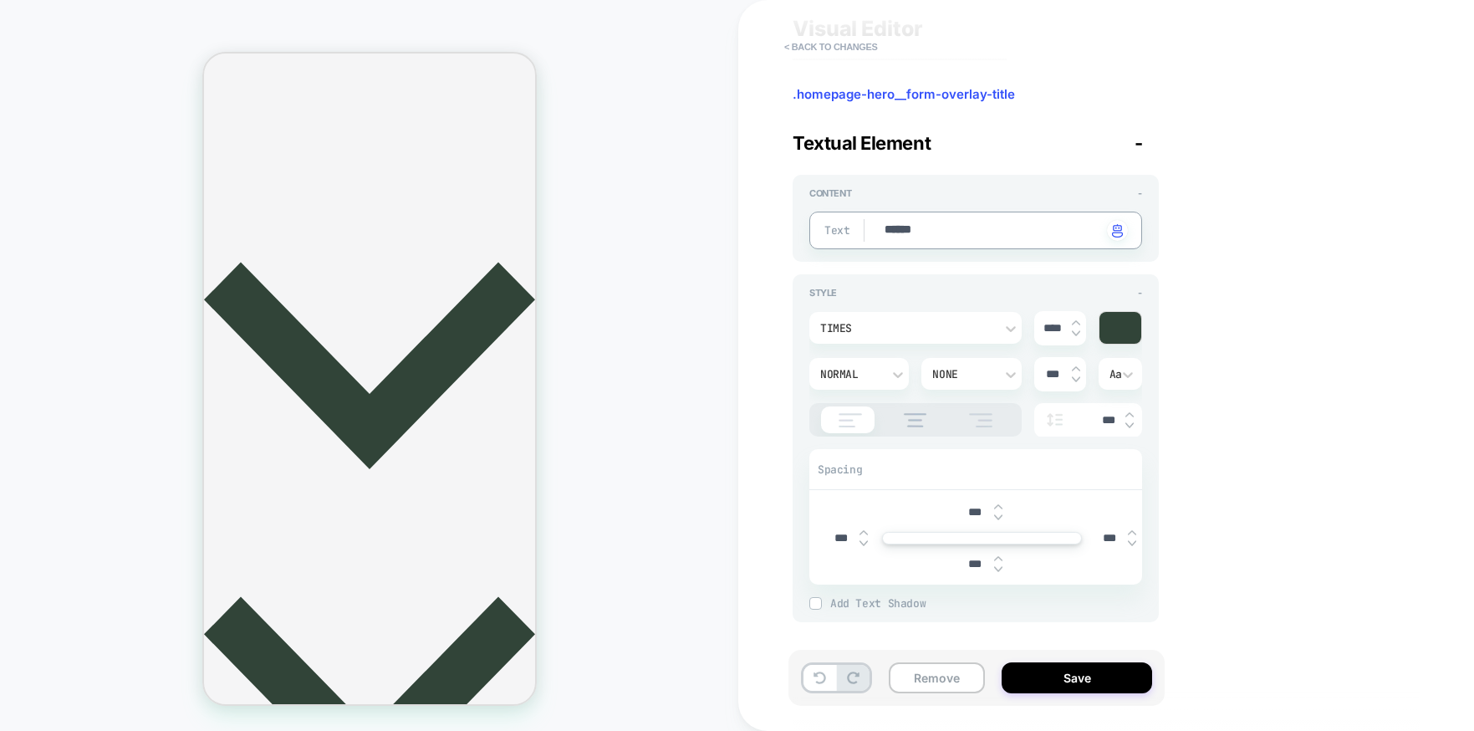
type textarea "******"
type textarea "*"
click at [904, 478] on div "Spacing" at bounding box center [975, 470] width 333 height 40
click at [857, 43] on button "< Back to changes" at bounding box center [831, 46] width 110 height 27
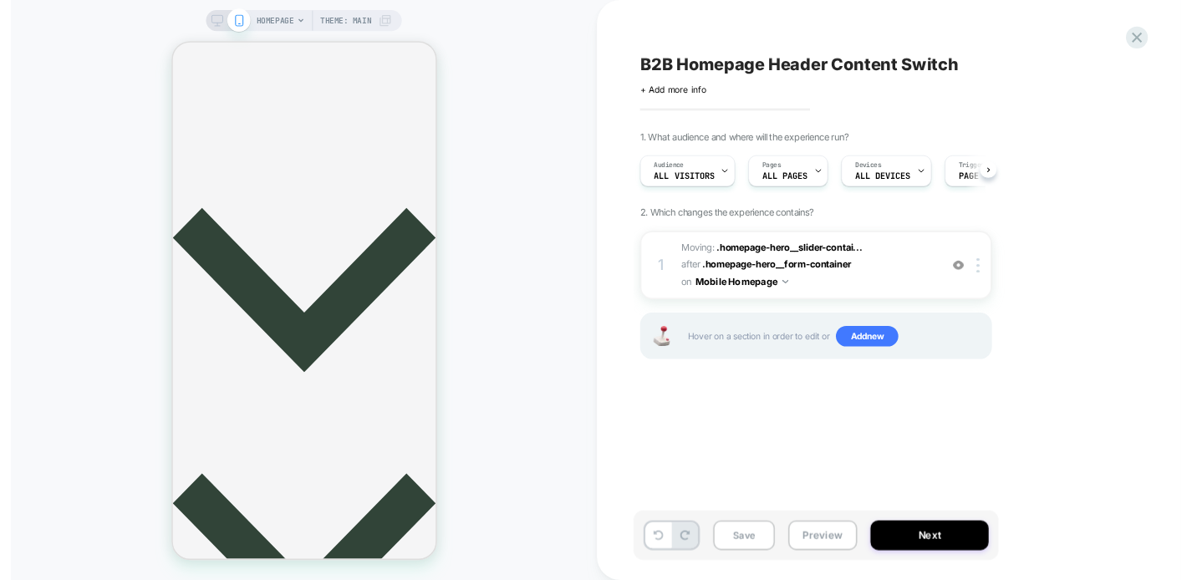
scroll to position [0, 1]
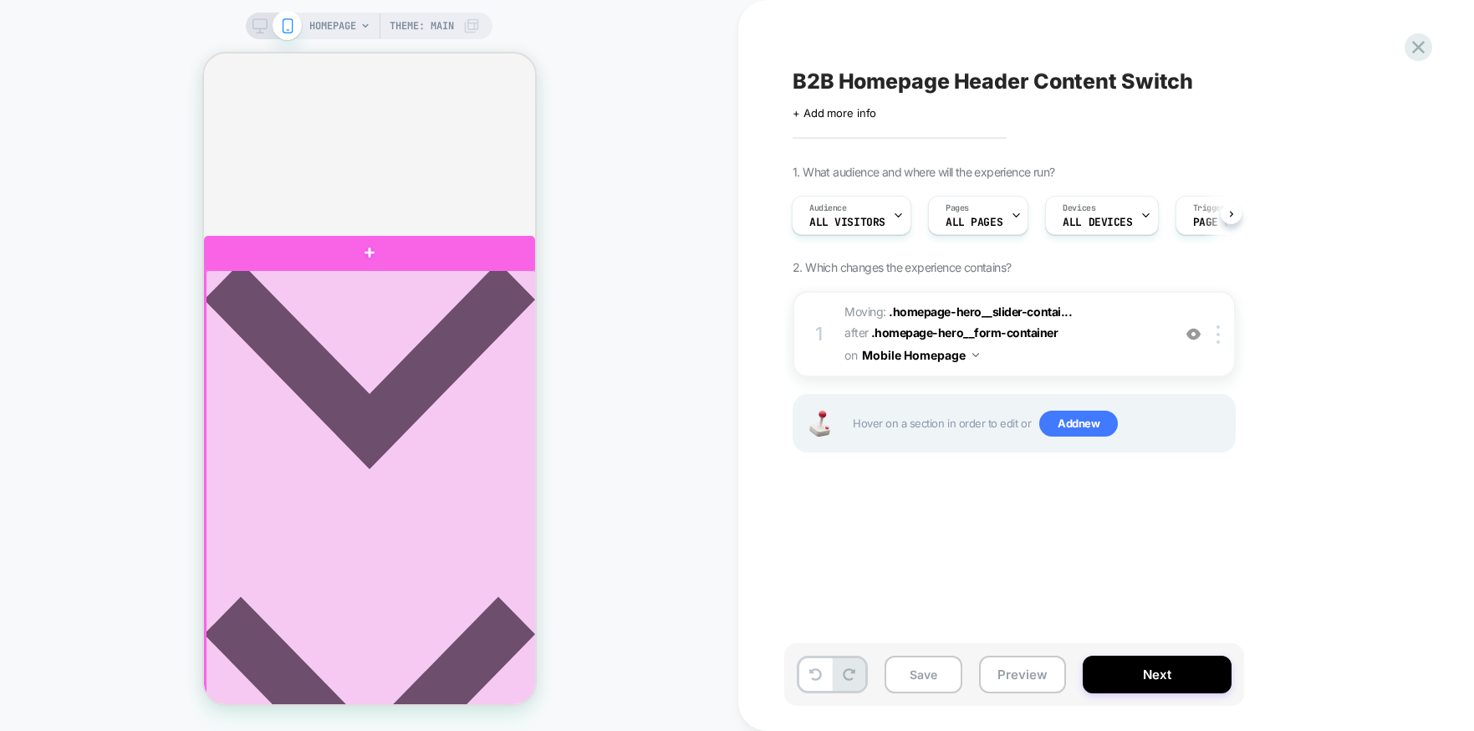
click at [476, 310] on div at bounding box center [370, 493] width 331 height 447
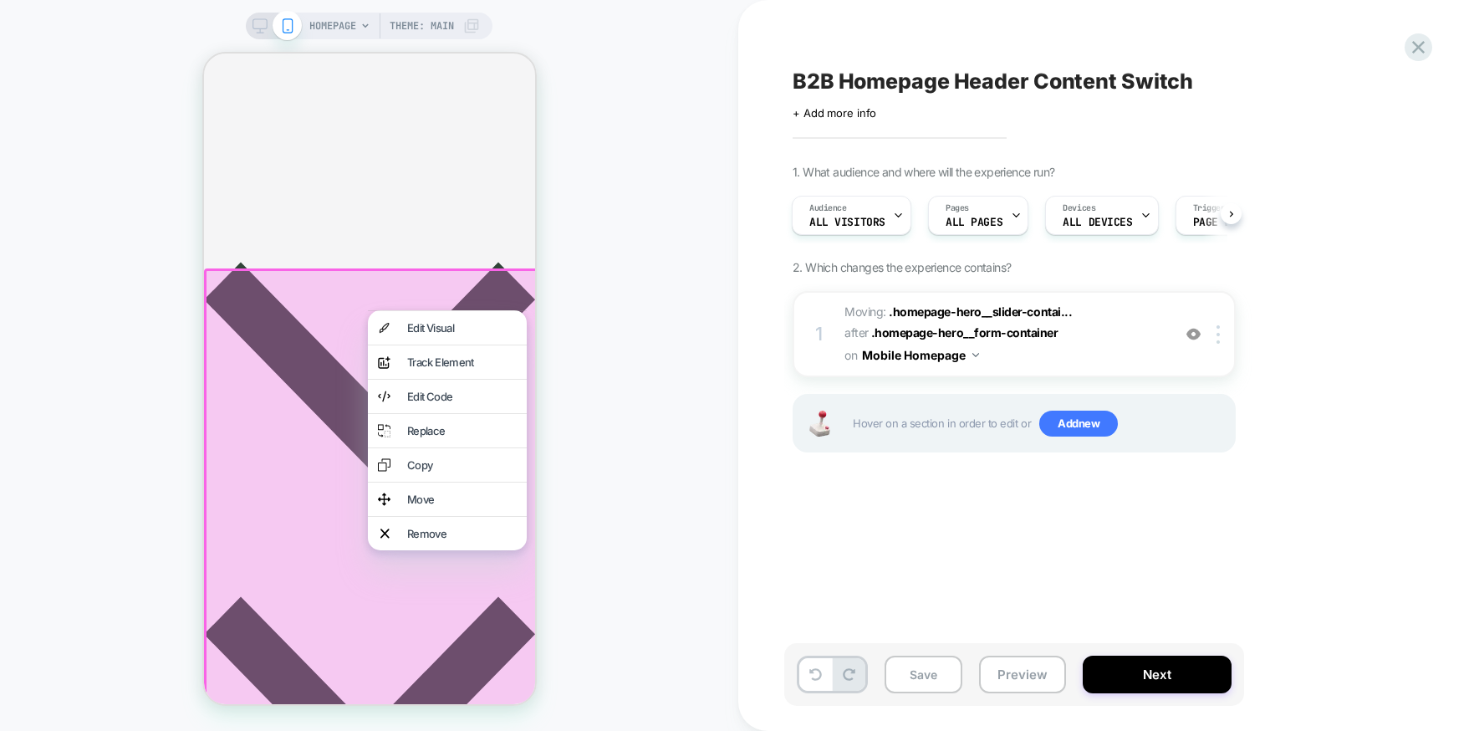
click at [613, 310] on div "HOMEPAGE Theme: MAIN" at bounding box center [369, 365] width 738 height 697
click at [640, 217] on div "HOMEPAGE Theme: MAIN" at bounding box center [369, 365] width 738 height 697
click at [666, 294] on div "HOMEPAGE Theme: MAIN" at bounding box center [369, 365] width 738 height 697
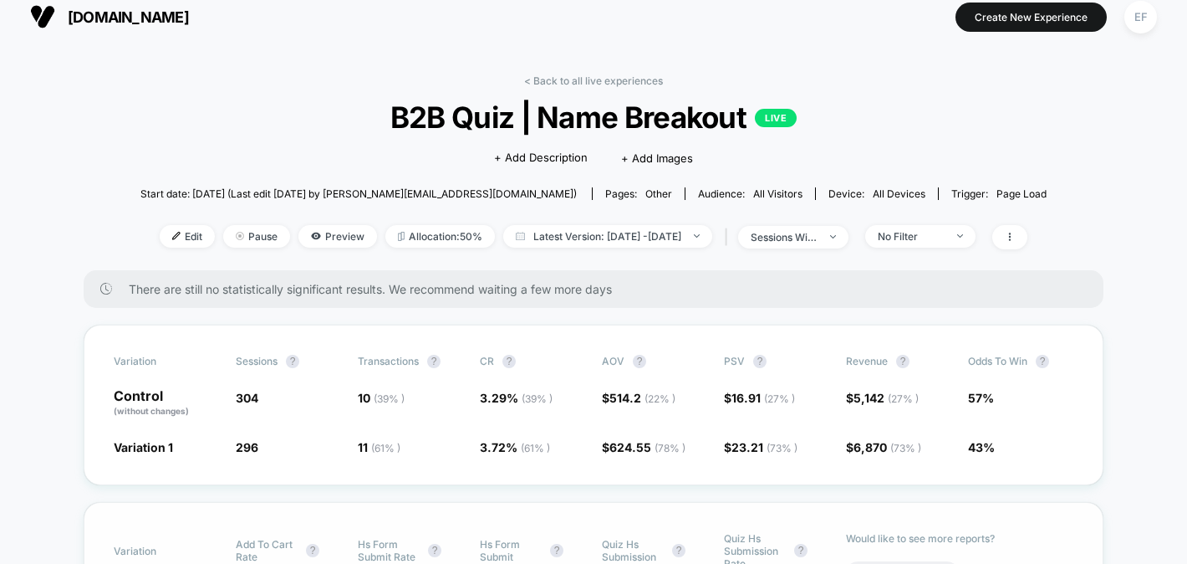
scroll to position [10, 0]
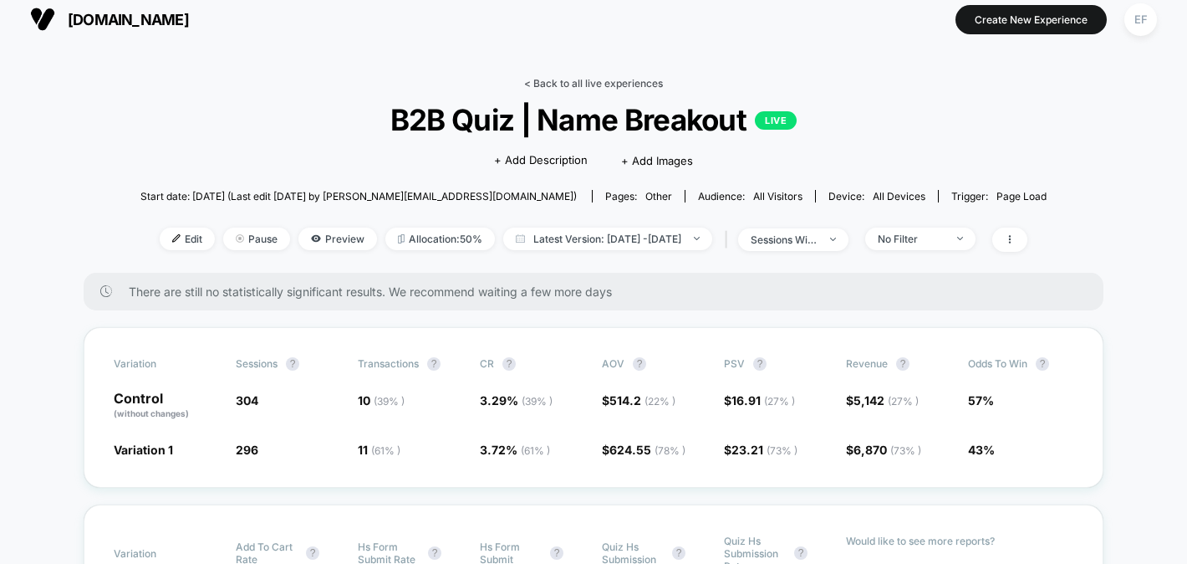
click at [606, 79] on link "< Back to all live experiences" at bounding box center [593, 83] width 139 height 13
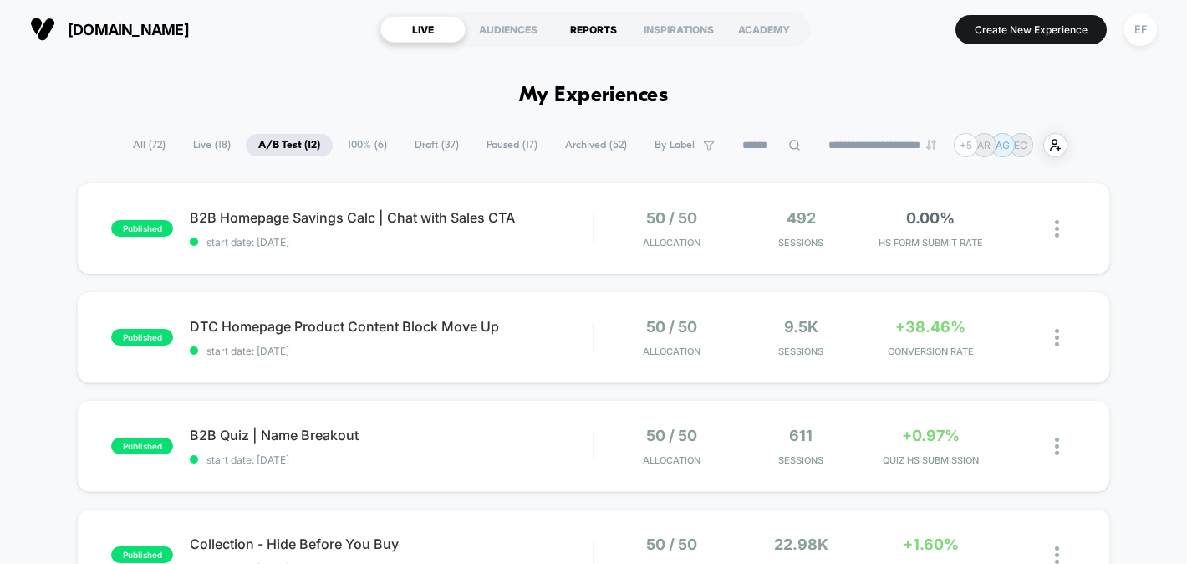
click at [582, 28] on div "REPORTS" at bounding box center [593, 29] width 85 height 27
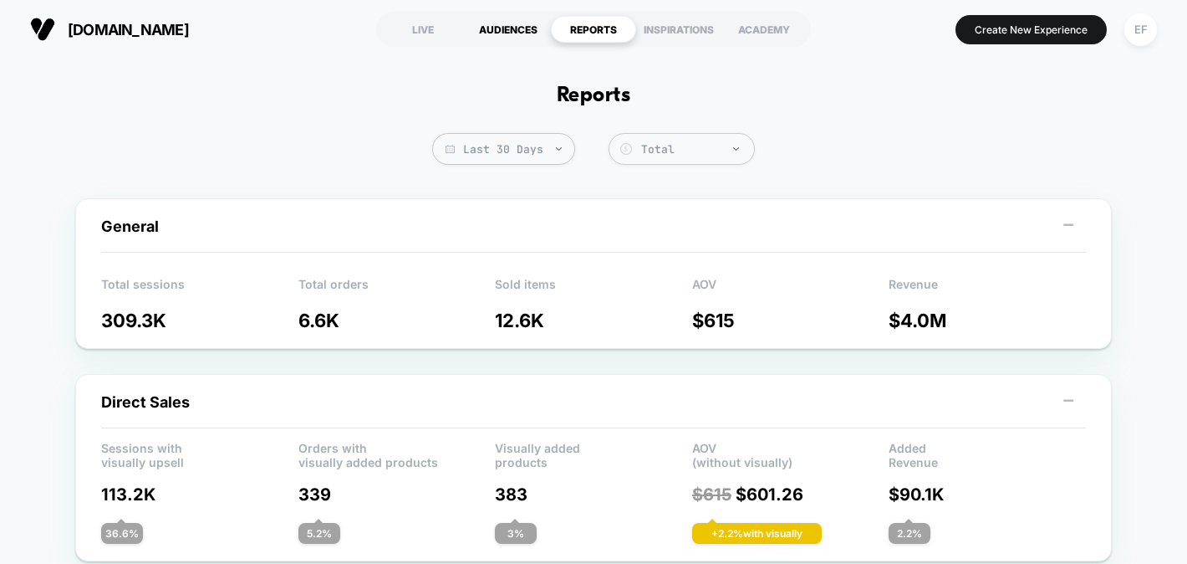
click at [523, 29] on div "AUDIENCES" at bounding box center [508, 29] width 85 height 27
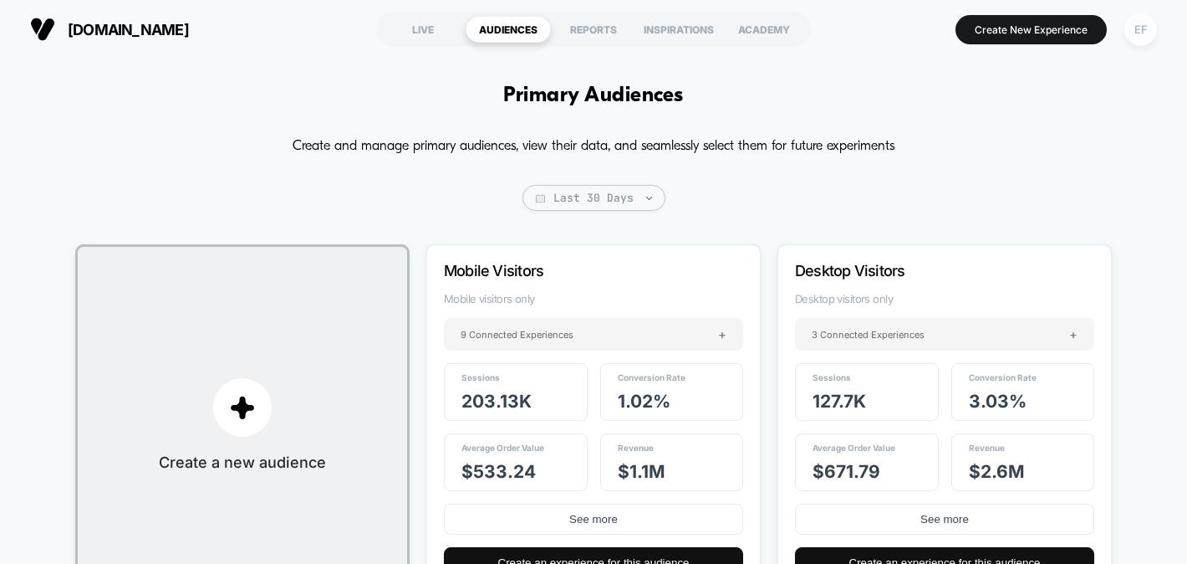
click at [1136, 31] on div "EF" at bounding box center [1141, 29] width 33 height 33
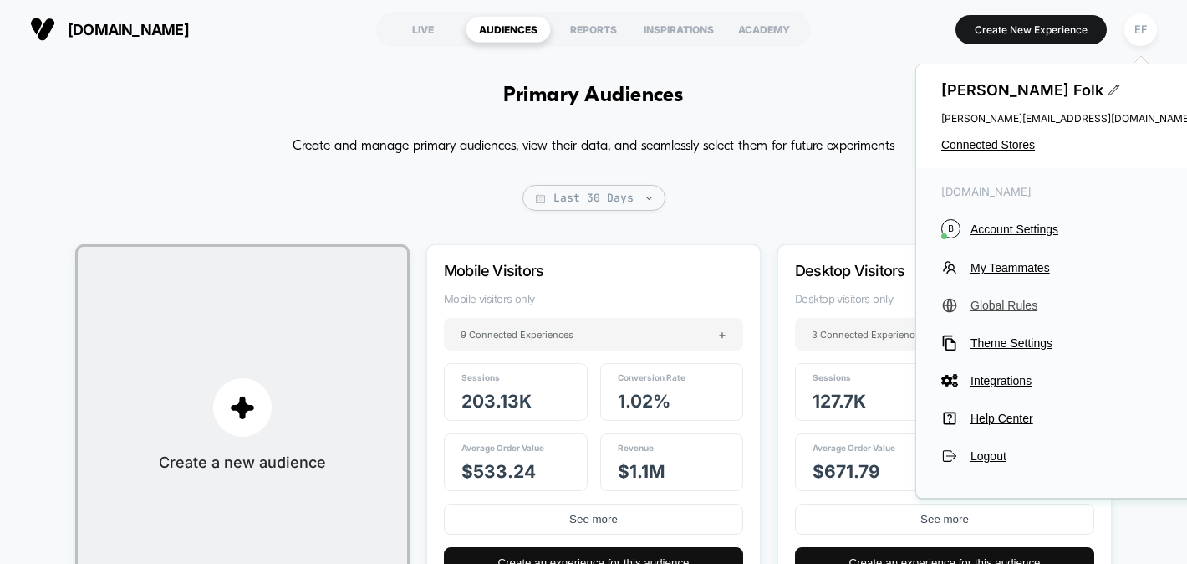
click at [1011, 304] on span "Global Rules" at bounding box center [1082, 304] width 222 height 13
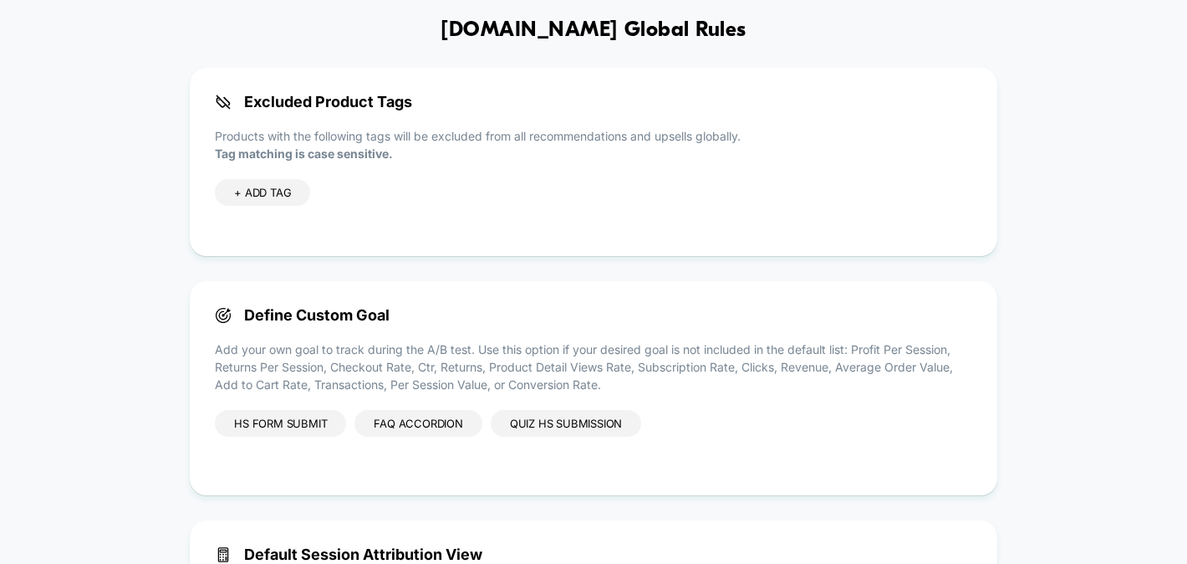
scroll to position [257, 0]
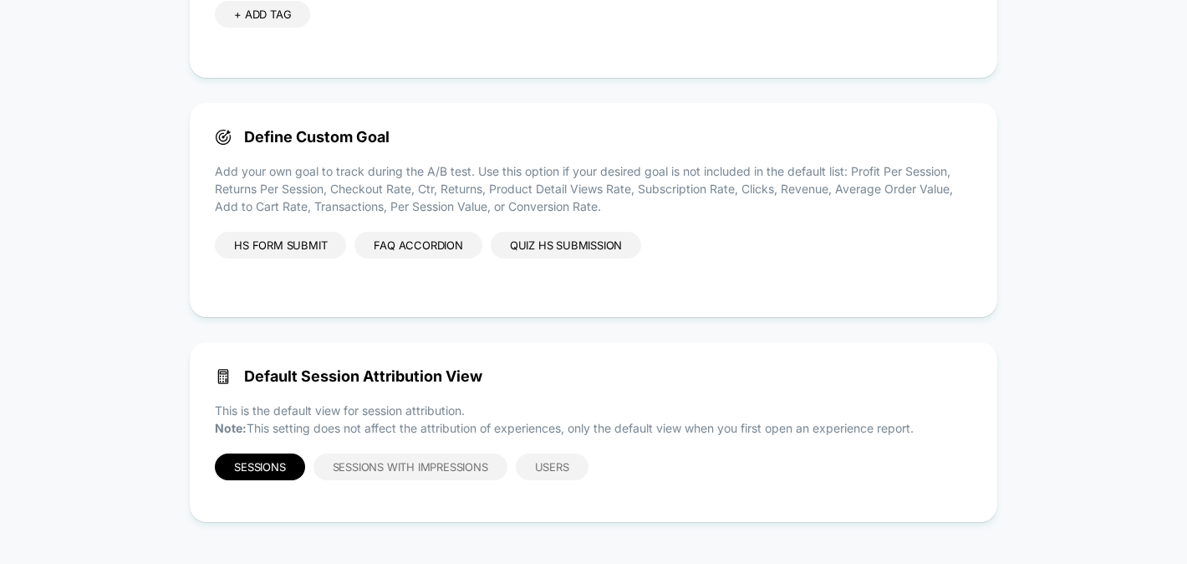
click at [360, 191] on p "Add your own goal to track during the A/B test. Use this option if your desired…" at bounding box center [593, 188] width 757 height 53
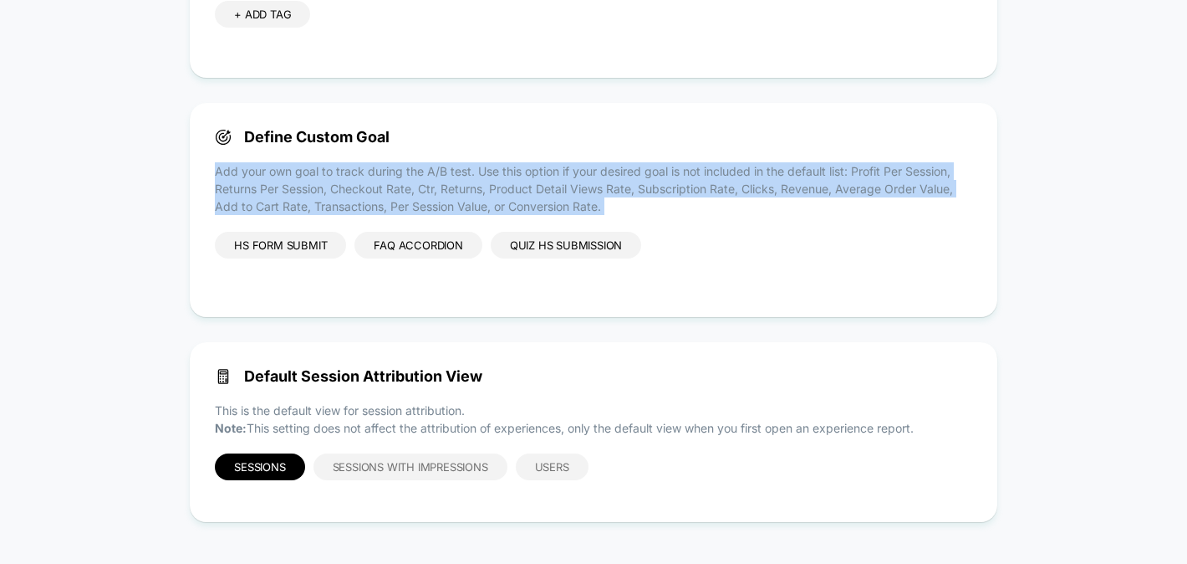
click at [360, 191] on p "Add your own goal to track during the A/B test. Use this option if your desired…" at bounding box center [593, 188] width 757 height 53
